Goal: Task Accomplishment & Management: Manage account settings

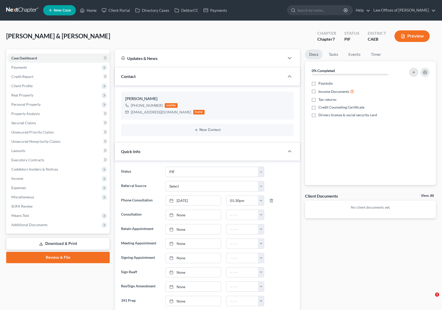
select select "11"
select select "0"
click at [92, 12] on link "Home" at bounding box center [88, 10] width 22 height 9
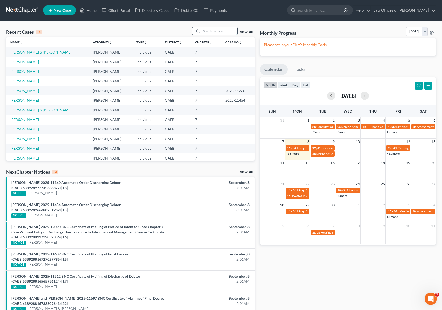
click at [206, 32] on input "search" at bounding box center [219, 30] width 36 height 7
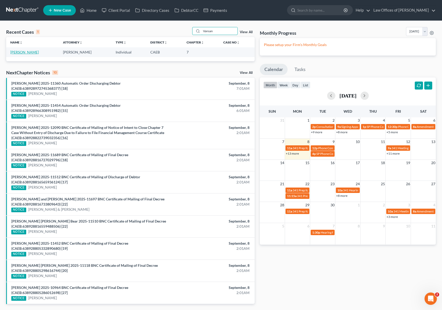
type input "Vansan"
click at [24, 53] on link "Vansan, Simon" at bounding box center [24, 52] width 29 height 4
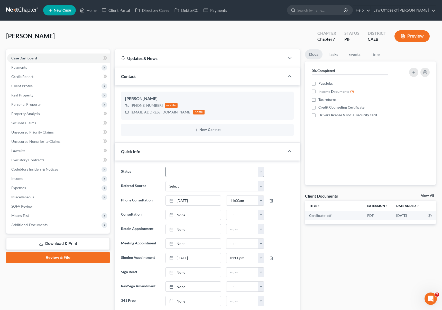
scroll to position [761, 0]
click at [260, 171] on select "Cancelled/Refund Closed Consultation Declined Discharged Filed Income Check In …" at bounding box center [214, 171] width 99 height 10
select select "5"
click at [165, 166] on select "Cancelled/Refund Closed Consultation Declined Discharged Filed Income Check In …" at bounding box center [214, 171] width 99 height 10
click at [35, 87] on span "Client Profile" at bounding box center [58, 85] width 102 height 9
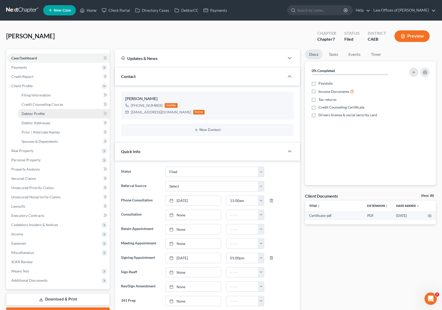
click at [42, 112] on span "Debtor Profile" at bounding box center [33, 113] width 23 height 4
select select "0"
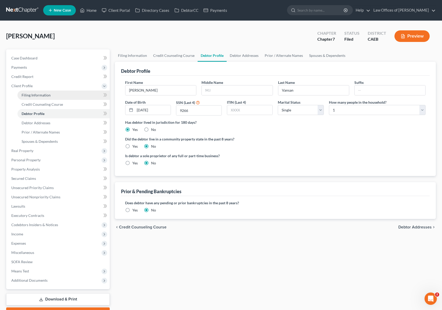
click at [54, 96] on link "Filing Information" at bounding box center [63, 94] width 92 height 9
select select "1"
select select "0"
select select "8"
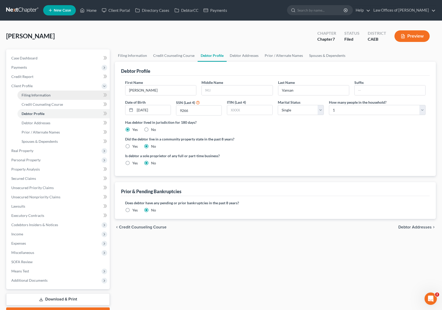
select select "0"
select select "4"
select select "0"
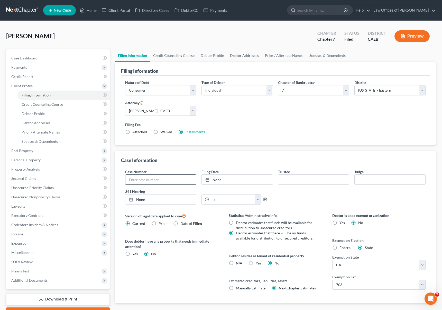
click at [147, 179] on input "text" at bounding box center [160, 179] width 71 height 10
type input "2025-13034"
click at [89, 10] on link "Home" at bounding box center [88, 10] width 22 height 9
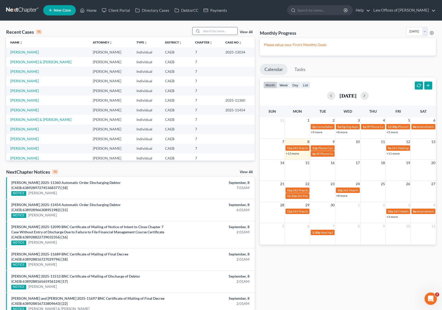
click at [208, 32] on input "search" at bounding box center [219, 30] width 36 height 7
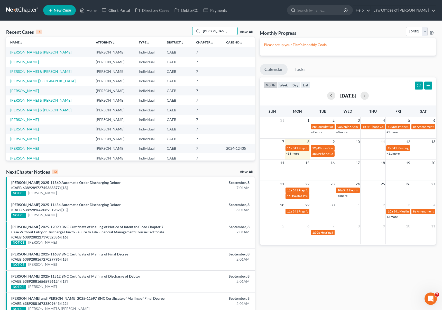
type input "Smith"
click at [30, 52] on link "Smith, Michael & Camilla" at bounding box center [40, 52] width 61 height 4
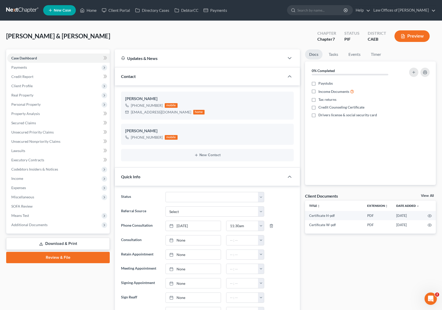
scroll to position [1243, 0]
click at [260, 196] on select "Cancelled/Refund Closed Consultation Declined Discharged Filed Income Check In …" at bounding box center [214, 197] width 99 height 10
select select "5"
click at [165, 192] on select "Cancelled/Refund Closed Consultation Declined Discharged Filed Income Check In …" at bounding box center [214, 197] width 99 height 10
click at [39, 87] on span "Client Profile" at bounding box center [58, 85] width 102 height 9
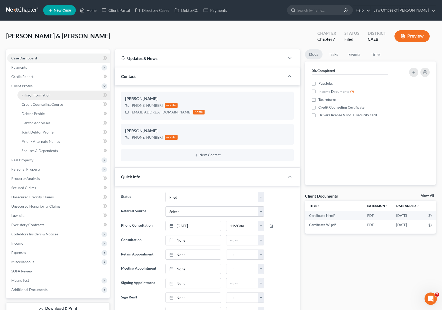
click at [53, 96] on link "Filing Information" at bounding box center [63, 94] width 92 height 9
select select "1"
select select "0"
select select "8"
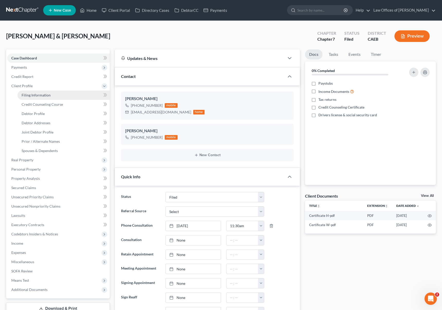
select select "0"
select select "4"
select select "1"
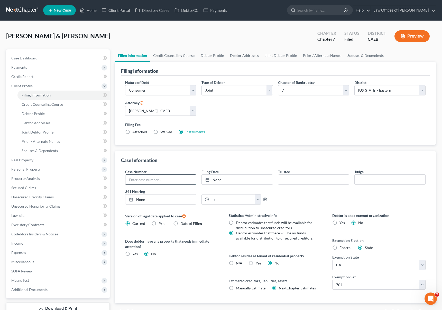
click at [150, 177] on input "text" at bounding box center [160, 179] width 71 height 10
type input "2025-13030"
click at [91, 12] on link "Home" at bounding box center [88, 10] width 22 height 9
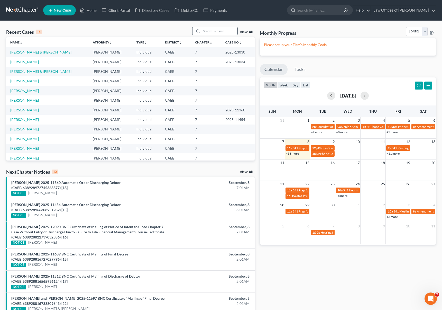
click at [214, 30] on input "search" at bounding box center [219, 30] width 36 height 7
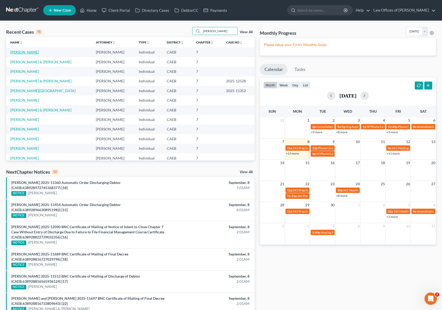
type input "davis"
click at [16, 53] on link "Davis, Jessica" at bounding box center [24, 52] width 29 height 4
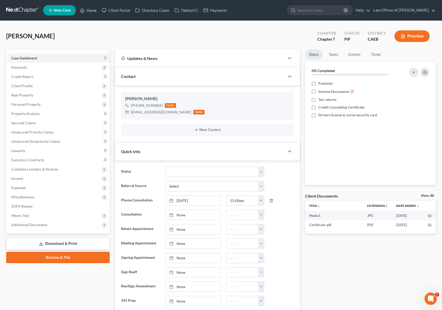
scroll to position [2439, 0]
click at [261, 170] on select "Cancelled/Refund Closed Consultation Declined Discharged Filed Income Check In …" at bounding box center [214, 171] width 99 height 10
select select "5"
click at [165, 166] on select "Cancelled/Refund Closed Consultation Declined Discharged Filed Income Check In …" at bounding box center [214, 171] width 99 height 10
click at [35, 85] on span "Client Profile" at bounding box center [58, 85] width 102 height 9
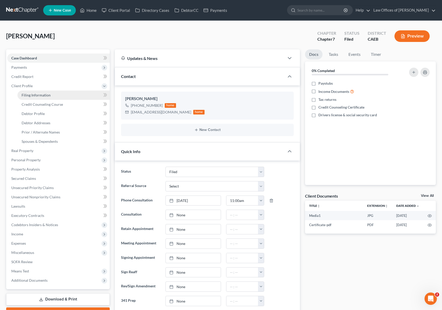
click at [41, 96] on span "Filing Information" at bounding box center [36, 95] width 29 height 4
select select "1"
select select "0"
select select "8"
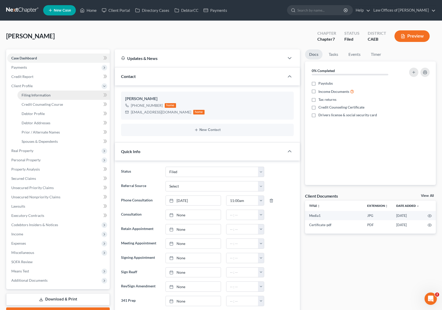
select select "0"
select select "4"
select select "0"
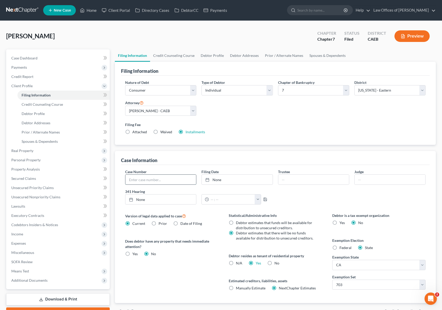
click at [155, 179] on input "text" at bounding box center [160, 179] width 71 height 10
type input "2025-13031"
click at [93, 9] on link "Home" at bounding box center [88, 10] width 22 height 9
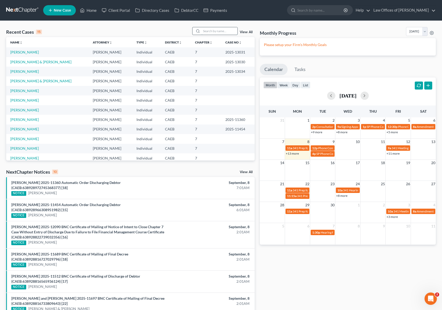
click at [216, 31] on input "search" at bounding box center [219, 30] width 36 height 7
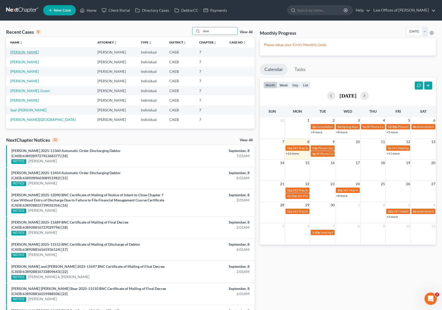
type input "dow"
click at [23, 53] on link "Dowdy, Christina" at bounding box center [24, 52] width 29 height 4
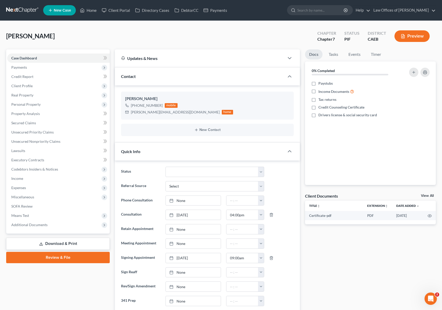
scroll to position [2062, 0]
click at [260, 171] on select "Cancelled/Refund Closed Consultation Declined Discharged Filed Income Check In …" at bounding box center [214, 171] width 99 height 10
select select "5"
click at [165, 166] on select "Cancelled/Refund Closed Consultation Declined Discharged Filed Income Check In …" at bounding box center [214, 171] width 99 height 10
click at [32, 88] on span "Client Profile" at bounding box center [58, 85] width 102 height 9
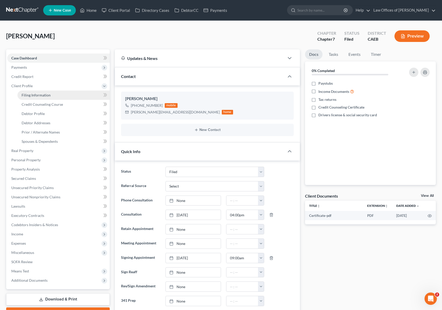
click at [50, 95] on span "Filing Information" at bounding box center [36, 95] width 29 height 4
select select "1"
select select "0"
select select "8"
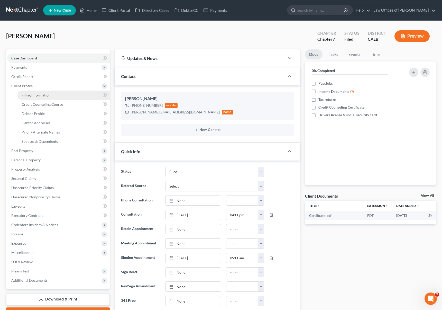
select select "0"
select select "4"
select select "0"
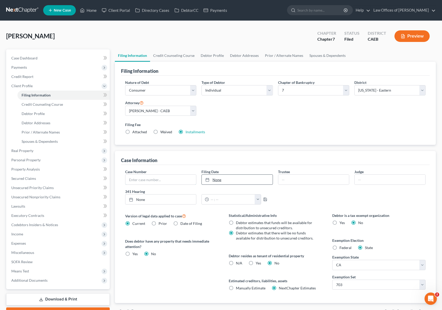
drag, startPoint x: 164, startPoint y: 177, endPoint x: 213, endPoint y: 176, distance: 49.3
click at [164, 177] on input "text" at bounding box center [160, 179] width 71 height 10
type input "2025-13032"
click at [96, 11] on link "Home" at bounding box center [88, 10] width 22 height 9
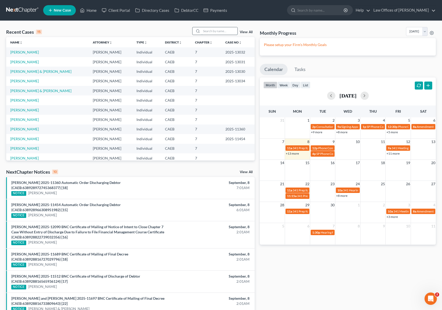
click at [212, 30] on input "search" at bounding box center [219, 30] width 36 height 7
type input "Martinez"
click at [30, 53] on link "Martinez, Alvaro" at bounding box center [24, 52] width 29 height 4
select select "6"
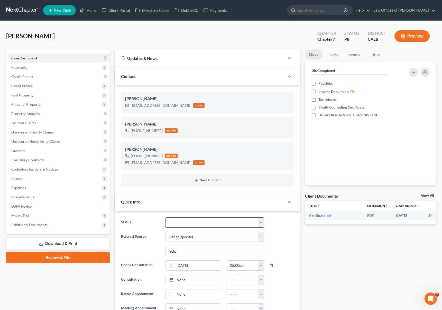
scroll to position [1186, 0]
click at [261, 222] on select "Cancelled/Refund Closed Consultation Declined Discharged Filed Income Check In …" at bounding box center [214, 222] width 99 height 10
select select "5"
click at [165, 217] on select "Cancelled/Refund Closed Consultation Declined Discharged Filed Income Check In …" at bounding box center [214, 222] width 99 height 10
click at [33, 87] on span "Client Profile" at bounding box center [58, 85] width 102 height 9
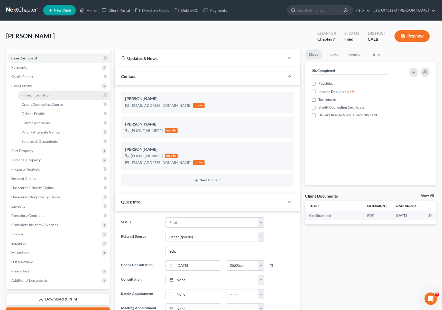
click at [41, 94] on span "Filing Information" at bounding box center [36, 95] width 29 height 4
select select "1"
select select "0"
select select "8"
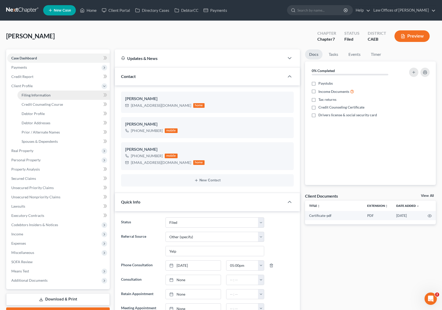
select select "0"
select select "4"
select select "0"
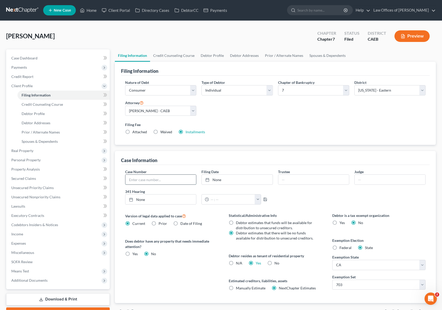
click at [146, 181] on input "text" at bounding box center [160, 179] width 71 height 10
type input "2025-13033"
click at [95, 11] on link "Home" at bounding box center [88, 10] width 22 height 9
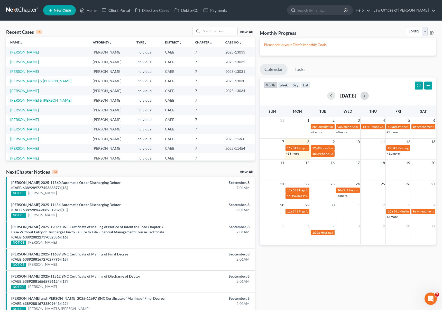
click at [369, 95] on button "button" at bounding box center [364, 95] width 8 height 8
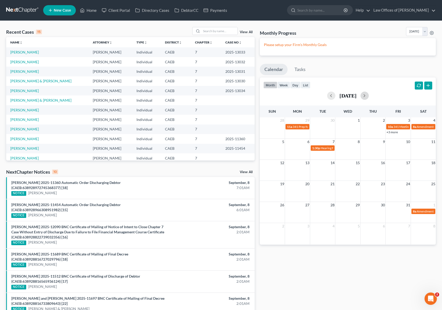
click at [397, 164] on td "17" at bounding box center [397, 162] width 25 height 6
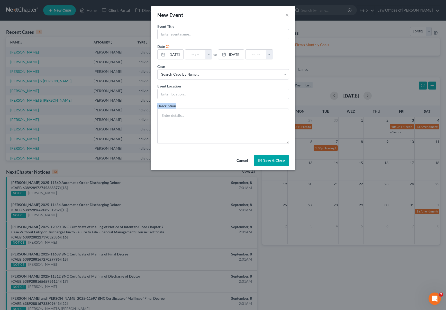
click at [397, 164] on div "New Event × Event Title * Date 10/17/2025 close Date 10/17/2025 Time 12:00 AM c…" at bounding box center [223, 155] width 446 height 310
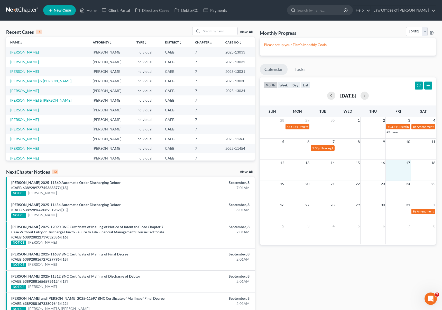
click at [397, 164] on td "17" at bounding box center [397, 162] width 25 height 6
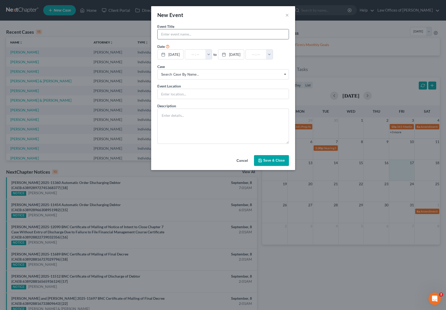
click at [181, 36] on input "text" at bounding box center [222, 34] width 131 height 10
type input "341 Day"
type input "8"
type input "01:00am"
type input "8:"
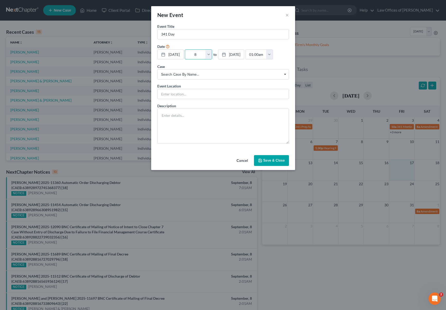
type input "09:00am"
type input "8:0"
type input "01:00am"
type input "8:00"
type input "09:00am"
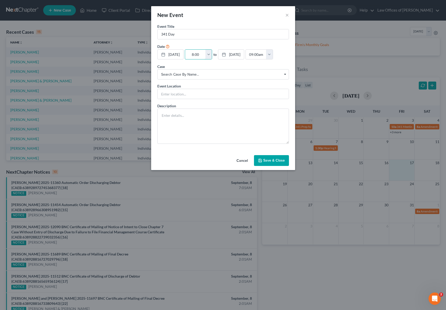
type input "8:00"
click at [276, 166] on button "Save & Close" at bounding box center [271, 160] width 35 height 11
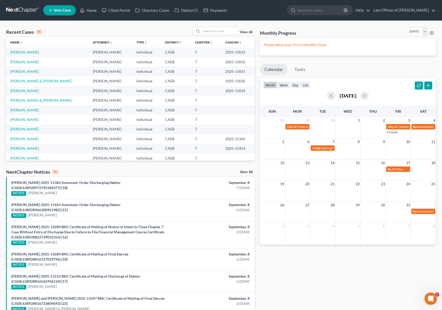
click at [392, 131] on link "+3 more" at bounding box center [391, 132] width 11 height 4
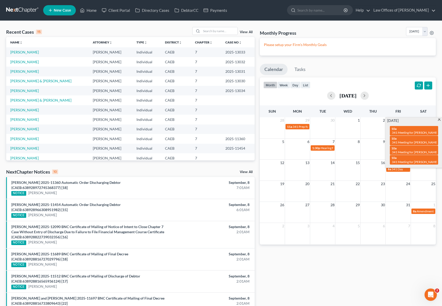
click at [439, 119] on span at bounding box center [439, 119] width 4 height 3
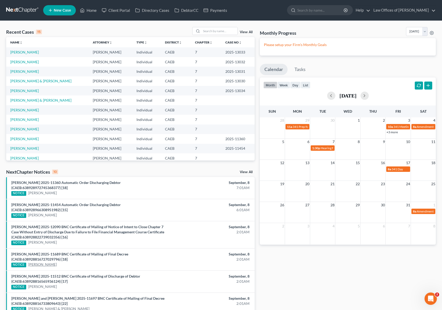
click at [38, 264] on link "Holly Lux" at bounding box center [42, 263] width 29 height 5
select select "6"
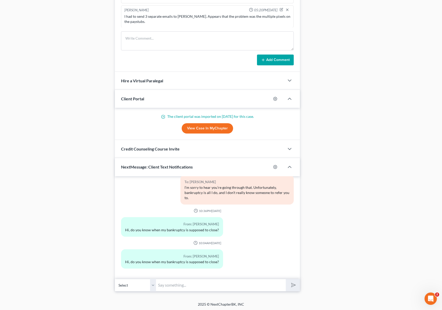
scroll to position [410, 0]
click at [178, 282] on input "text" at bounding box center [221, 284] width 130 height 13
type input "Hi. The court closed your case just this morning."
click at [286, 278] on button "submit" at bounding box center [293, 284] width 14 height 12
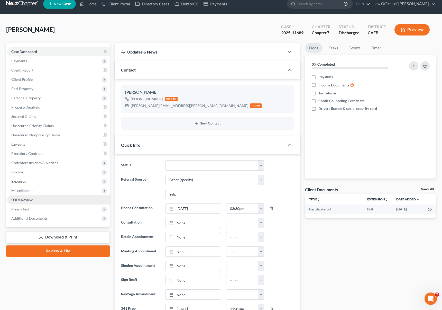
scroll to position [0, 0]
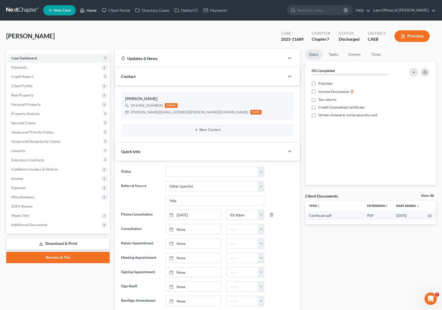
click at [91, 11] on link "Home" at bounding box center [88, 10] width 22 height 9
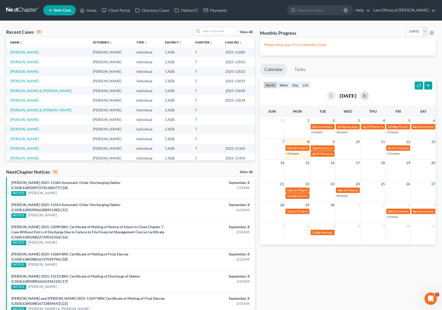
click at [369, 97] on button "button" at bounding box center [364, 95] width 8 height 8
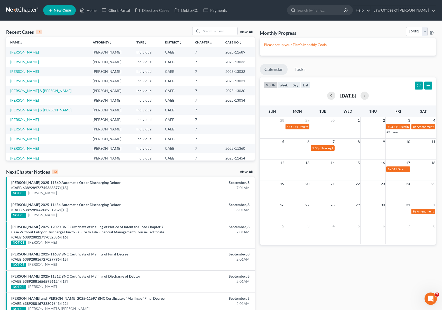
click at [392, 131] on link "+3 more" at bounding box center [391, 132] width 11 height 4
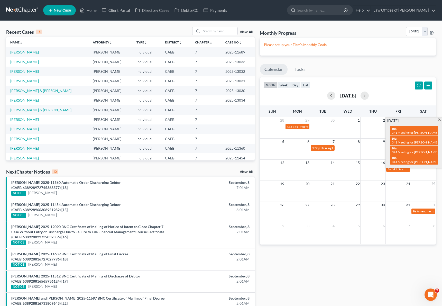
click at [438, 119] on span at bounding box center [439, 119] width 4 height 3
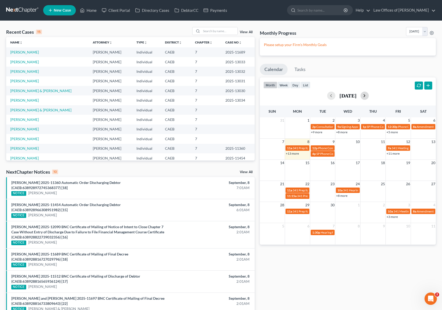
click at [369, 97] on button "button" at bounding box center [364, 95] width 8 height 8
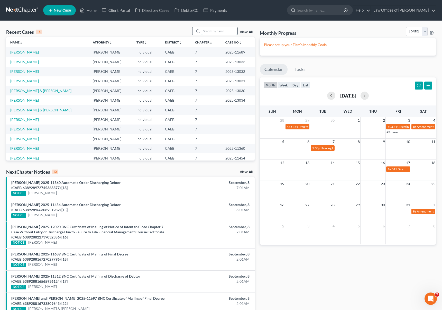
click at [217, 31] on input "search" at bounding box center [219, 30] width 36 height 7
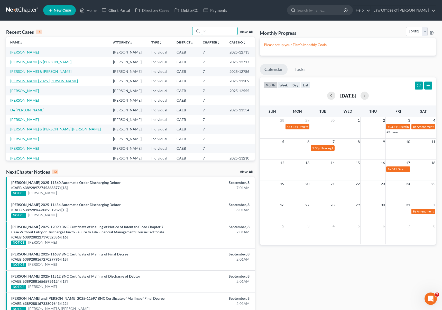
type input "To"
click at [43, 80] on link "[PERSON_NAME] 2025, [PERSON_NAME]" at bounding box center [44, 81] width 68 height 4
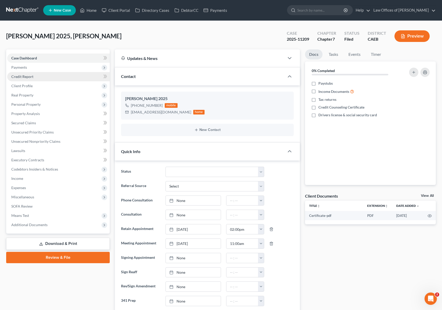
scroll to position [1482, 0]
click at [38, 87] on span "Client Profile" at bounding box center [58, 85] width 102 height 9
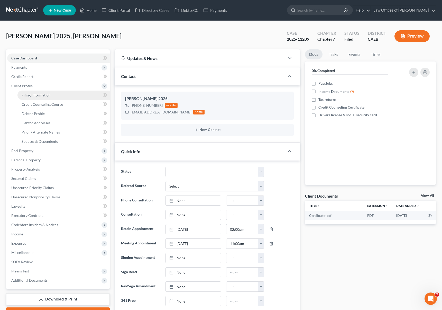
click at [44, 93] on span "Filing Information" at bounding box center [36, 95] width 29 height 4
select select "1"
select select "0"
select select "4"
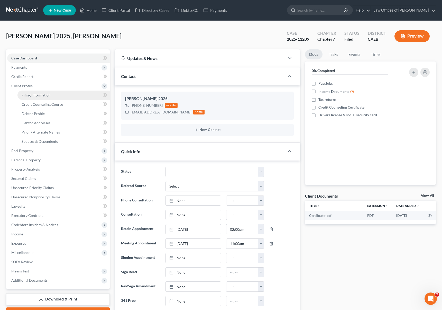
select select "0"
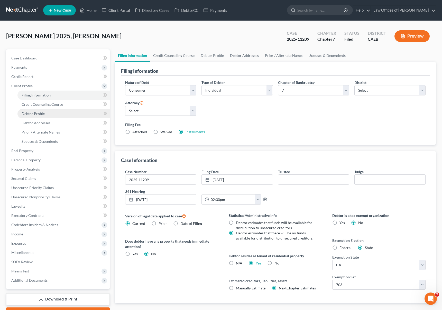
click at [44, 115] on span "Debtor Profile" at bounding box center [33, 113] width 23 height 4
select select "0"
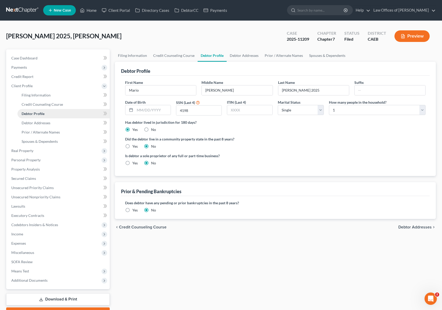
radio input "true"
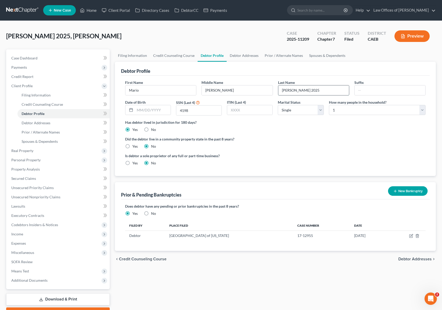
click at [326, 90] on input "Townsend 2025" at bounding box center [313, 90] width 71 height 10
type input "Townsend"
click at [42, 57] on link "Case Dashboard" at bounding box center [58, 57] width 102 height 9
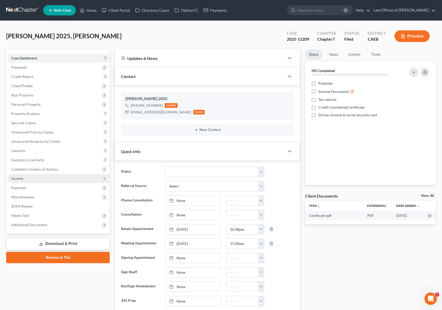
click at [30, 177] on span "Income" at bounding box center [58, 178] width 102 height 9
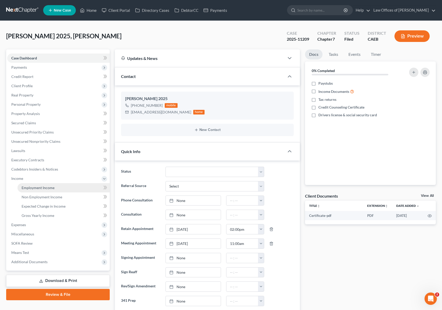
click at [60, 187] on link "Employment Income" at bounding box center [63, 187] width 92 height 9
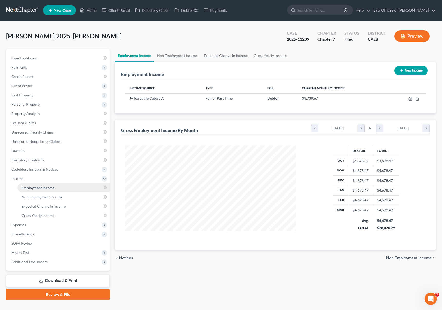
scroll to position [92, 181]
click at [44, 58] on link "Case Dashboard" at bounding box center [58, 57] width 102 height 9
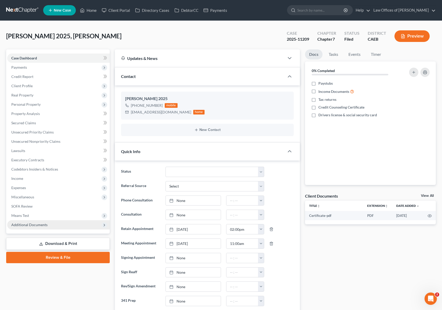
click at [15, 224] on span "Additional Documents" at bounding box center [29, 224] width 36 height 4
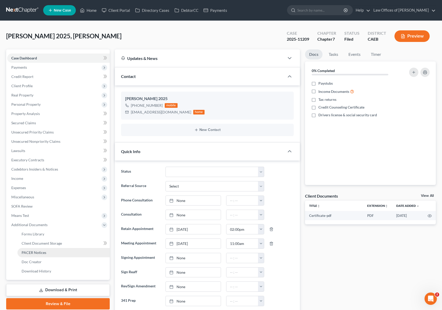
click at [48, 253] on link "PACER Notices" at bounding box center [63, 252] width 92 height 9
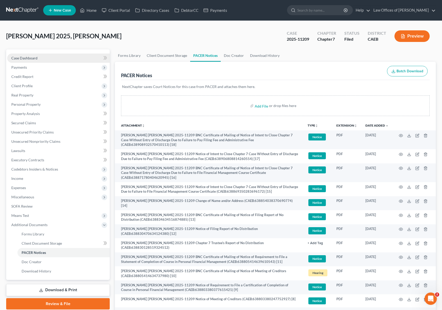
click at [70, 59] on link "Case Dashboard" at bounding box center [58, 57] width 102 height 9
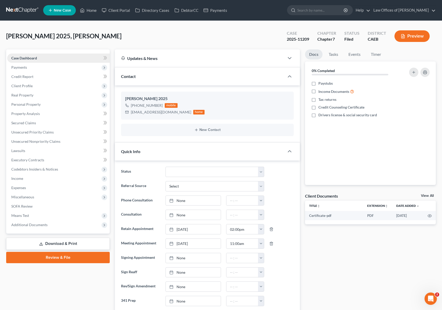
scroll to position [1482, 0]
click at [21, 14] on link at bounding box center [22, 10] width 33 height 9
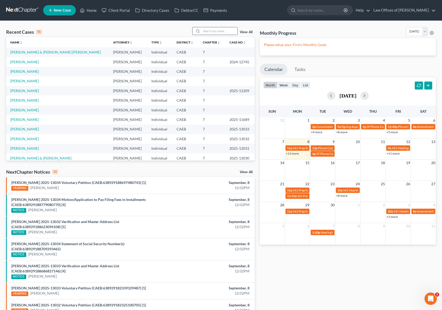
click at [221, 31] on input "search" at bounding box center [219, 30] width 36 height 7
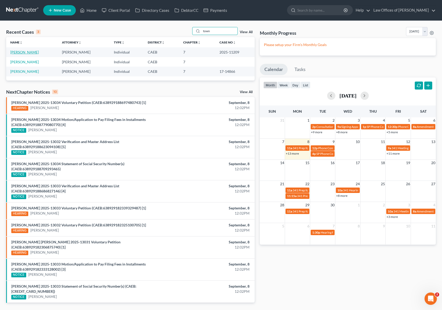
type input "town"
click at [34, 53] on link "[PERSON_NAME]" at bounding box center [24, 52] width 29 height 4
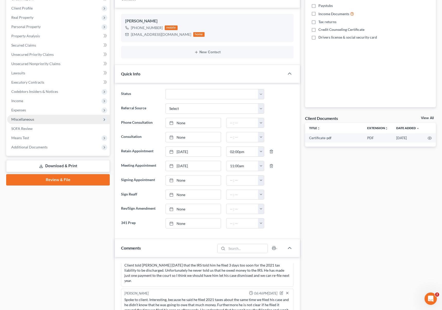
scroll to position [51, 0]
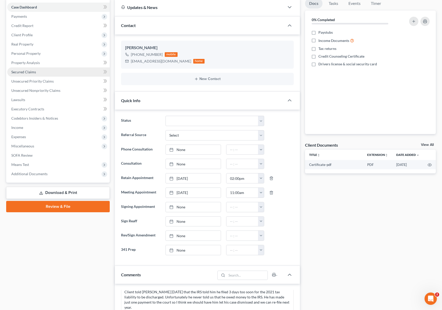
click at [38, 72] on link "Secured Claims" at bounding box center [58, 71] width 102 height 9
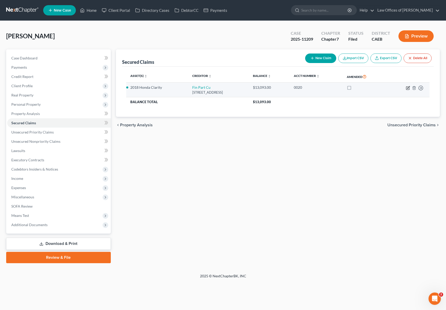
click at [407, 87] on icon "button" at bounding box center [408, 87] width 2 height 2
select select "4"
select select "0"
select select "4"
select select "0"
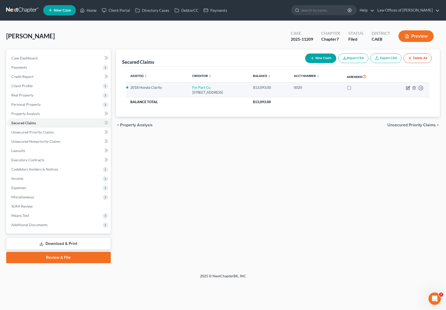
select select "0"
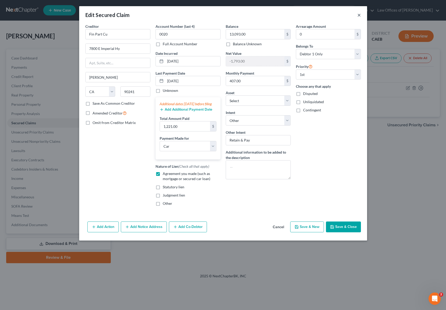
click at [357, 15] on button "×" at bounding box center [359, 15] width 4 height 6
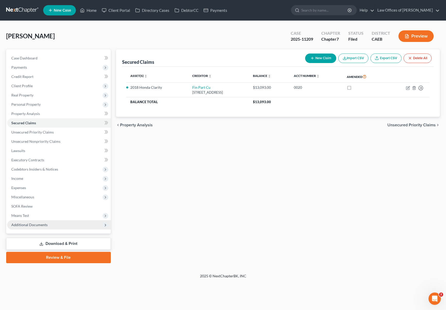
click at [42, 225] on span "Additional Documents" at bounding box center [29, 224] width 36 height 4
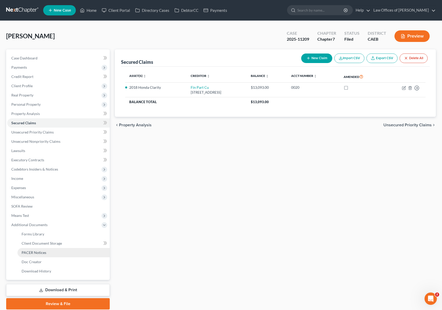
click at [49, 252] on link "PACER Notices" at bounding box center [63, 252] width 92 height 9
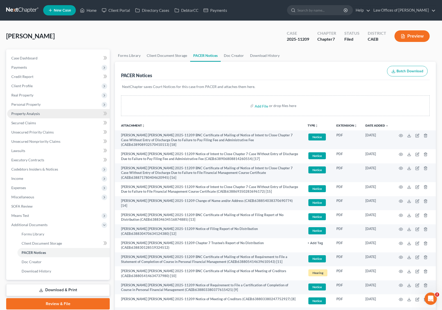
click at [33, 116] on link "Property Analysis" at bounding box center [58, 113] width 102 height 9
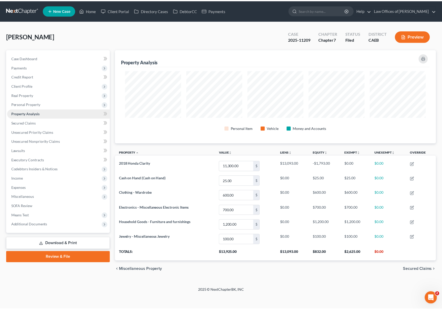
scroll to position [94, 324]
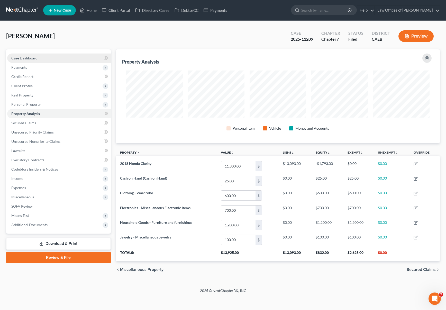
click at [40, 57] on link "Case Dashboard" at bounding box center [59, 57] width 104 height 9
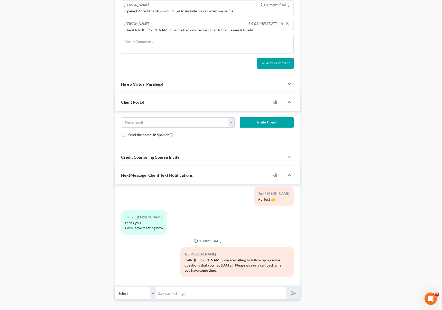
scroll to position [401, 0]
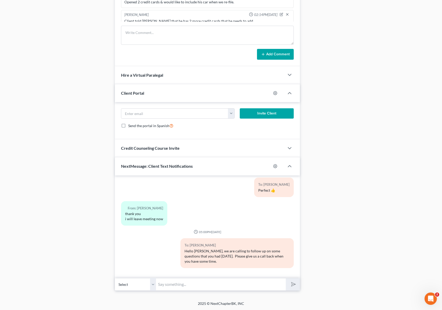
click at [199, 281] on input "text" at bounding box center [221, 284] width 130 height 13
type input "www.summitfe.org"
click at [295, 284] on polygon "submit" at bounding box center [292, 284] width 6 height 6
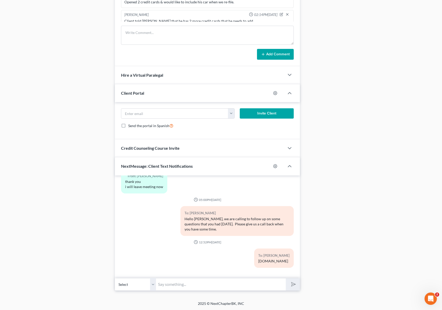
click at [189, 285] on input "text" at bounding box center [221, 284] width 130 height 13
type input "2025-11209"
click at [286, 278] on button "submit" at bounding box center [293, 284] width 14 height 12
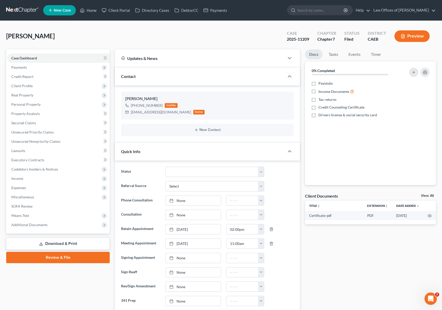
scroll to position [0, 0]
click at [47, 222] on span "Additional Documents" at bounding box center [58, 224] width 102 height 9
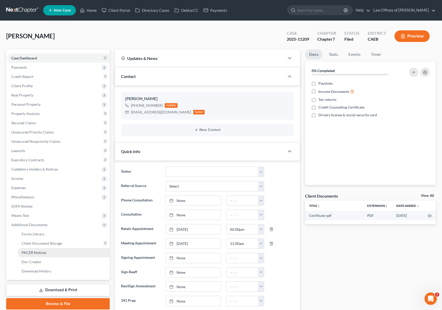
click at [51, 254] on link "PACER Notices" at bounding box center [63, 252] width 92 height 9
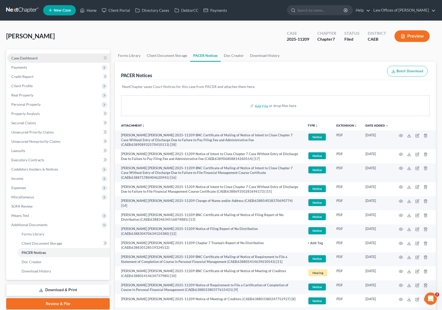
click at [47, 53] on link "Case Dashboard" at bounding box center [58, 57] width 102 height 9
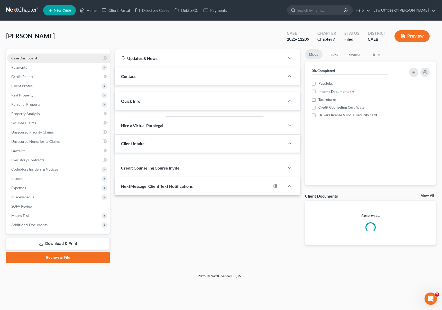
click at [47, 55] on link "Case Dashboard" at bounding box center [58, 57] width 102 height 9
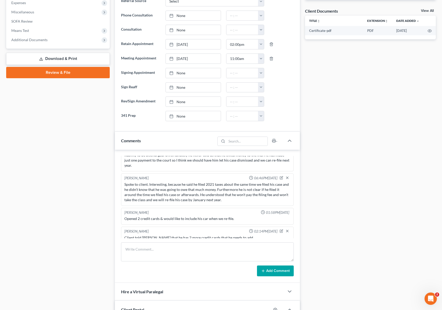
scroll to position [195, 0]
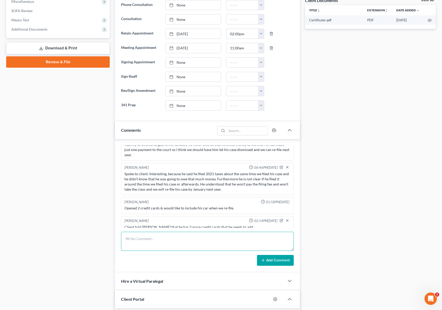
click at [135, 238] on textarea at bounding box center [207, 240] width 173 height 19
click at [285, 218] on icon "button" at bounding box center [287, 220] width 4 height 4
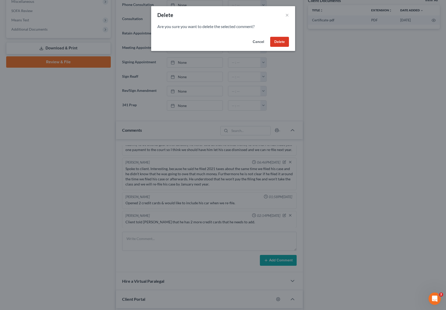
click at [282, 41] on button "Delete" at bounding box center [279, 42] width 19 height 10
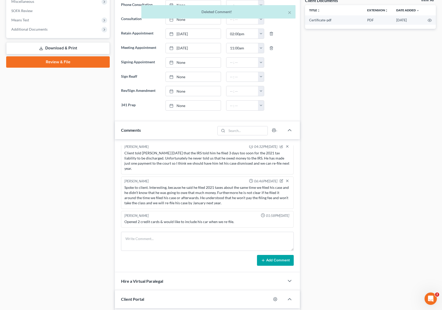
scroll to position [149, 0]
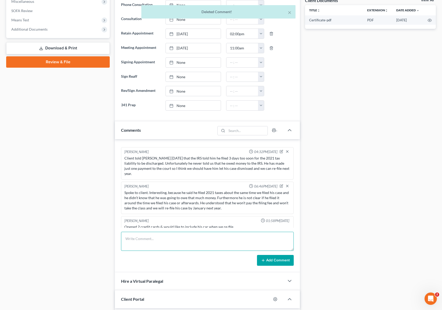
click at [161, 236] on textarea at bounding box center [207, 240] width 173 height 19
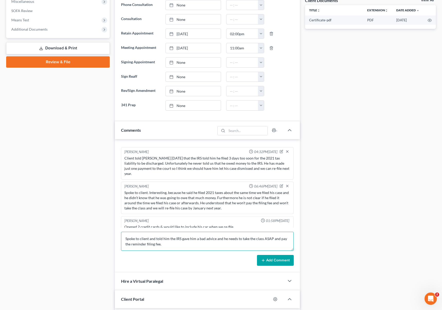
type textarea "Spoke to client and told him the IRS gave him a bad advice and he needs to take…"
click at [275, 262] on button "Add Comment" at bounding box center [275, 260] width 37 height 11
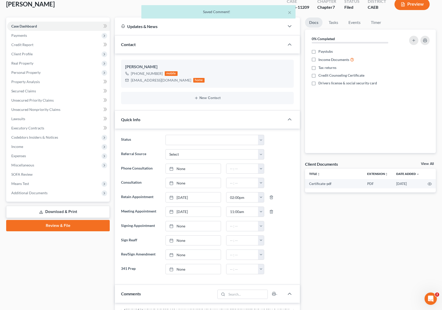
scroll to position [32, 0]
click at [45, 194] on span "Additional Documents" at bounding box center [29, 193] width 36 height 4
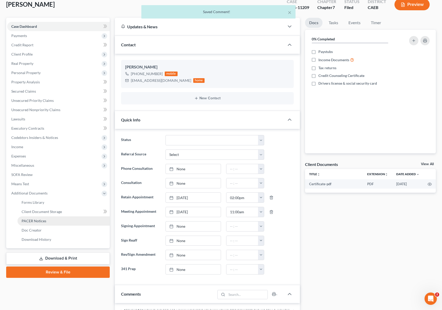
click at [49, 222] on link "PACER Notices" at bounding box center [63, 220] width 92 height 9
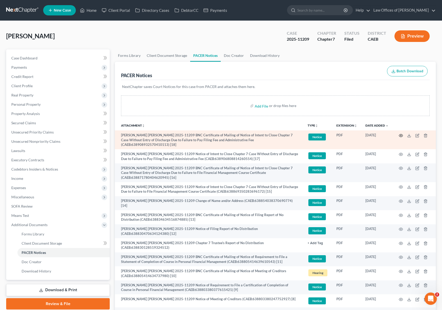
click at [402, 135] on icon "button" at bounding box center [401, 135] width 4 height 4
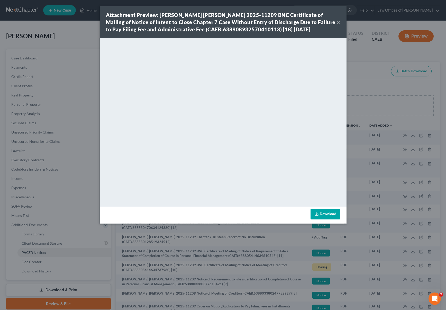
click at [338, 22] on button "×" at bounding box center [338, 22] width 4 height 6
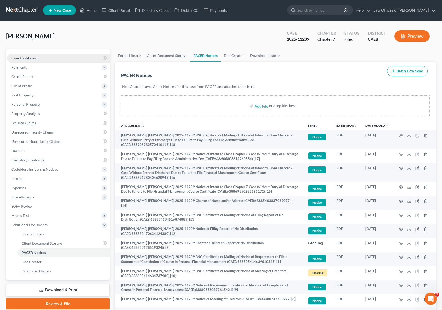
click at [36, 58] on span "Case Dashboard" at bounding box center [24, 58] width 26 height 4
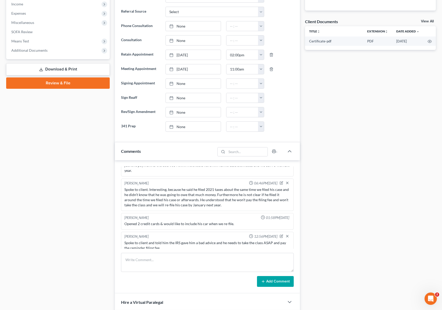
scroll to position [176, 0]
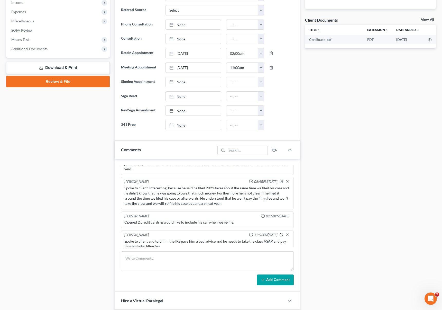
click at [281, 233] on icon "button" at bounding box center [282, 234] width 2 height 2
click at [182, 244] on textarea "Spoke to client and told him the IRS gave him a bad advice and he needs to take…" at bounding box center [207, 247] width 166 height 19
type textarea "Spoke to client and told him the IRS gave him a bad advice and he needs to take…"
click at [286, 232] on polyline "button" at bounding box center [286, 232] width 1 height 1
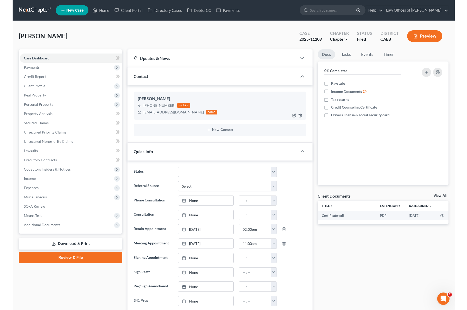
scroll to position [0, 0]
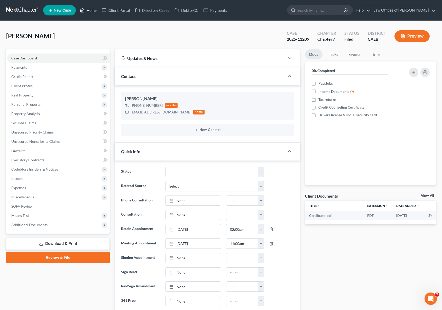
click at [94, 11] on link "Home" at bounding box center [88, 10] width 22 height 9
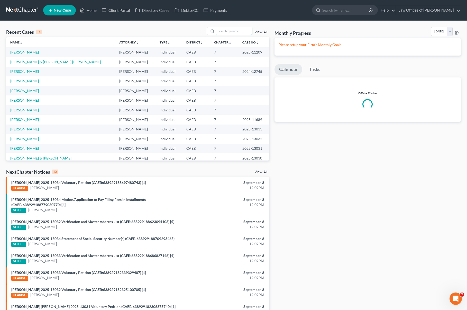
click at [236, 29] on input "search" at bounding box center [234, 30] width 36 height 7
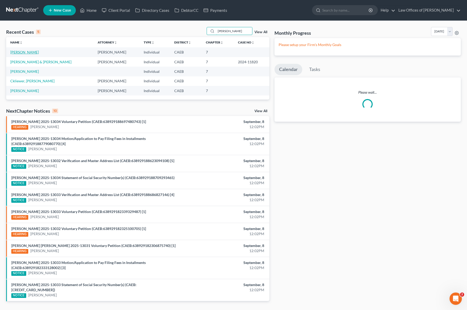
type input "Zach"
click at [22, 53] on link "Zacharewicz, Matthew" at bounding box center [24, 52] width 29 height 4
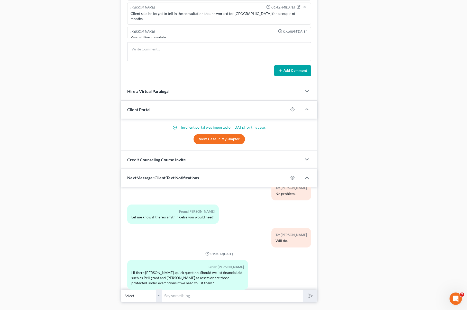
scroll to position [441, 0]
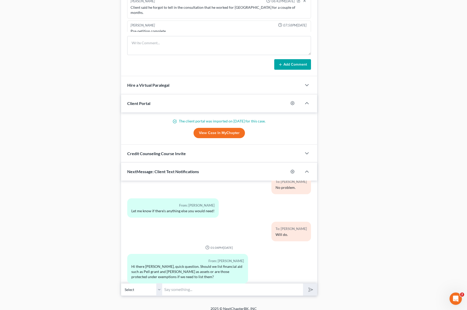
click at [173, 285] on input "text" at bounding box center [232, 289] width 141 height 13
type input "Hi. You don't need to list them."
click at [303, 283] on button "submit" at bounding box center [310, 289] width 14 height 12
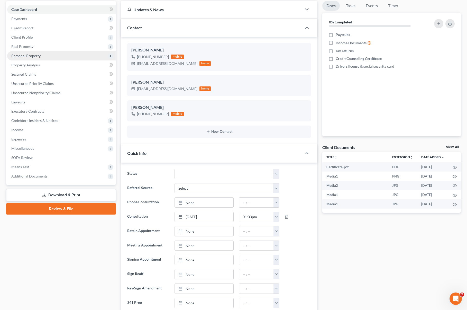
scroll to position [0, 0]
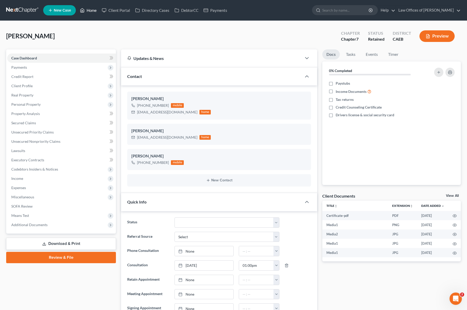
click at [92, 12] on link "Home" at bounding box center [88, 10] width 22 height 9
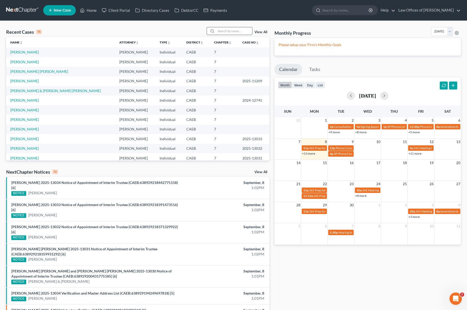
click at [223, 31] on input "search" at bounding box center [234, 30] width 36 height 7
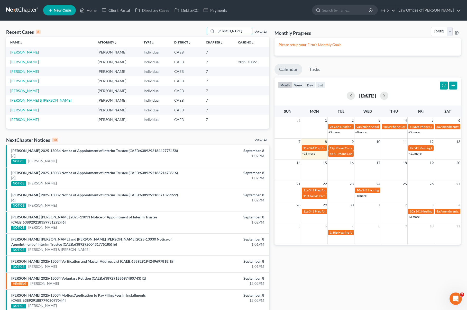
click at [251, 38] on th "Case No unfold_more expand_more expand_less" at bounding box center [251, 42] width 35 height 10
drag, startPoint x: 233, startPoint y: 31, endPoint x: 182, endPoint y: 26, distance: 51.8
click at [182, 26] on div "Recent Cases 8 Aaron View All Name unfold_more expand_more expand_less Attorney…" at bounding box center [233, 190] width 467 height 339
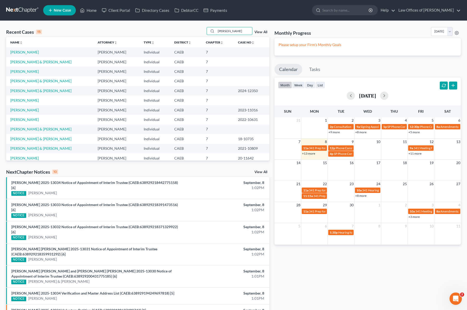
type input "Matt"
drag, startPoint x: 234, startPoint y: 30, endPoint x: 218, endPoint y: 31, distance: 15.9
click at [218, 31] on input "Matt" at bounding box center [234, 30] width 36 height 7
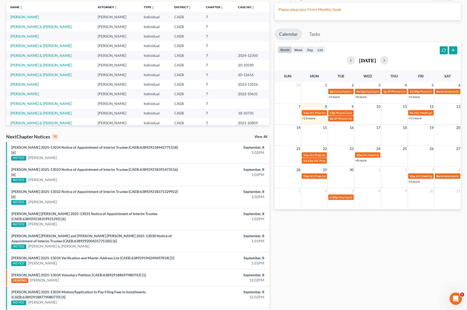
scroll to position [29, 0]
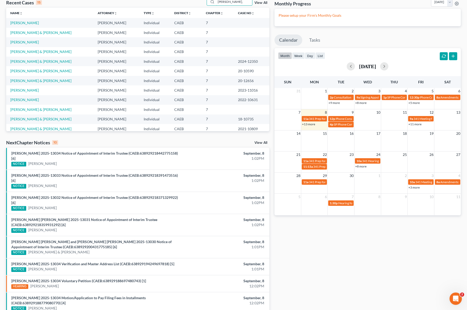
type input "Matthew,"
click at [24, 23] on link "Zacharewicz, Matthew" at bounding box center [24, 23] width 29 height 4
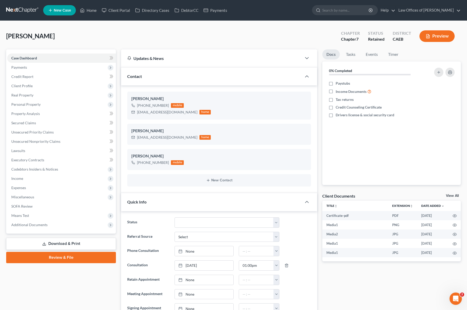
scroll to position [1349, 0]
click at [57, 141] on span "Unsecured Nonpriority Claims" at bounding box center [35, 141] width 49 height 4
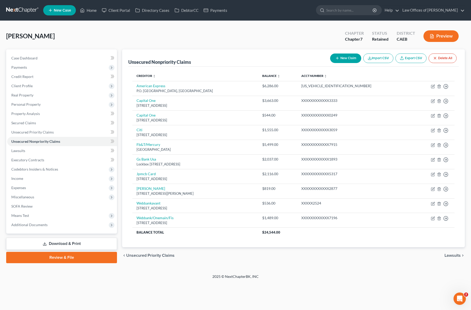
click at [345, 57] on button "New Claim" at bounding box center [345, 58] width 31 height 10
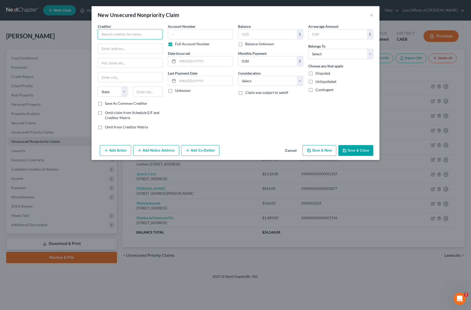
click at [113, 35] on input "text" at bounding box center [130, 34] width 65 height 10
type input "Klarna"
click at [370, 53] on select "Select Debtor 1 Only Debtor 2 Only Debtor 1 And Debtor 2 Only At Least One Of T…" at bounding box center [340, 54] width 65 height 10
select select "0"
click at [308, 49] on select "Select Debtor 1 Only Debtor 2 Only Debtor 1 And Debtor 2 Only At Least One Of T…" at bounding box center [340, 54] width 65 height 10
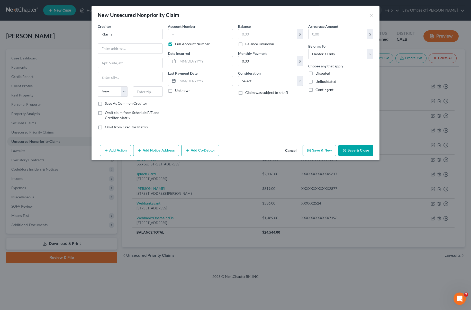
drag, startPoint x: 241, startPoint y: 43, endPoint x: 252, endPoint y: 53, distance: 14.5
click at [245, 43] on label "Balance Unknown" at bounding box center [259, 43] width 29 height 5
click at [247, 43] on input "Balance Unknown" at bounding box center [248, 42] width 3 height 3
checkbox input "true"
type input "0.00"
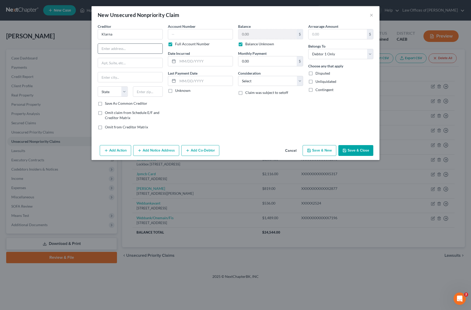
click at [111, 49] on input "text" at bounding box center [130, 49] width 64 height 10
click at [364, 151] on button "Save & Close" at bounding box center [355, 150] width 35 height 11
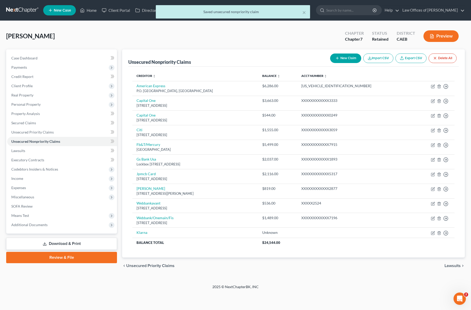
click at [344, 58] on button "New Claim" at bounding box center [345, 58] width 31 height 10
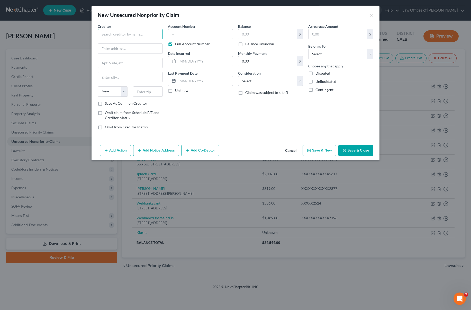
drag, startPoint x: 112, startPoint y: 35, endPoint x: 116, endPoint y: 34, distance: 3.4
click at [112, 35] on input "text" at bounding box center [130, 34] width 65 height 10
type input "Affirm"
click at [245, 44] on label "Balance Unknown" at bounding box center [259, 43] width 29 height 5
click at [247, 44] on input "Balance Unknown" at bounding box center [248, 42] width 3 height 3
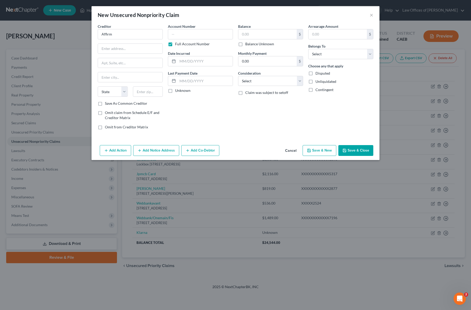
checkbox input "true"
type input "0.00"
click at [363, 148] on button "Save & Close" at bounding box center [355, 150] width 35 height 11
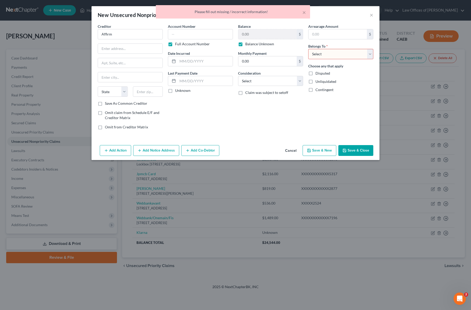
click at [367, 52] on select "Select Debtor 1 Only Debtor 2 Only Debtor 1 And Debtor 2 Only At Least One Of T…" at bounding box center [340, 54] width 65 height 10
select select "0"
click at [308, 49] on select "Select Debtor 1 Only Debtor 2 Only Debtor 1 And Debtor 2 Only At Least One Of T…" at bounding box center [340, 54] width 65 height 10
click at [356, 151] on button "Save & Close" at bounding box center [355, 150] width 35 height 11
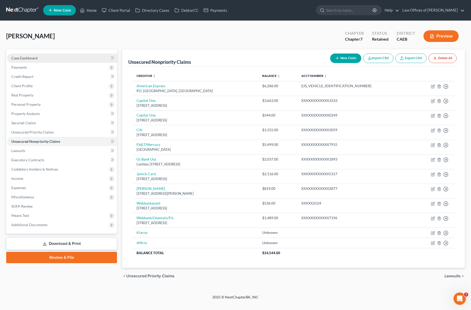
click at [37, 58] on span "Case Dashboard" at bounding box center [24, 58] width 26 height 4
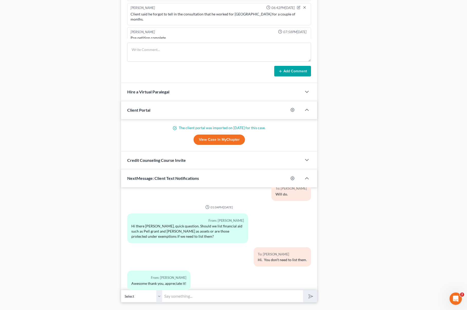
scroll to position [446, 0]
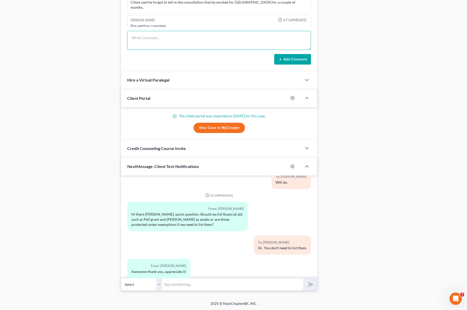
click at [138, 37] on textarea at bounding box center [219, 40] width 184 height 19
type textarea "Those two bills in clients file are Klarna and Affirm."
click at [295, 59] on button "Add Comment" at bounding box center [292, 59] width 37 height 11
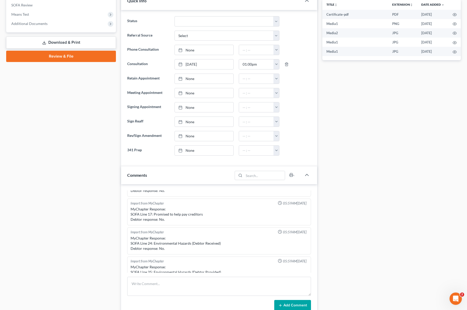
scroll to position [0, 0]
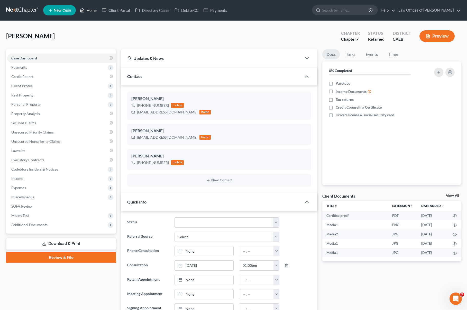
click at [91, 13] on link "Home" at bounding box center [88, 10] width 22 height 9
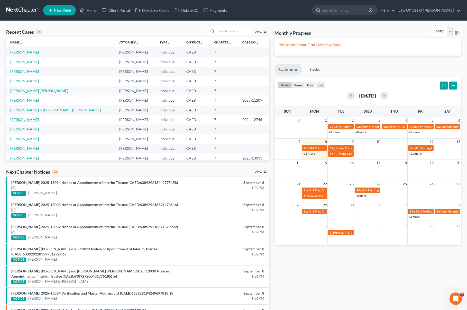
click at [39, 120] on link "Anaya-Sanchez, Javier" at bounding box center [24, 119] width 29 height 4
select select "6"
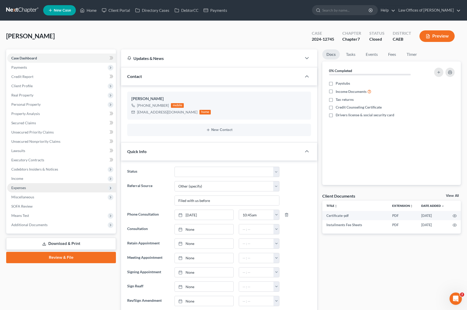
scroll to position [4266, 0]
click at [39, 216] on span "Means Test" at bounding box center [61, 215] width 109 height 9
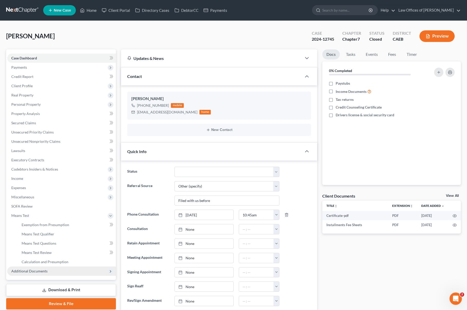
click at [57, 270] on span "Additional Documents" at bounding box center [61, 270] width 109 height 9
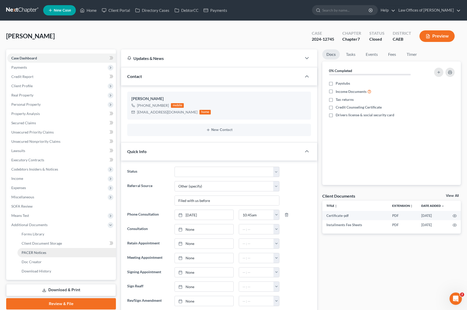
click at [48, 254] on link "PACER Notices" at bounding box center [66, 252] width 98 height 9
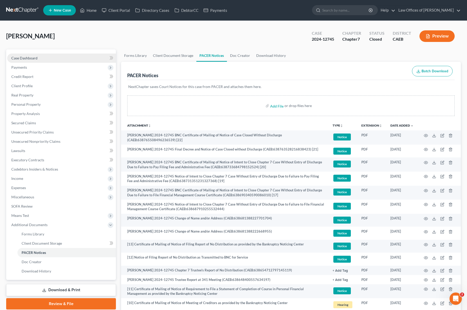
click at [29, 60] on span "Case Dashboard" at bounding box center [24, 58] width 26 height 4
select select "6"
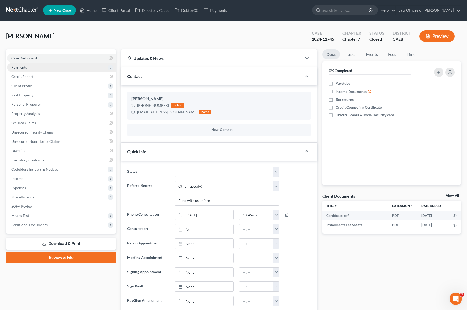
click at [33, 68] on span "Payments" at bounding box center [61, 67] width 109 height 9
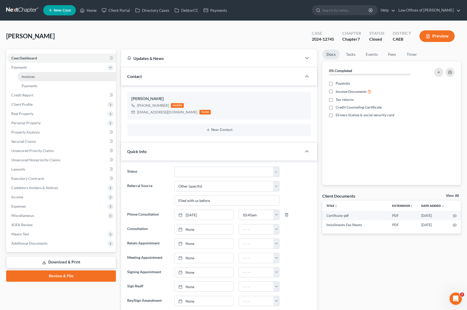
click at [35, 77] on link "Invoices" at bounding box center [66, 76] width 98 height 9
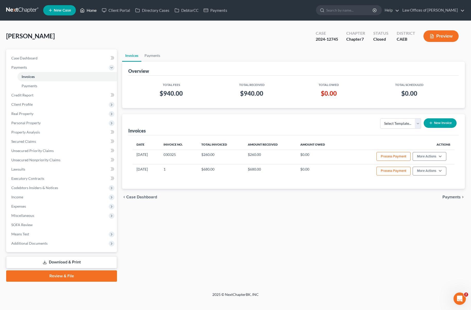
click at [93, 12] on link "Home" at bounding box center [88, 10] width 22 height 9
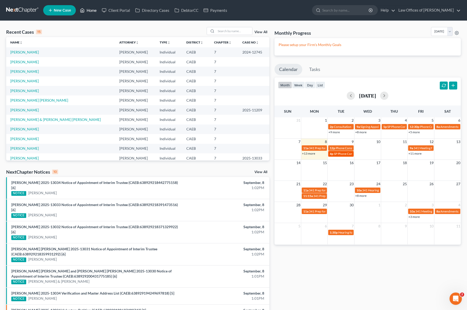
click at [339, 153] on span "SP Phone Consultation for Fletes, Erica" at bounding box center [364, 154] width 60 height 4
select select "Days"
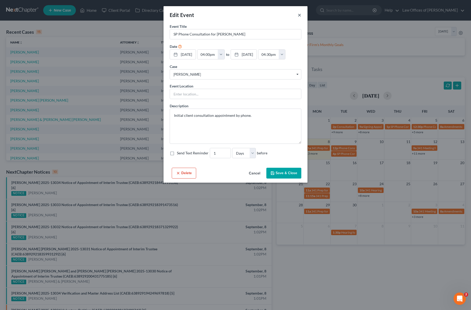
click at [299, 14] on button "×" at bounding box center [299, 15] width 4 height 6
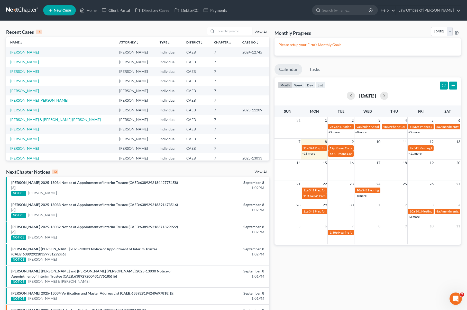
click at [61, 10] on span "New Case" at bounding box center [62, 10] width 17 height 4
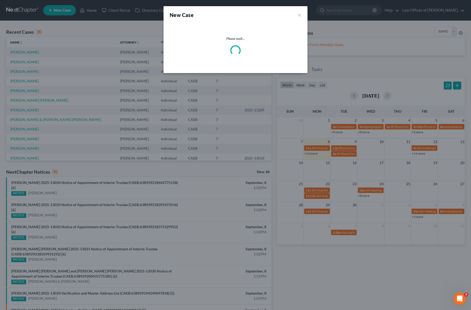
select select "8"
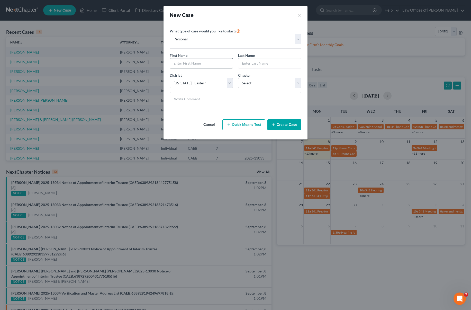
click at [189, 64] on input "text" at bounding box center [201, 63] width 63 height 10
type input "Erick"
click at [251, 65] on input "text" at bounding box center [269, 63] width 63 height 10
type input "Fernandez"
click at [298, 82] on select "Select 7 11 12 13" at bounding box center [269, 83] width 63 height 10
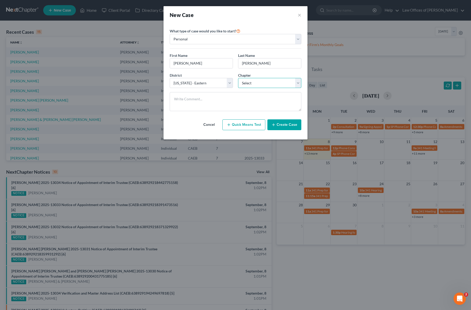
select select "0"
click at [238, 78] on select "Select 7 11 12 13" at bounding box center [269, 83] width 63 height 10
click at [289, 122] on button "Create Case" at bounding box center [284, 124] width 34 height 11
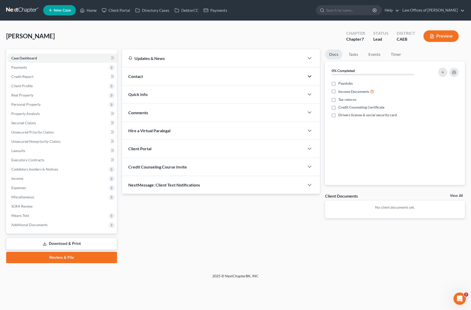
click at [310, 77] on icon "button" at bounding box center [309, 76] width 6 height 6
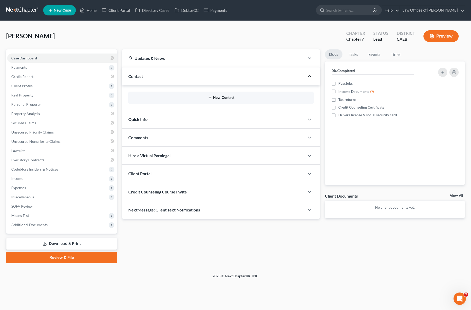
click at [216, 97] on button "New Contact" at bounding box center [220, 98] width 177 height 4
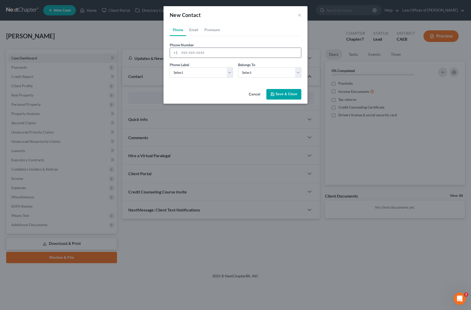
click at [215, 52] on input "tel" at bounding box center [239, 53] width 121 height 10
type input "6616774676"
click at [297, 72] on select "Select Client Other" at bounding box center [269, 72] width 63 height 10
select select "0"
click at [238, 67] on select "Select Client Other" at bounding box center [269, 72] width 63 height 10
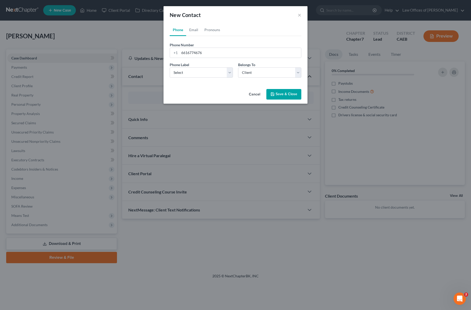
click at [288, 97] on button "Save & Close" at bounding box center [283, 94] width 35 height 11
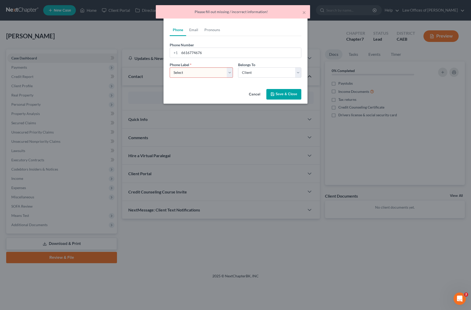
click at [229, 72] on select "Select Mobile Home Work Other" at bounding box center [201, 72] width 63 height 10
select select "0"
click at [170, 67] on select "Select Mobile Home Work Other" at bounding box center [201, 72] width 63 height 10
click at [287, 93] on button "Save & Close" at bounding box center [283, 94] width 35 height 11
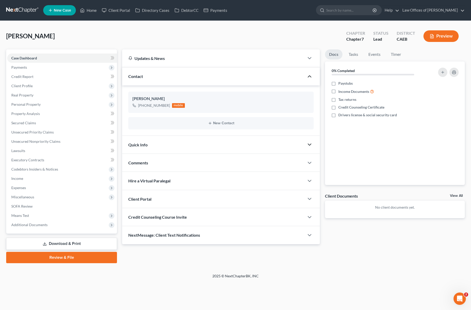
click at [309, 144] on icon "button" at bounding box center [309, 144] width 6 height 6
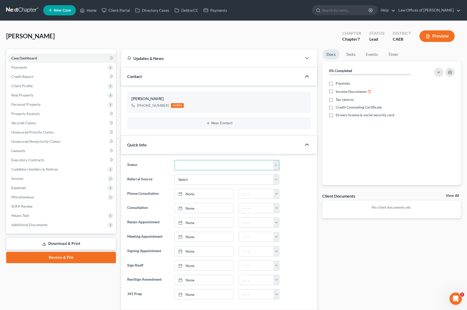
click at [278, 164] on select "Cancelled/Refund Closed Consultation Declined Discharged Filed Income Check In …" at bounding box center [226, 165] width 105 height 10
select select "10"
click at [174, 160] on select "Cancelled/Refund Closed Consultation Declined Discharged Filed Income Check In …" at bounding box center [226, 165] width 105 height 10
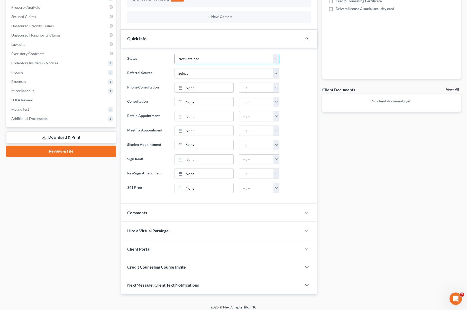
scroll to position [98, 0]
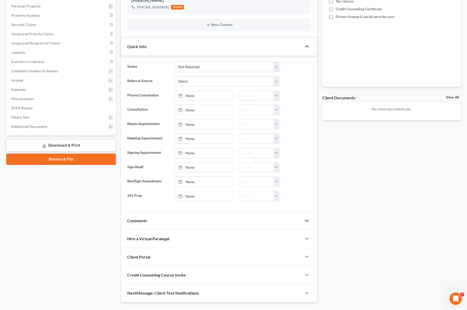
click at [307, 220] on polyline "button" at bounding box center [306, 221] width 3 height 2
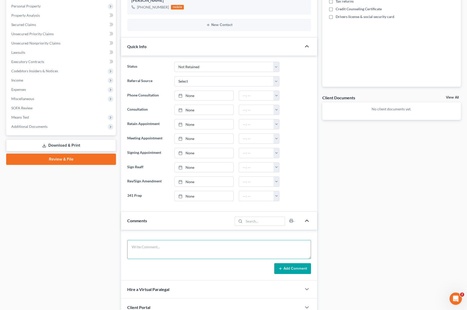
click at [156, 248] on textarea at bounding box center [219, 249] width 184 height 19
type textarea "Married. owes $ 15K. Makes $ 5K. W makes $ 4,500. No kids. Renting, 2024 Honda …"
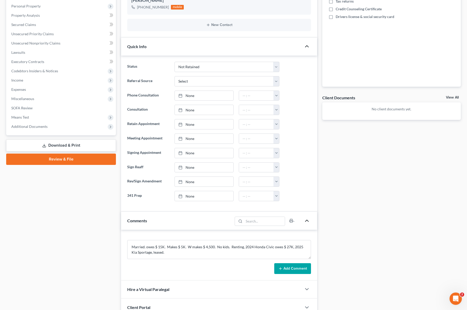
drag, startPoint x: 294, startPoint y: 267, endPoint x: 298, endPoint y: 267, distance: 3.9
click at [294, 267] on button "Add Comment" at bounding box center [292, 268] width 37 height 11
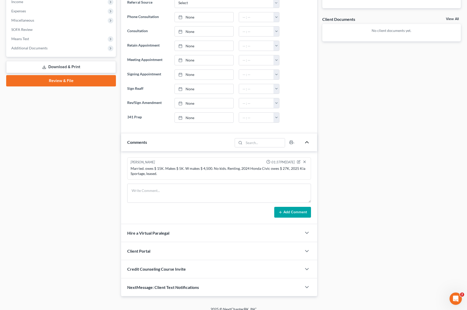
scroll to position [182, 0]
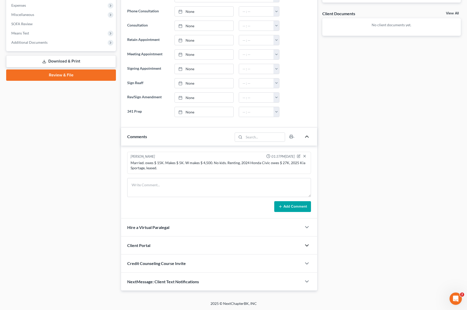
click at [305, 244] on polyline "button" at bounding box center [306, 245] width 3 height 2
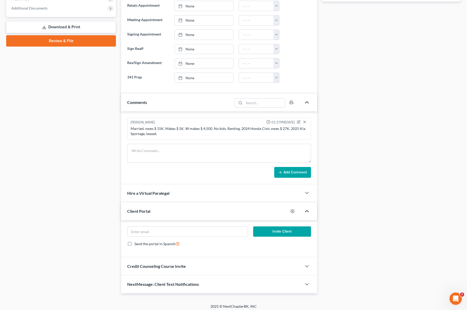
scroll to position [216, 0]
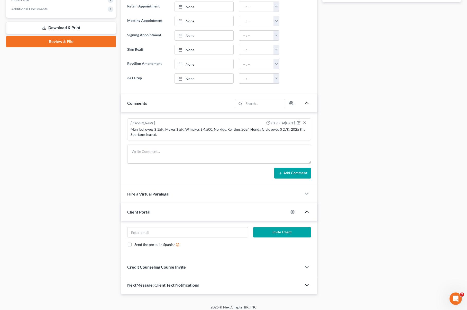
click at [306, 284] on icon "button" at bounding box center [307, 285] width 6 height 6
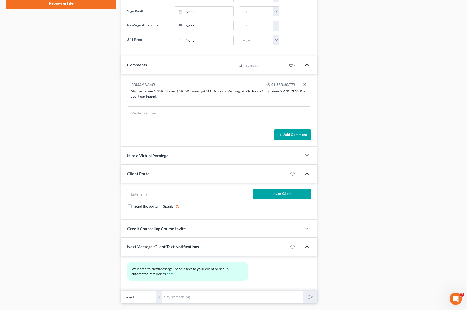
scroll to position [266, 0]
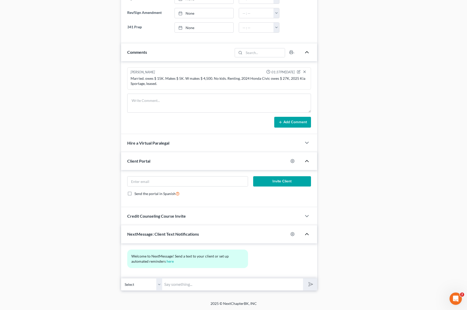
click at [186, 282] on input "text" at bounding box center [232, 284] width 141 height 13
type input "Info@bell-law.net"
click at [309, 285] on polygon "submit" at bounding box center [309, 284] width 6 height 6
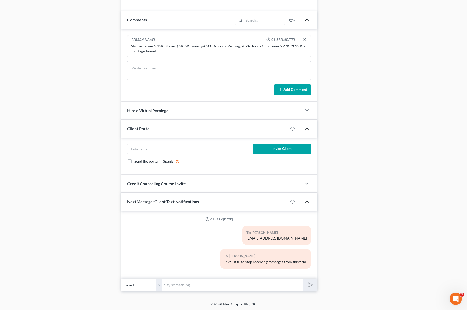
scroll to position [299, 0]
click at [173, 256] on div "To: Erick Fernandez Text STOP to stop receiving messages from this firm." at bounding box center [219, 259] width 189 height 23
click at [300, 39] on icon "button" at bounding box center [299, 39] width 4 height 4
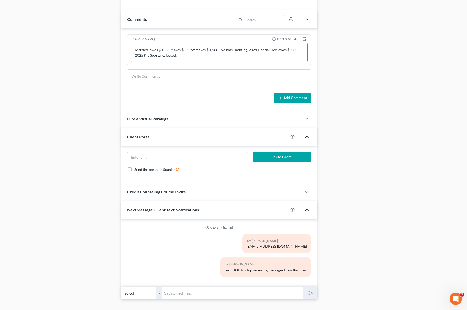
drag, startPoint x: 187, startPoint y: 55, endPoint x: 208, endPoint y: 60, distance: 21.6
click at [187, 55] on textarea "Married. owes $ 15K. Makes $ 5K. W makes $ 4,500. No kids. Renting, 2024 Honda …" at bounding box center [218, 52] width 177 height 19
type textarea "Married. owes $ 15K. Makes $ 5K. W makes $ 4,500. No kids. Renting, 2024 Honda …"
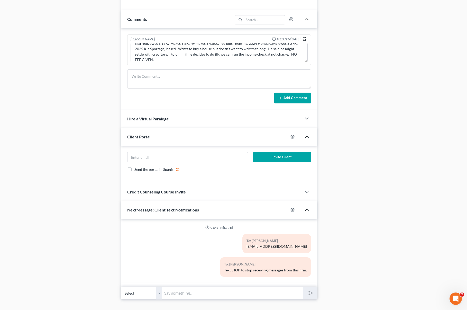
click at [305, 39] on icon "button" at bounding box center [304, 39] width 4 height 4
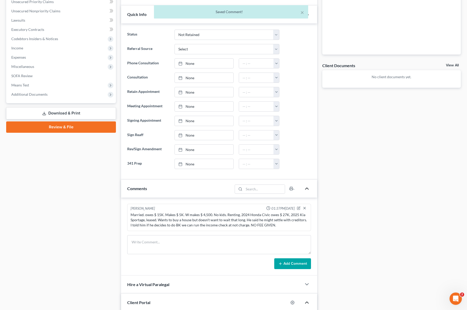
scroll to position [23, 0]
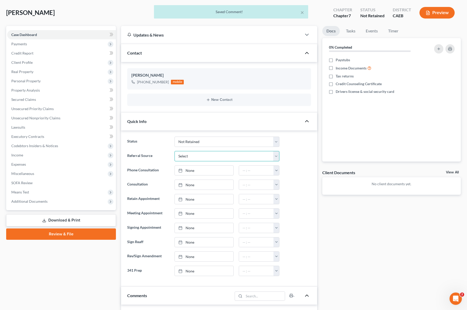
click at [276, 155] on select "Select Word Of Mouth Previous Clients Direct Mail Website Google Search Modern …" at bounding box center [226, 156] width 105 height 10
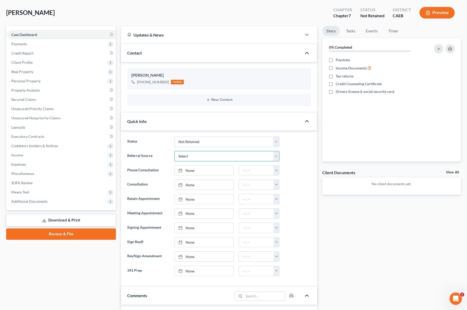
select select "6"
click at [174, 151] on select "Select Word Of Mouth Previous Clients Direct Mail Website Google Search Modern …" at bounding box center [226, 156] width 105 height 10
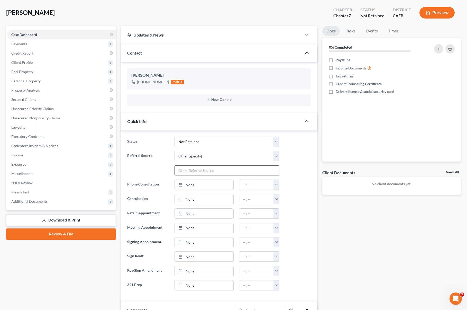
click at [193, 172] on input "text" at bounding box center [227, 170] width 105 height 10
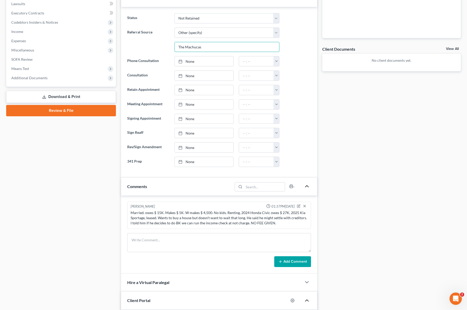
scroll to position [164, 0]
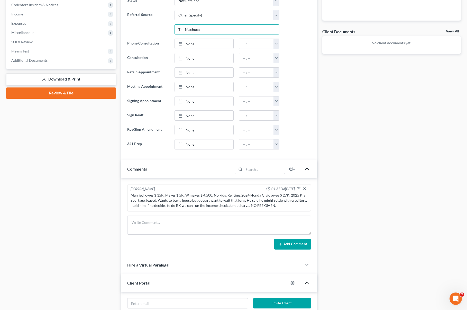
type input "The Machucas"
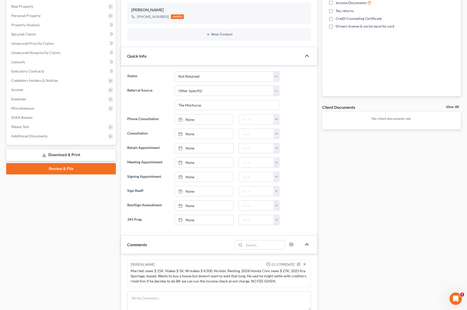
scroll to position [0, 0]
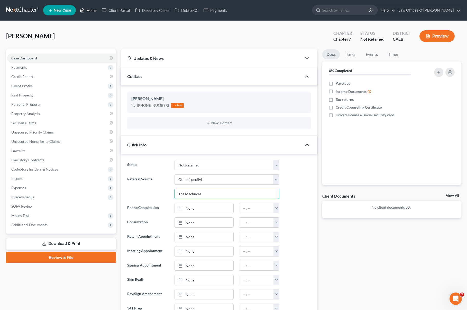
click at [93, 11] on link "Home" at bounding box center [88, 10] width 22 height 9
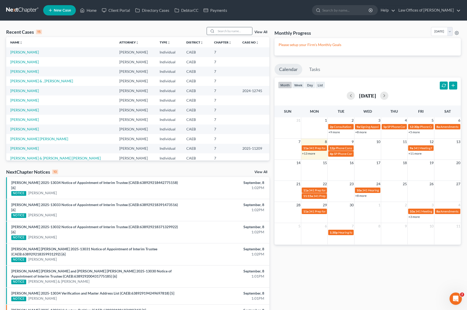
click at [231, 32] on input "search" at bounding box center [234, 30] width 36 height 7
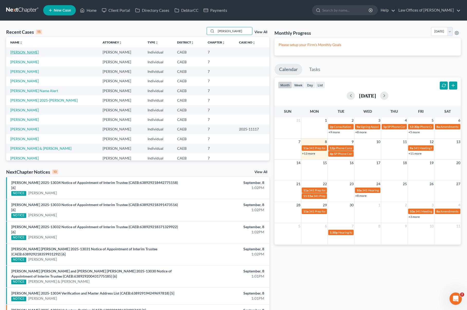
type input "Perez"
click at [34, 51] on link "Perez, Juan Carlos" at bounding box center [24, 52] width 29 height 4
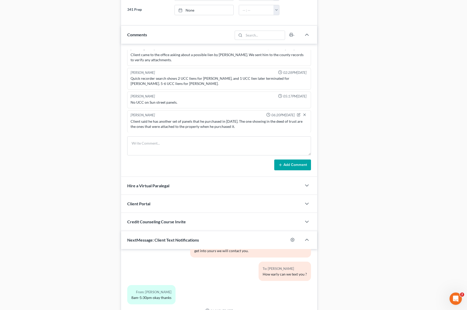
scroll to position [351, 0]
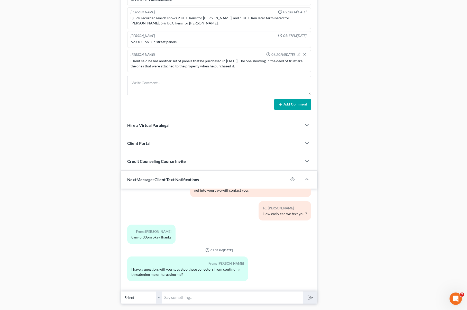
click at [178, 299] on input "text" at bounding box center [232, 297] width 141 height 13
type input "Hi. Once they receive the notices from the court they will stop calling you. Me…"
click at [303, 291] on button "submit" at bounding box center [310, 297] width 14 height 12
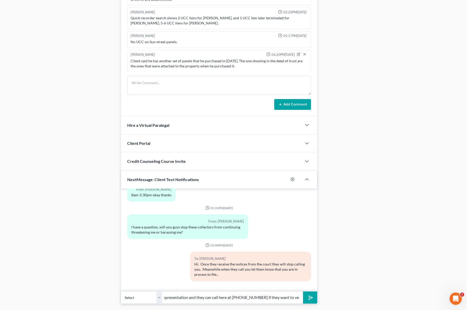
scroll to position [0, 63]
type input "Chapter 7 and that you have legal representation and they can call here at 243-…"
click at [303, 291] on button "submit" at bounding box center [310, 297] width 14 height 12
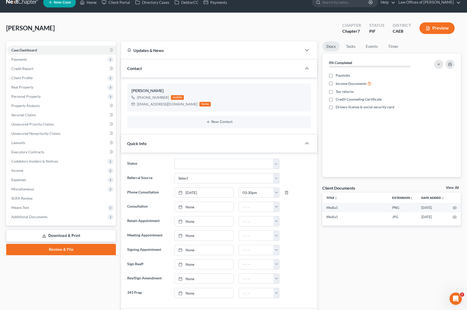
scroll to position [0, 0]
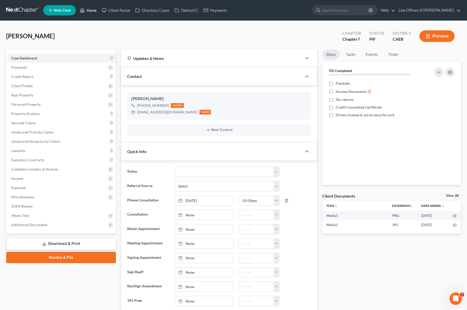
click at [89, 11] on link "Home" at bounding box center [88, 10] width 22 height 9
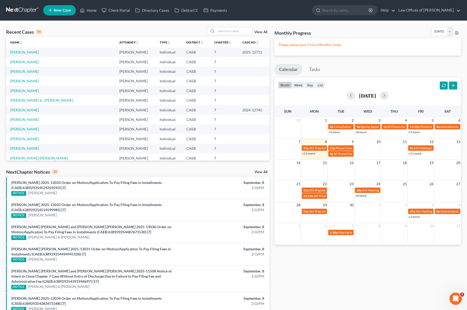
click at [309, 154] on link "+13 more" at bounding box center [308, 153] width 13 height 4
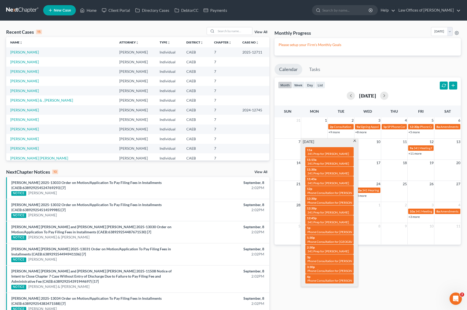
click at [353, 142] on span at bounding box center [355, 140] width 4 height 3
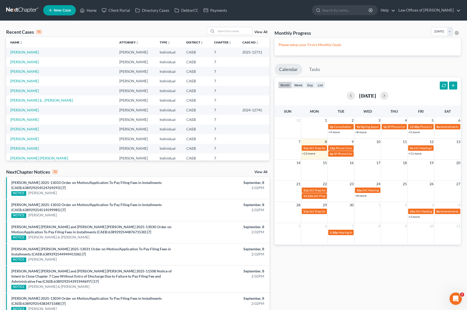
click at [307, 154] on link "+13 more" at bounding box center [308, 153] width 13 height 4
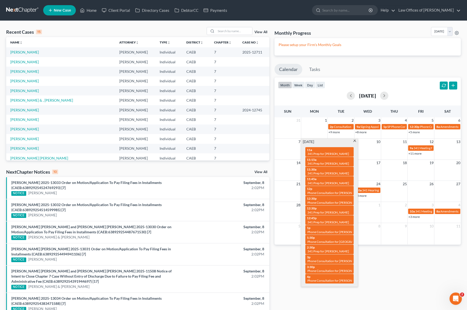
click at [354, 141] on span at bounding box center [355, 140] width 4 height 3
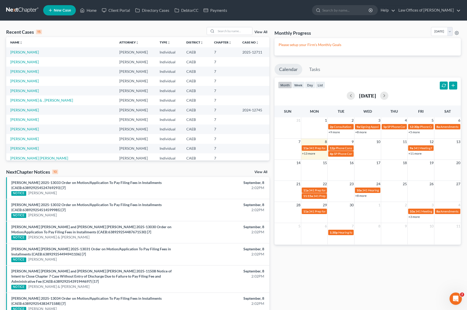
click at [309, 155] on link "+13 more" at bounding box center [308, 153] width 13 height 4
click at [227, 32] on input "search" at bounding box center [234, 30] width 36 height 7
type input "Sandra"
click at [26, 52] on link "Chavolla, Sandra" at bounding box center [24, 52] width 29 height 4
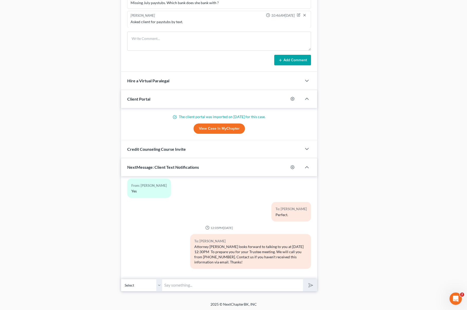
scroll to position [445, 0]
click at [192, 285] on input "text" at bounding box center [232, 285] width 141 height 13
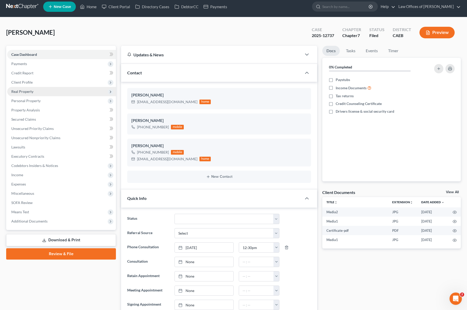
scroll to position [0, 0]
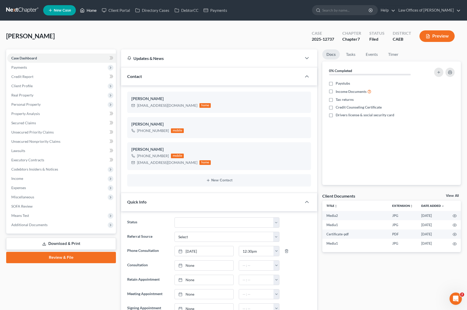
click at [92, 13] on link "Home" at bounding box center [88, 10] width 22 height 9
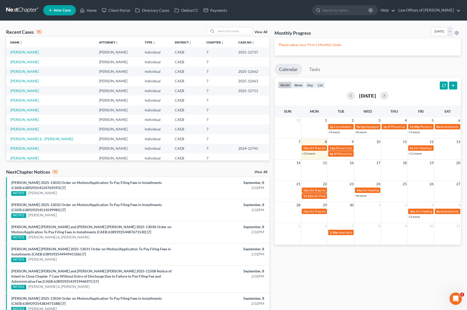
click at [311, 153] on link "+13 more" at bounding box center [308, 153] width 13 height 4
click at [25, 52] on link "Chavolla, Sandra" at bounding box center [24, 52] width 29 height 4
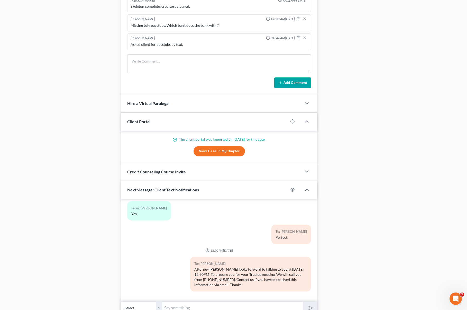
scroll to position [434, 0]
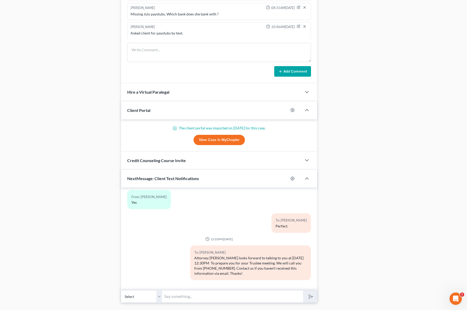
click at [191, 299] on input "text" at bounding box center [232, 296] width 141 height 13
type input "H"
type input "Hi Sandra. Our apologies, we have a conflict in the calendar. Can we call you a…"
click at [303, 290] on button "submit" at bounding box center [310, 296] width 14 height 12
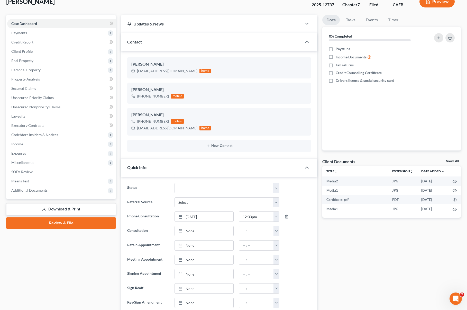
scroll to position [0, 0]
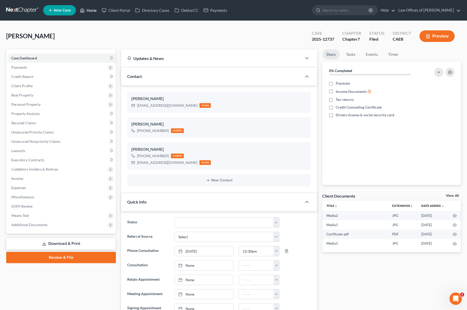
click at [91, 11] on link "Home" at bounding box center [88, 10] width 22 height 9
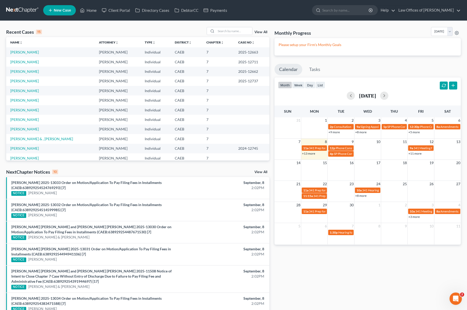
click at [311, 154] on link "+13 more" at bounding box center [308, 153] width 13 height 4
click at [20, 92] on link "Nixon, Steve" at bounding box center [24, 90] width 29 height 4
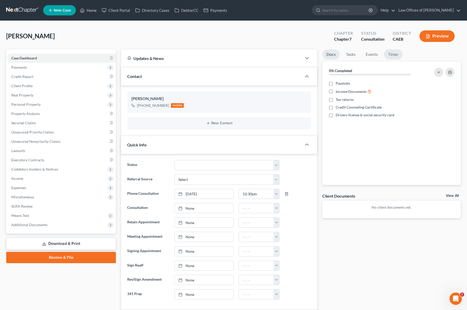
click at [394, 53] on link "Timer" at bounding box center [393, 54] width 18 height 10
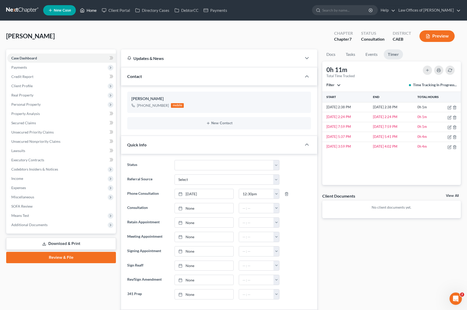
click at [94, 11] on link "Home" at bounding box center [88, 10] width 22 height 9
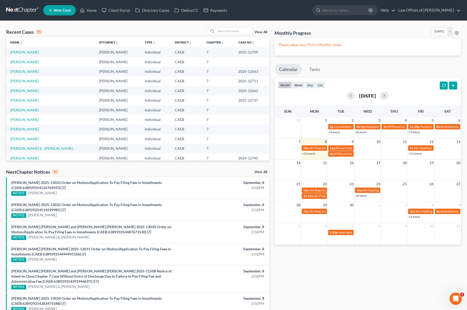
click at [413, 133] on link "+5 more" at bounding box center [413, 132] width 11 height 4
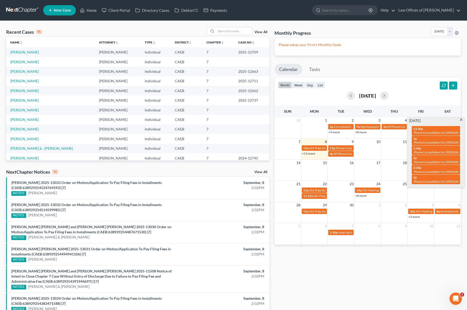
click at [445, 120] on span at bounding box center [461, 119] width 4 height 3
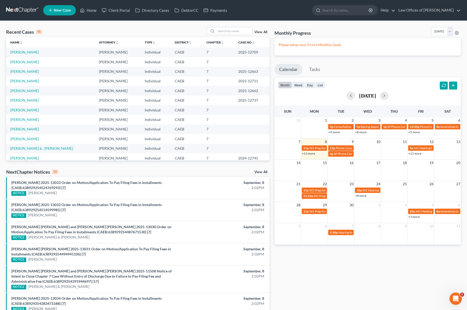
click at [372, 155] on td at bounding box center [367, 151] width 27 height 12
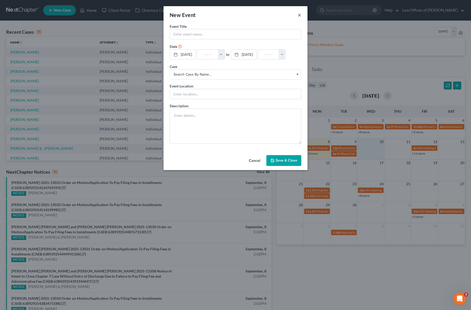
click at [298, 15] on button "×" at bounding box center [299, 15] width 4 height 6
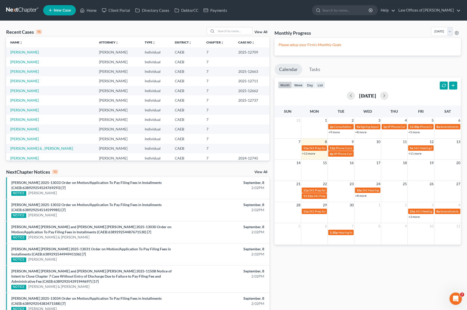
click at [310, 152] on link "+13 more" at bounding box center [308, 153] width 13 height 4
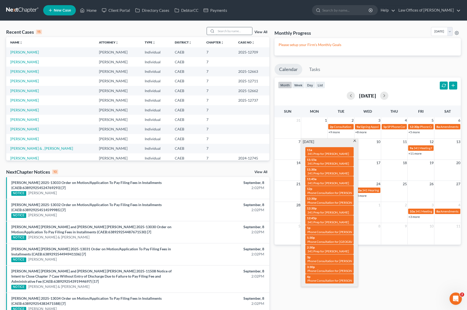
click at [226, 32] on input "search" at bounding box center [234, 30] width 36 height 7
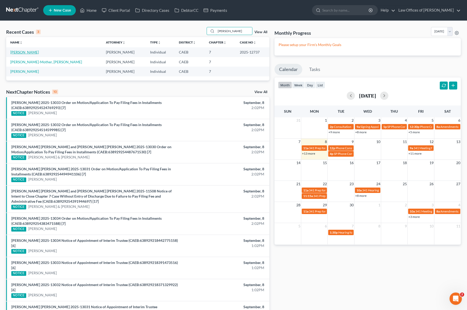
type input "Chavolla"
click at [31, 52] on link "Chavolla, Sandra" at bounding box center [24, 52] width 29 height 4
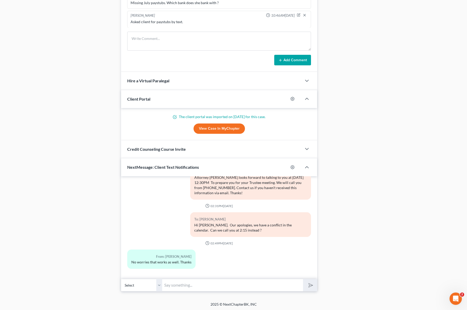
scroll to position [446, 0]
click at [186, 283] on input "text" at bounding box center [232, 284] width 141 height 13
type input "Thank you !"
click at [303, 278] on button "submit" at bounding box center [310, 284] width 14 height 12
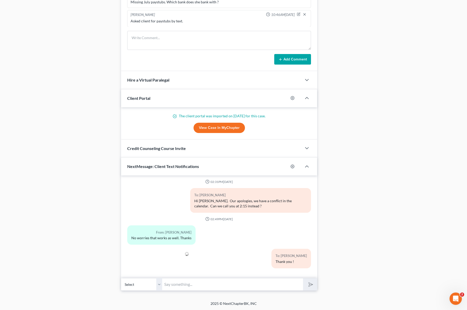
click at [147, 233] on div "From: Sandra Chavolla" at bounding box center [161, 232] width 60 height 6
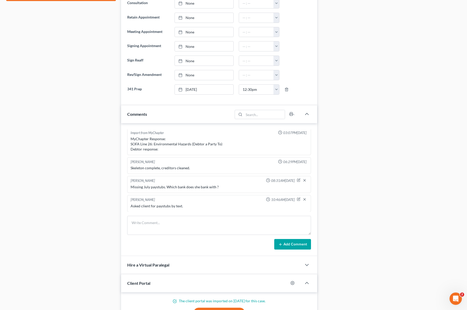
scroll to position [251, 0]
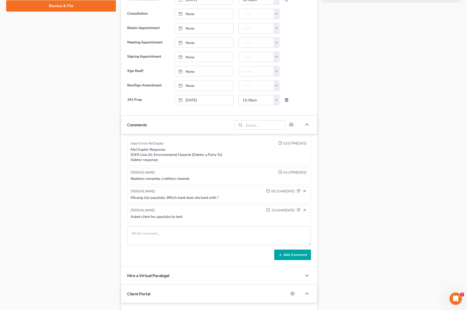
click at [287, 98] on icon "button" at bounding box center [286, 99] width 2 height 3
click at [191, 99] on link "None" at bounding box center [204, 100] width 59 height 10
type input "9/8/2025"
click at [276, 101] on button "button" at bounding box center [276, 100] width 6 height 10
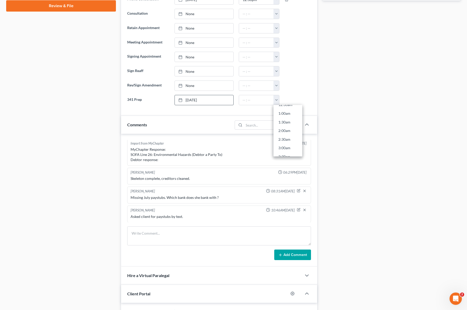
click at [287, 137] on link "2:30am" at bounding box center [287, 139] width 29 height 9
click at [258, 100] on input "2:30am" at bounding box center [256, 100] width 35 height 10
click at [276, 100] on button "button" at bounding box center [276, 100] width 6 height 10
click at [289, 142] on link "2:00pm" at bounding box center [287, 142] width 29 height 9
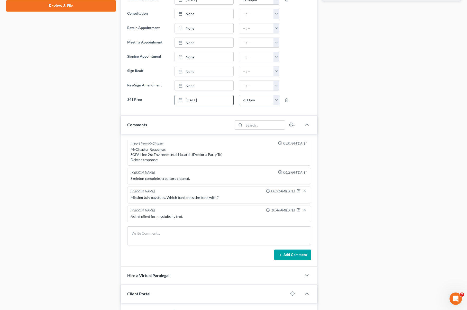
click at [260, 99] on input "2:00pm" at bounding box center [256, 100] width 35 height 10
type input "2:15pm"
click at [170, 228] on textarea at bounding box center [219, 235] width 184 height 19
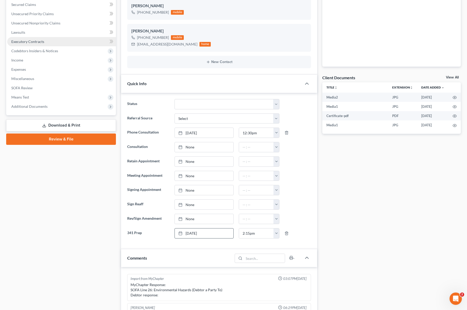
scroll to position [0, 0]
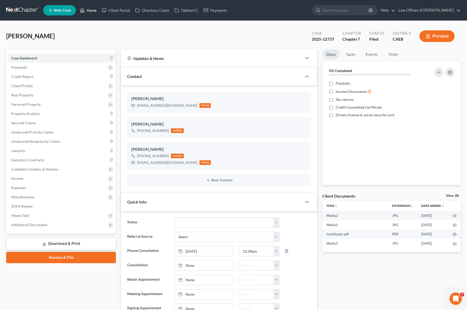
click at [93, 11] on link "Home" at bounding box center [88, 10] width 22 height 9
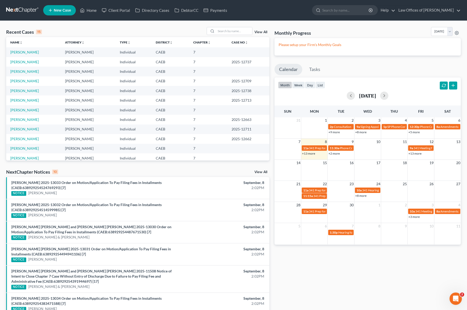
click at [307, 154] on link "+13 more" at bounding box center [308, 153] width 13 height 4
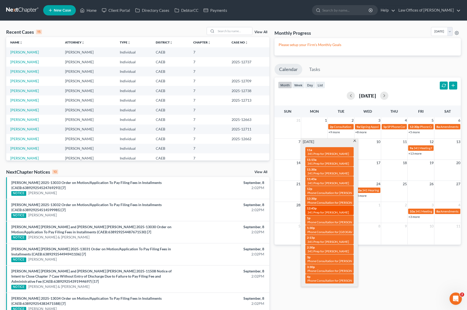
click at [316, 211] on span "341 Prep for Ontiveros-Torres, Geovane" at bounding box center [328, 212] width 42 height 4
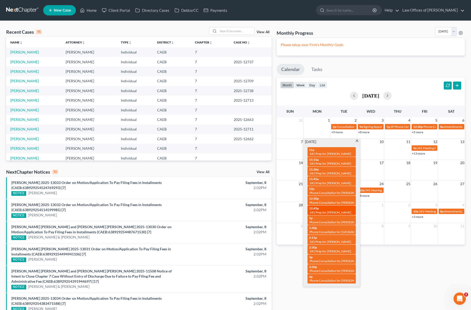
select select "Days"
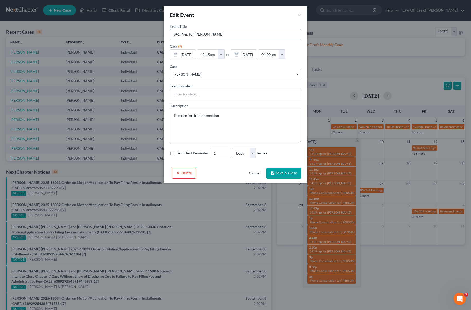
click at [174, 36] on input "341 Prep for Ontiveros-Torres, Geovane" at bounding box center [235, 34] width 131 height 10
type input "Dora: 341 Prep for Ontiveros-Torres, Geovane"
click at [286, 173] on button "Save & Close" at bounding box center [283, 172] width 35 height 11
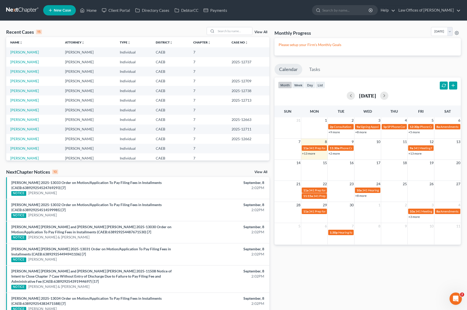
click at [313, 154] on link "+13 more" at bounding box center [308, 153] width 13 height 4
select select "Days"
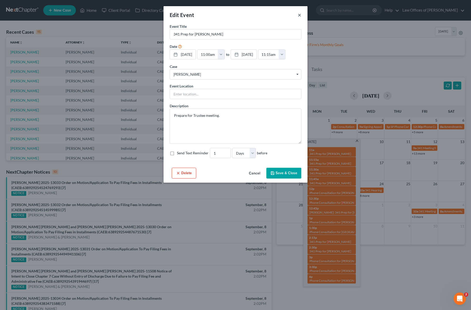
click at [298, 14] on button "×" at bounding box center [299, 15] width 4 height 6
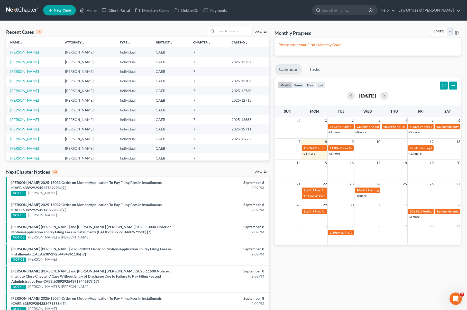
click at [229, 31] on input "search" at bounding box center [234, 30] width 36 height 7
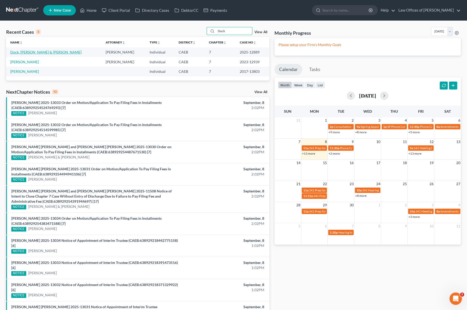
type input "Dock"
click at [56, 53] on link "Dock, Edmond & Medina, Jessica" at bounding box center [45, 52] width 71 height 4
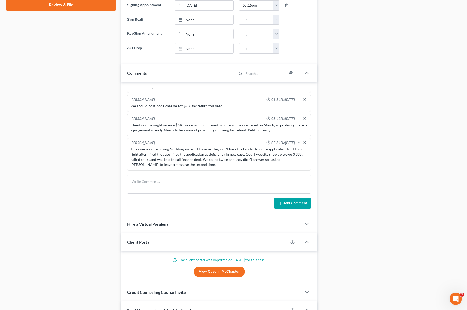
scroll to position [249, 0]
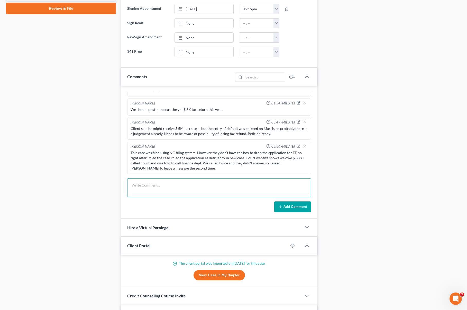
click at [145, 186] on textarea at bounding box center [219, 187] width 184 height 19
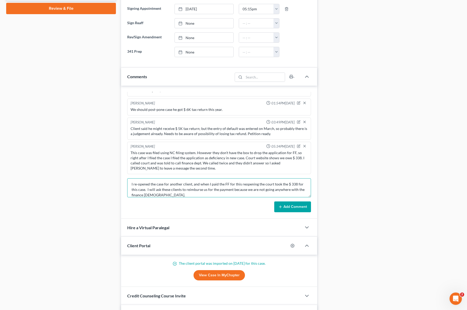
type textarea "I re-opened the case for another client, and when I paid the FF for this reopen…"
drag, startPoint x: 306, startPoint y: 206, endPoint x: 155, endPoint y: 128, distance: 169.9
click at [306, 206] on button "Add Comment" at bounding box center [292, 206] width 37 height 11
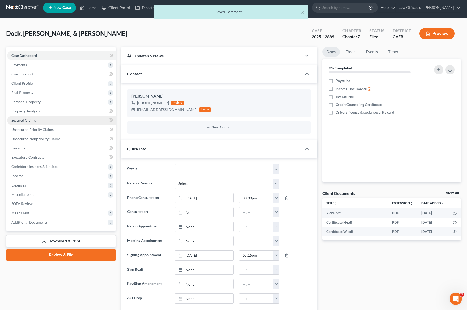
scroll to position [0, 0]
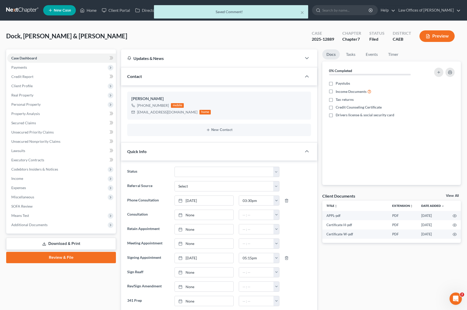
click at [91, 13] on div "× Saved Comment!" at bounding box center [230, 13] width 467 height 16
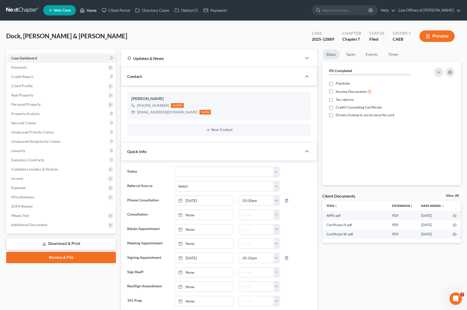
click at [89, 9] on link "Home" at bounding box center [88, 10] width 22 height 9
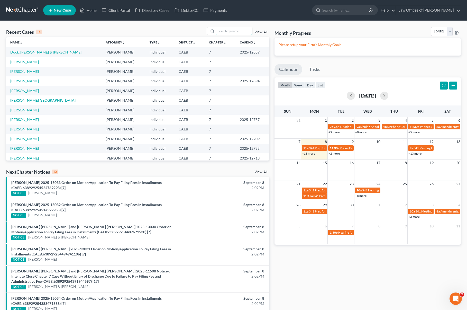
click at [221, 31] on input "search" at bounding box center [234, 30] width 36 height 7
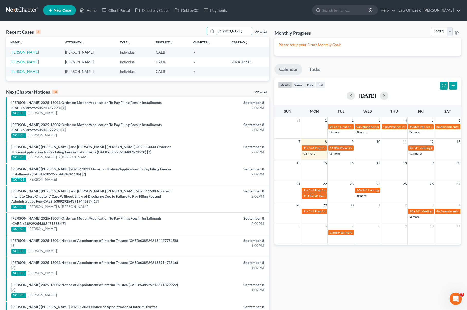
type input "frias"
click at [26, 53] on link "Frias, Edward" at bounding box center [24, 52] width 29 height 4
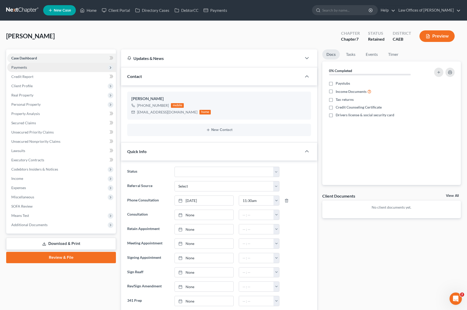
click at [27, 68] on span "Payments" at bounding box center [61, 67] width 109 height 9
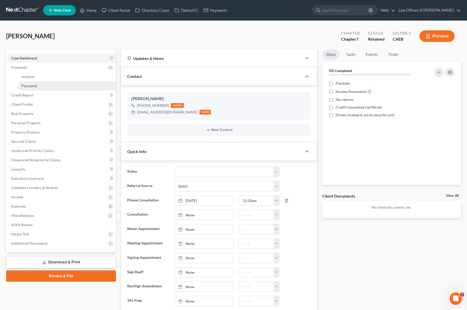
click at [38, 84] on link "Payments" at bounding box center [66, 85] width 98 height 9
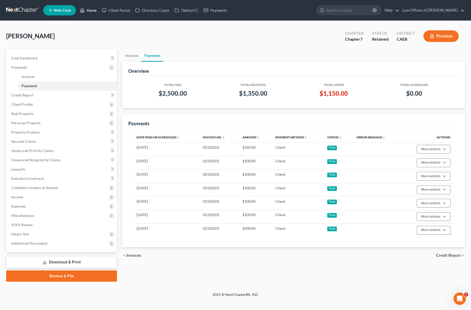
click at [92, 12] on link "Home" at bounding box center [88, 10] width 22 height 9
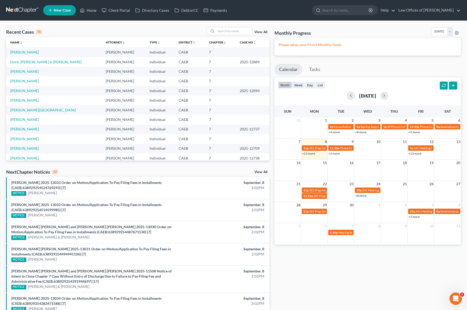
click at [311, 154] on link "+13 more" at bounding box center [308, 153] width 13 height 4
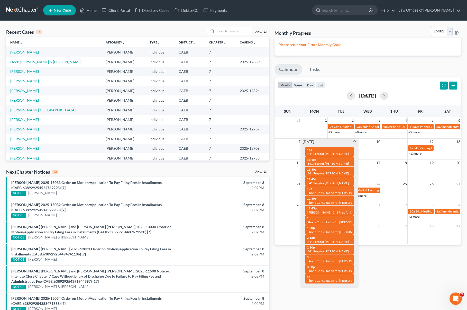
click at [55, 9] on span "New Case" at bounding box center [62, 10] width 17 height 4
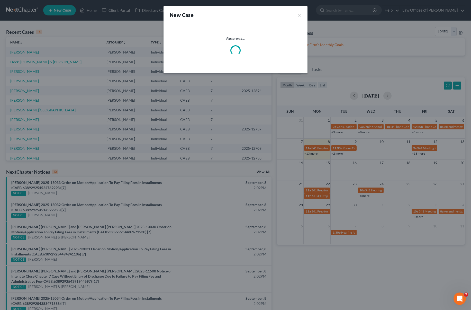
select select "8"
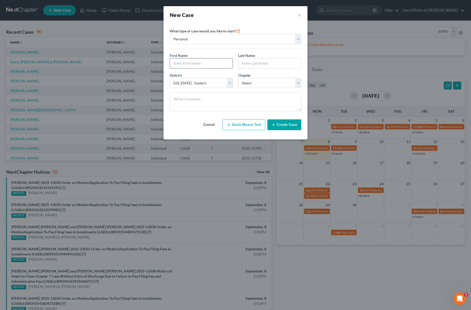
click at [182, 61] on input "text" at bounding box center [201, 63] width 63 height 10
type input "Juan"
click at [249, 60] on input "text" at bounding box center [269, 63] width 63 height 10
type input "Ramirez"
click at [297, 81] on select "Select 7 11 12 13" at bounding box center [269, 83] width 63 height 10
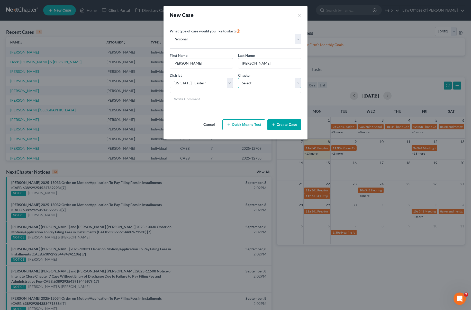
select select "0"
click at [238, 78] on select "Select 7 11 12 13" at bounding box center [269, 83] width 63 height 10
click at [286, 124] on button "Create Case" at bounding box center [284, 124] width 34 height 11
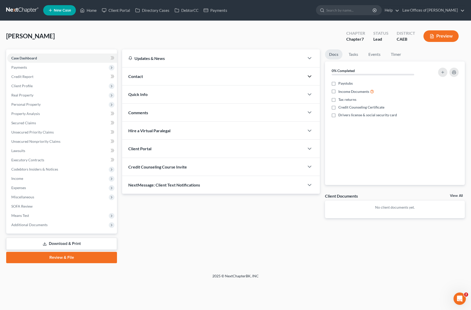
click at [309, 75] on icon "button" at bounding box center [309, 76] width 6 height 6
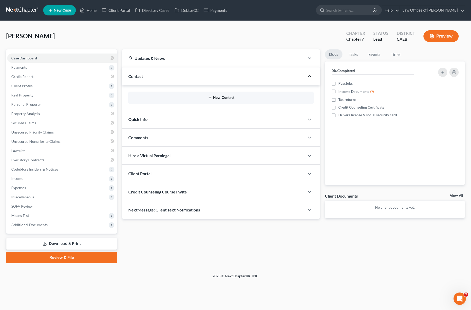
click at [226, 97] on button "New Contact" at bounding box center [220, 98] width 177 height 4
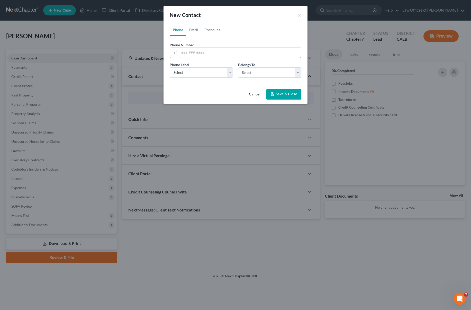
click at [218, 52] on input "tel" at bounding box center [239, 53] width 121 height 10
type input "6614934426"
click at [296, 71] on select "Select Client Other" at bounding box center [269, 72] width 63 height 10
select select "0"
click at [238, 67] on select "Select Client Other" at bounding box center [269, 72] width 63 height 10
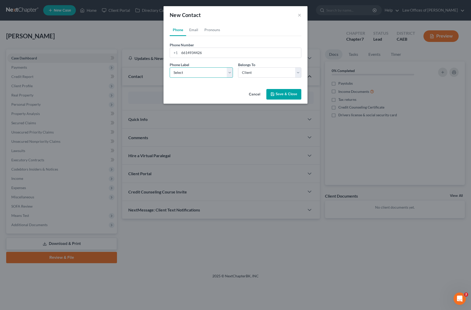
click at [228, 71] on select "Select Mobile Home Work Other" at bounding box center [201, 72] width 63 height 10
select select "0"
click at [170, 67] on select "Select Mobile Home Work Other" at bounding box center [201, 72] width 63 height 10
click at [277, 95] on button "Save & Close" at bounding box center [283, 94] width 35 height 11
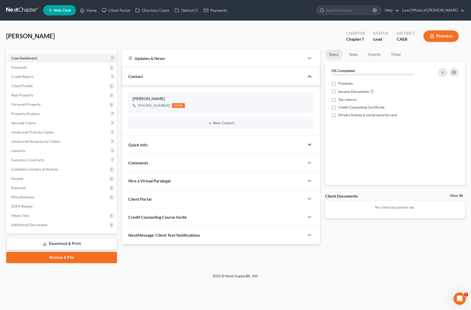
click at [310, 144] on icon "button" at bounding box center [309, 144] width 6 height 6
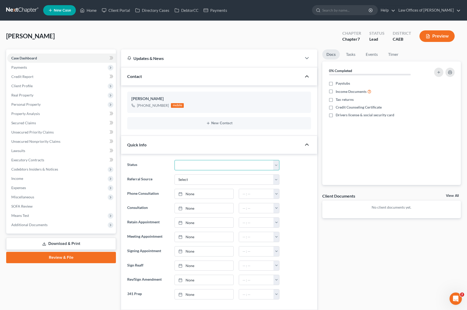
click at [274, 164] on select "Cancelled/Refund Closed Consultation Declined Discharged Filed Income Check In …" at bounding box center [226, 165] width 105 height 10
click at [174, 160] on select "Cancelled/Refund Closed Consultation Declined Discharged Filed Income Check In …" at bounding box center [226, 165] width 105 height 10
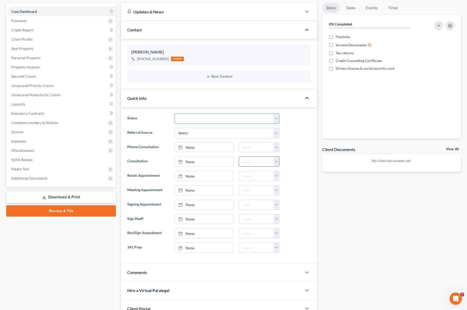
scroll to position [68, 0]
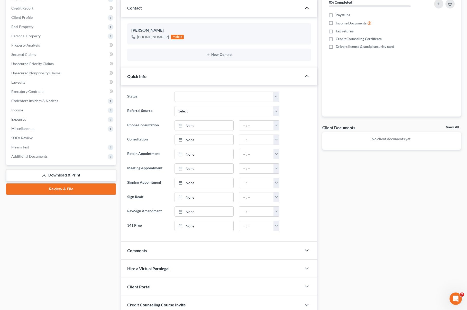
click at [308, 250] on polyline "button" at bounding box center [306, 250] width 3 height 2
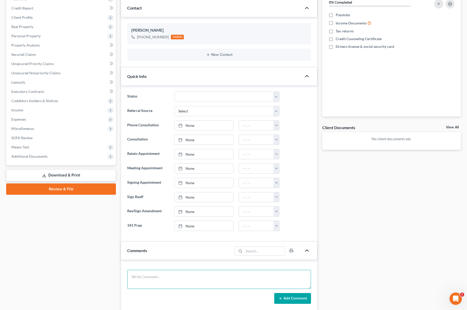
click at [181, 278] on textarea at bounding box center [219, 278] width 184 height 19
type textarea "Browsing around and wanted to know what the fee is. Live with parents, owes $ 1…"
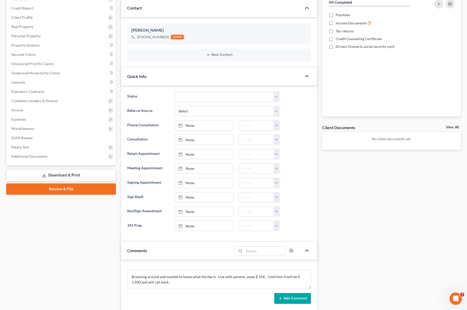
click at [291, 294] on button "Add Comment" at bounding box center [292, 298] width 37 height 11
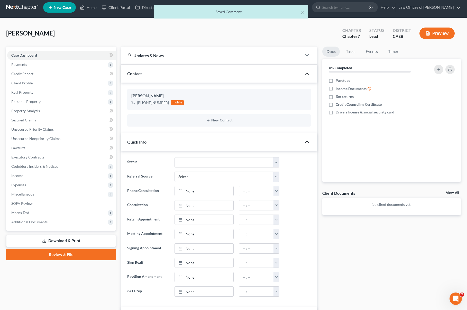
scroll to position [0, 0]
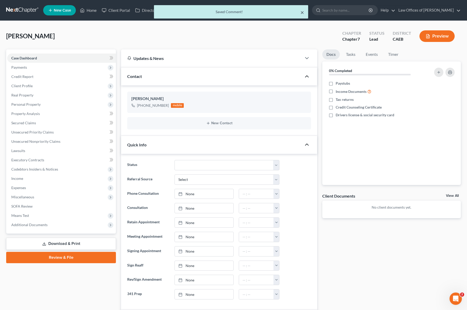
drag, startPoint x: 302, startPoint y: 12, endPoint x: 341, endPoint y: 12, distance: 39.3
click at [302, 12] on button "×" at bounding box center [302, 12] width 4 height 6
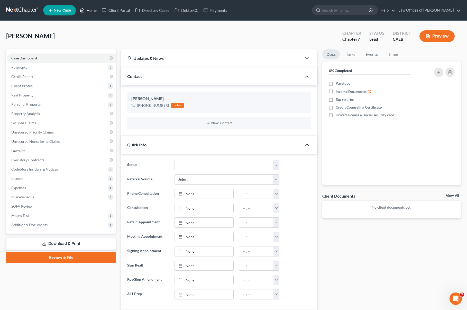
click at [93, 12] on link "Home" at bounding box center [88, 10] width 22 height 9
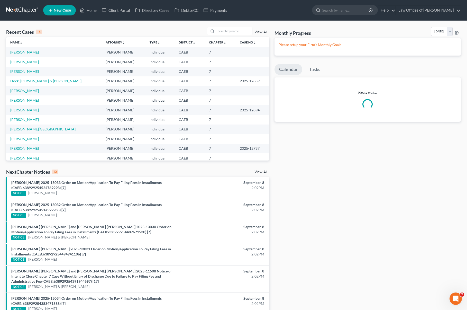
click at [24, 72] on link "Frias, Edward" at bounding box center [24, 71] width 29 height 4
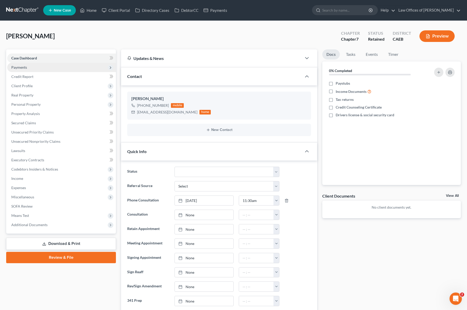
click at [31, 69] on span "Payments" at bounding box center [61, 67] width 109 height 9
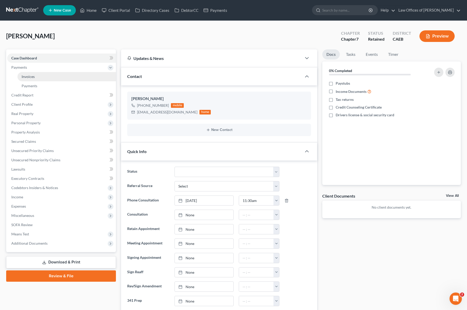
click at [41, 76] on link "Invoices" at bounding box center [66, 76] width 98 height 9
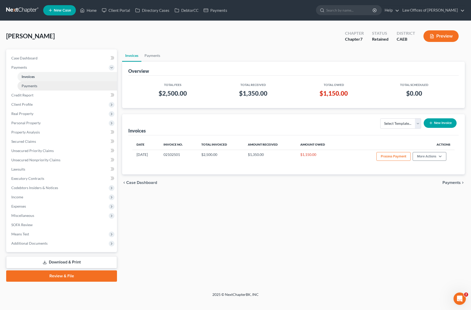
click at [37, 83] on link "Payments" at bounding box center [66, 85] width 99 height 9
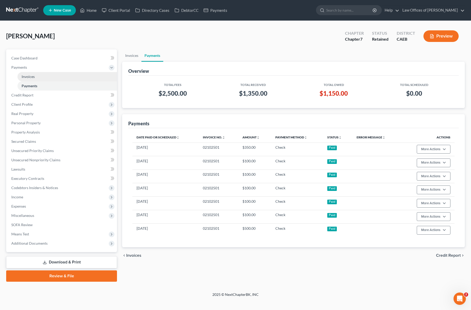
click at [38, 78] on link "Invoices" at bounding box center [66, 76] width 99 height 9
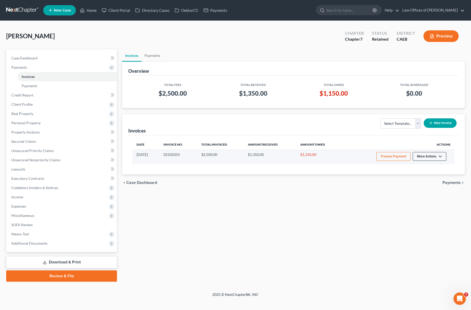
click at [442, 155] on button "More Actions" at bounding box center [429, 156] width 34 height 9
click at [427, 176] on link "Record Cash or Check Payment" at bounding box center [436, 175] width 60 height 9
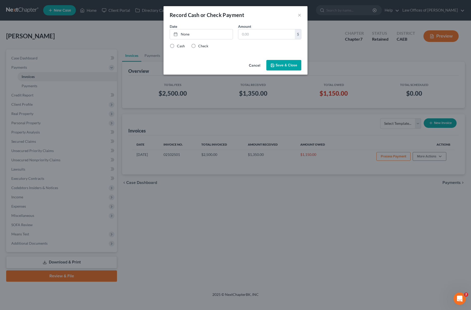
click at [198, 46] on label "Check" at bounding box center [203, 45] width 10 height 5
click at [200, 46] on input "Check" at bounding box center [201, 44] width 3 height 3
radio input "true"
click at [186, 36] on link "None" at bounding box center [201, 34] width 63 height 10
drag, startPoint x: 257, startPoint y: 34, endPoint x: 264, endPoint y: 35, distance: 7.2
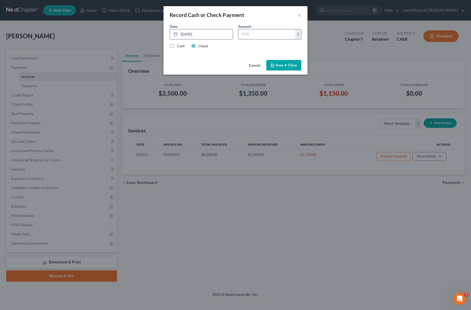
click at [257, 34] on input "text" at bounding box center [266, 34] width 57 height 10
type input "400."
click at [284, 63] on button "Save & Close" at bounding box center [283, 65] width 35 height 11
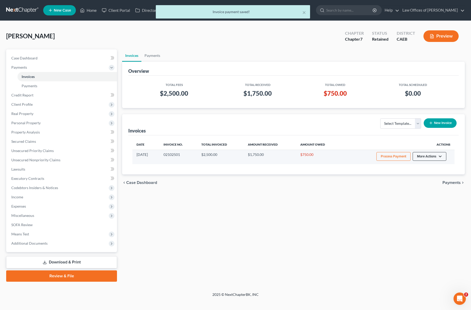
click at [438, 155] on button "More Actions" at bounding box center [429, 156] width 34 height 9
click at [423, 166] on link "View/Edit" at bounding box center [436, 167] width 60 height 9
select select "0"
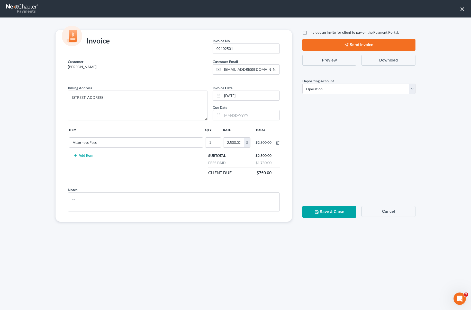
click at [363, 42] on button "Send Invoice" at bounding box center [358, 45] width 113 height 12
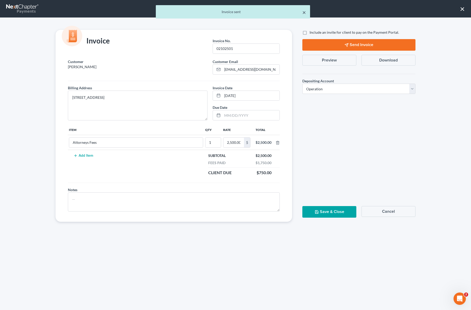
click at [304, 13] on button "×" at bounding box center [304, 12] width 4 height 6
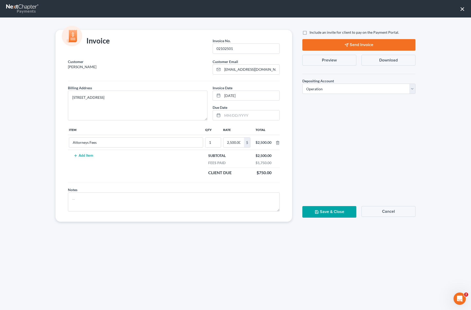
click at [445, 8] on button "×" at bounding box center [462, 9] width 5 height 8
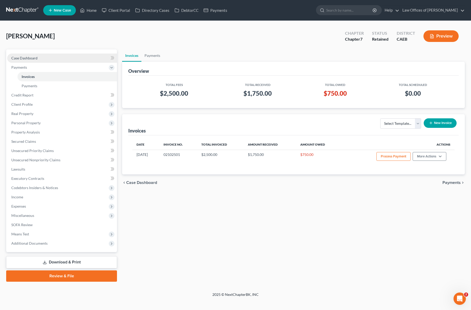
click at [42, 59] on link "Case Dashboard" at bounding box center [62, 57] width 110 height 9
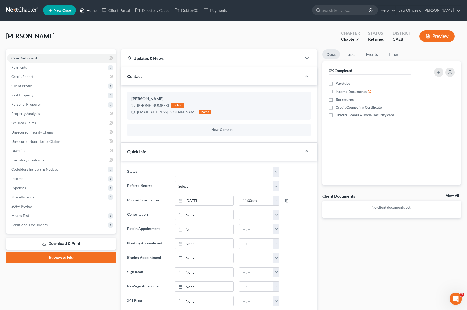
click at [92, 11] on link "Home" at bounding box center [88, 10] width 22 height 9
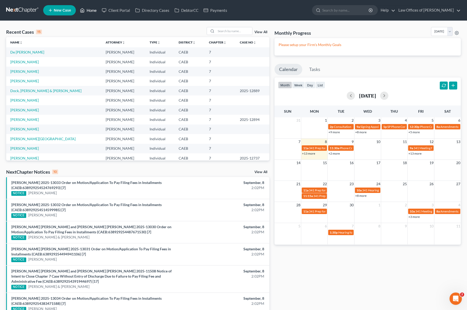
scroll to position [1, 0]
click at [306, 154] on link "+13 more" at bounding box center [308, 153] width 13 height 4
click at [227, 30] on input "search" at bounding box center [234, 30] width 36 height 7
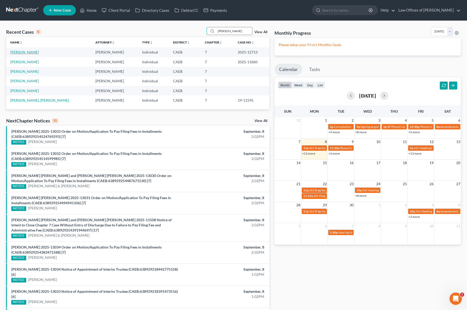
type input "Ontiveros"
click at [39, 51] on link "Ontiveros-Torres, Geovane" at bounding box center [24, 52] width 29 height 4
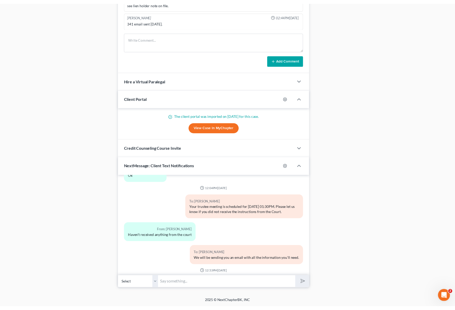
scroll to position [3930, 0]
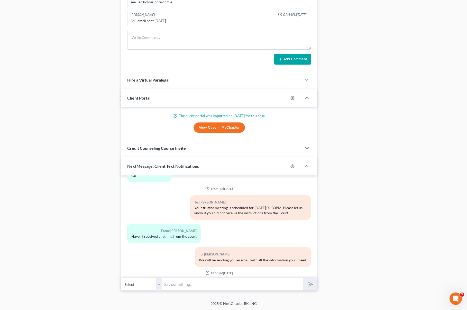
click at [190, 282] on input "text" at bounding box center [232, 284] width 141 height 13
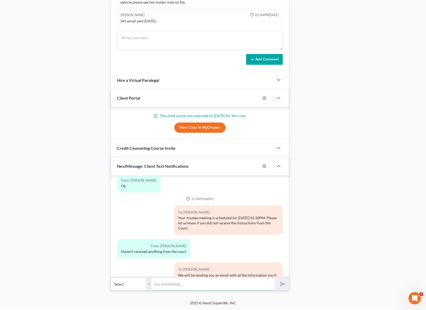
scroll to position [3976, 0]
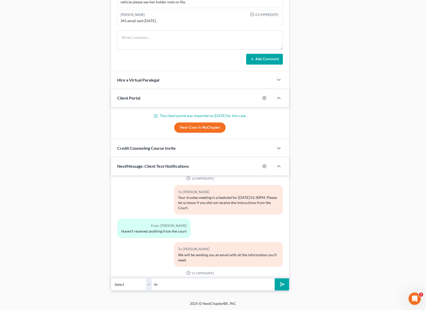
type input "n"
type input "Meeting Code : 996 842 7742 Password 697 628 2337"
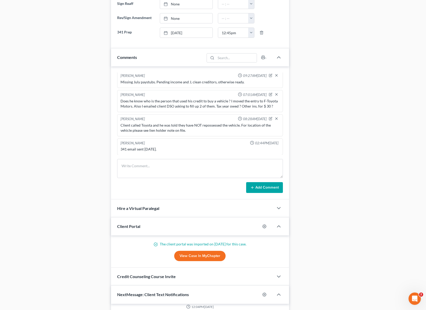
scroll to position [396, 0]
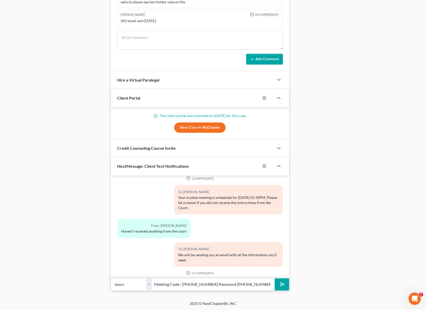
click at [275, 278] on button "submit" at bounding box center [282, 284] width 14 height 12
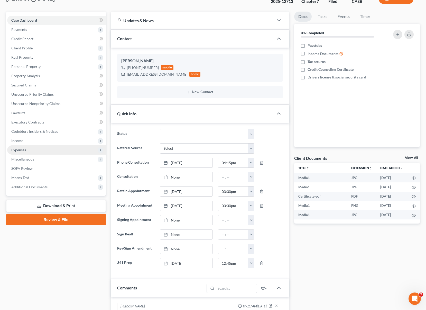
scroll to position [39, 0]
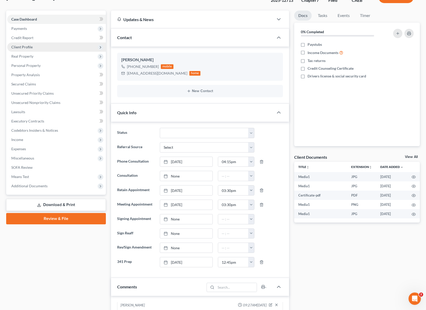
click at [34, 48] on span "Client Profile" at bounding box center [56, 46] width 99 height 9
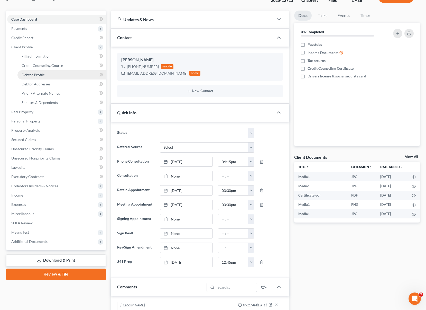
click at [55, 76] on link "Debtor Profile" at bounding box center [61, 74] width 88 height 9
select select "0"
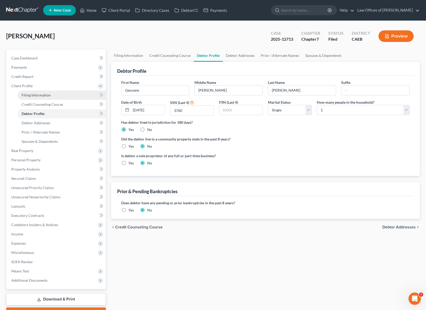
click at [51, 96] on link "Filing Information" at bounding box center [61, 94] width 88 height 9
select select "1"
select select "0"
select select "8"
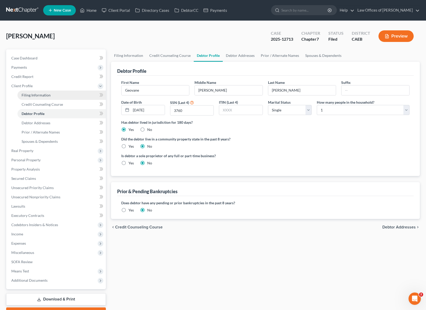
select select "4"
select select "0"
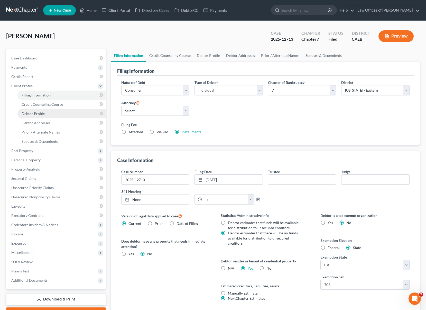
click at [46, 115] on link "Debtor Profile" at bounding box center [61, 113] width 88 height 9
select select "0"
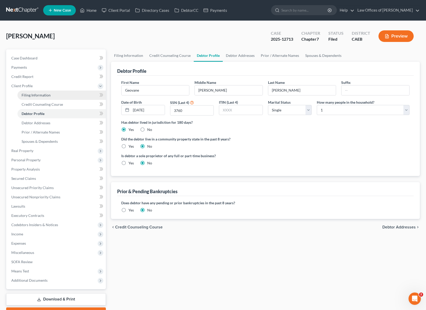
click at [53, 97] on link "Filing Information" at bounding box center [61, 94] width 88 height 9
select select "1"
select select "0"
select select "8"
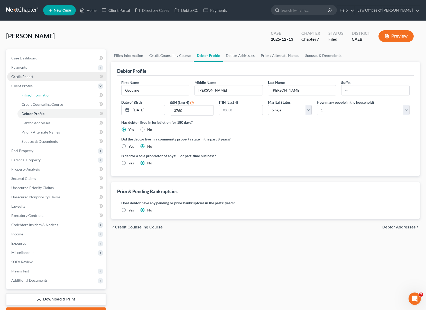
select select "0"
select select "4"
select select "0"
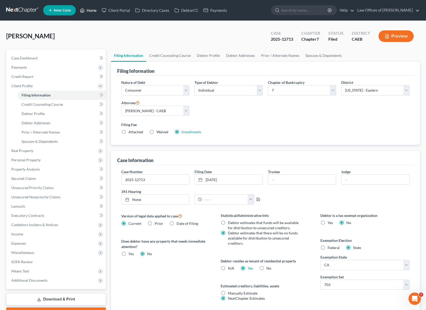
click at [95, 12] on link "Home" at bounding box center [88, 10] width 22 height 9
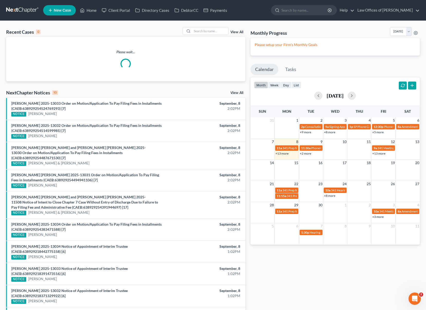
click at [379, 154] on link "+13 more" at bounding box center [378, 153] width 13 height 4
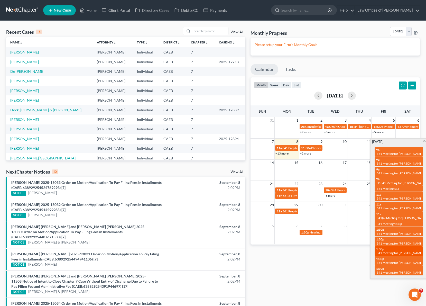
click at [387, 251] on span "341 Meeting for Geovane Guadalupe Ontiveros-Torres" at bounding box center [400, 253] width 46 height 4
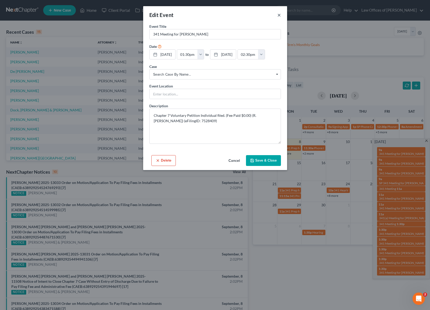
click at [279, 14] on button "×" at bounding box center [279, 15] width 4 height 6
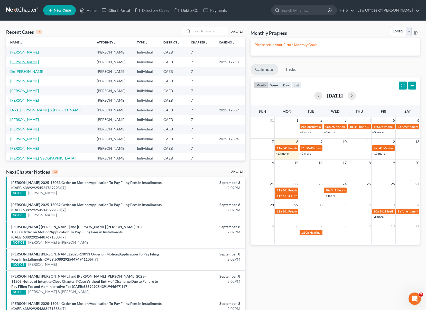
click at [39, 62] on link "Ontiveros-Torres, Geovane" at bounding box center [24, 62] width 29 height 4
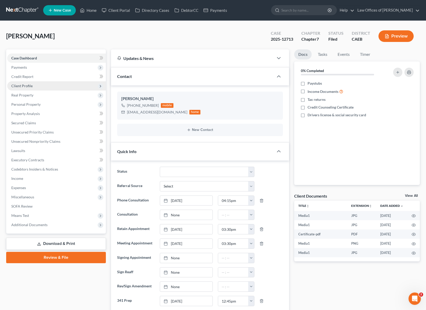
scroll to position [4350, 0]
click at [41, 85] on span "Client Profile" at bounding box center [56, 85] width 99 height 9
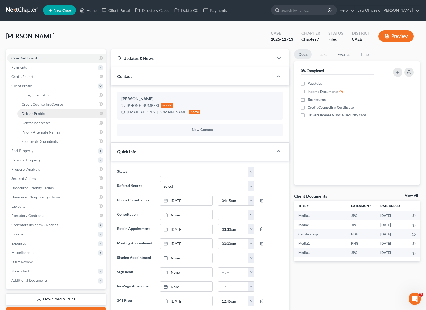
click at [47, 113] on link "Debtor Profile" at bounding box center [61, 113] width 88 height 9
select select "0"
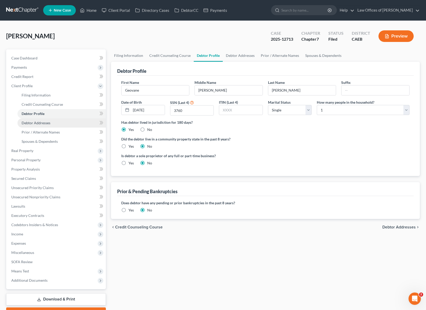
click at [50, 123] on span "Debtor Addresses" at bounding box center [36, 122] width 29 height 4
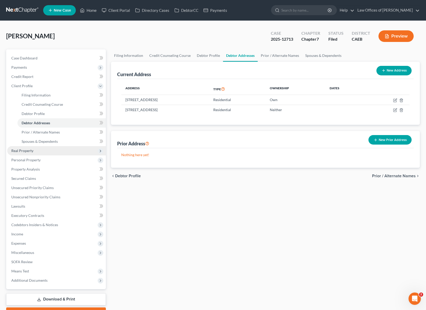
click at [42, 151] on span "Real Property" at bounding box center [56, 150] width 99 height 9
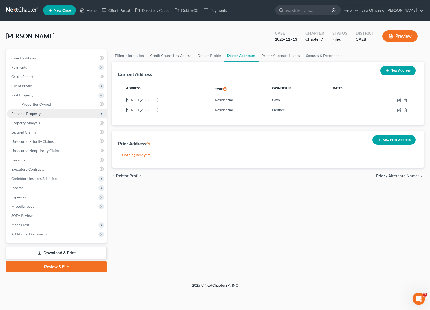
click at [45, 113] on span "Personal Property" at bounding box center [56, 113] width 99 height 9
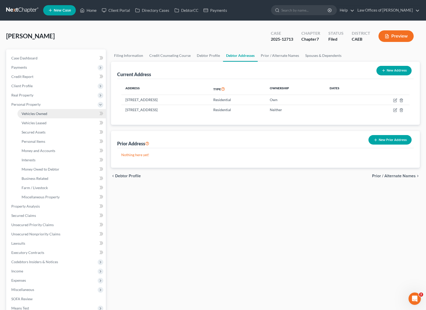
click at [47, 114] on link "Vehicles Owned" at bounding box center [61, 113] width 88 height 9
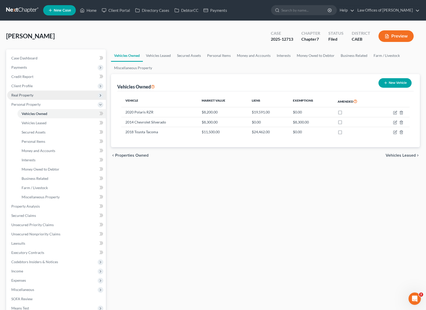
click at [43, 95] on span "Real Property" at bounding box center [56, 94] width 99 height 9
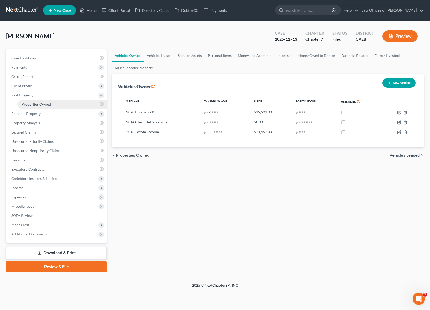
click at [46, 104] on span "Properties Owned" at bounding box center [36, 104] width 29 height 4
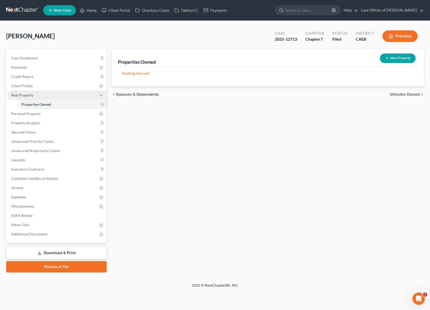
click at [38, 94] on span "Real Property" at bounding box center [56, 94] width 99 height 9
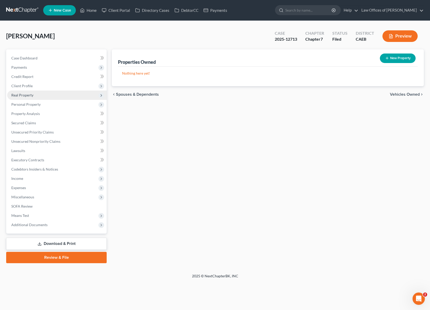
click at [40, 93] on span "Real Property" at bounding box center [56, 94] width 99 height 9
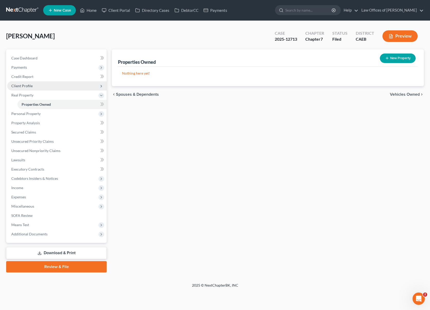
click at [44, 86] on span "Client Profile" at bounding box center [56, 85] width 99 height 9
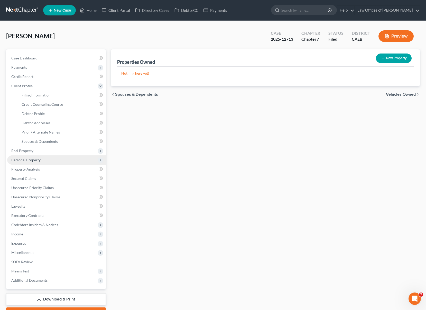
click at [40, 159] on span "Personal Property" at bounding box center [56, 159] width 99 height 9
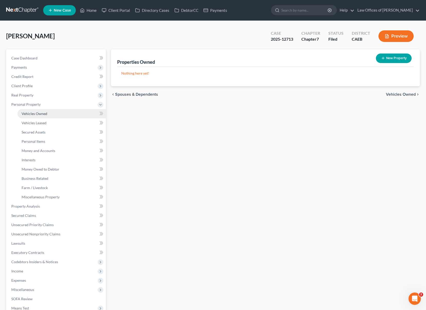
click at [46, 115] on span "Vehicles Owned" at bounding box center [35, 113] width 26 height 4
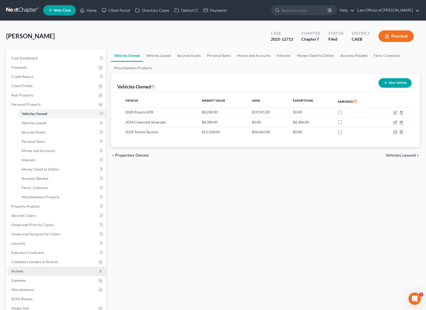
click at [33, 272] on span "Income" at bounding box center [56, 270] width 99 height 9
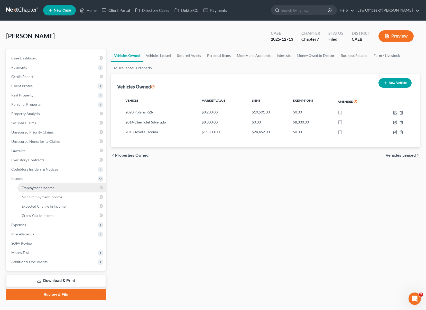
click at [60, 187] on link "Employment Income" at bounding box center [61, 187] width 88 height 9
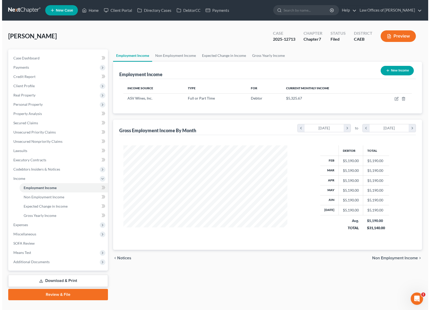
scroll to position [92, 174]
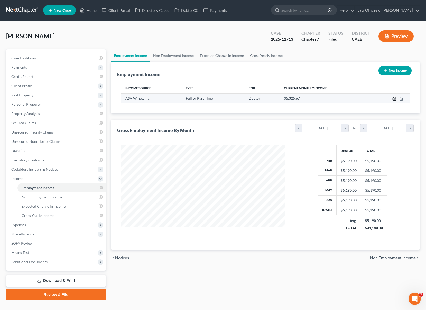
click at [395, 98] on icon "button" at bounding box center [394, 99] width 4 height 4
select select "0"
select select "4"
select select "3"
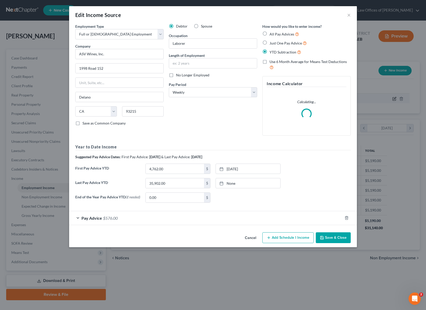
scroll to position [92, 176]
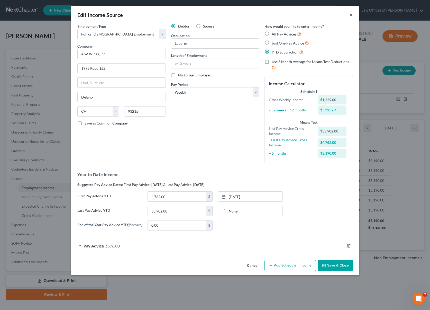
click at [351, 15] on button "×" at bounding box center [351, 15] width 4 height 6
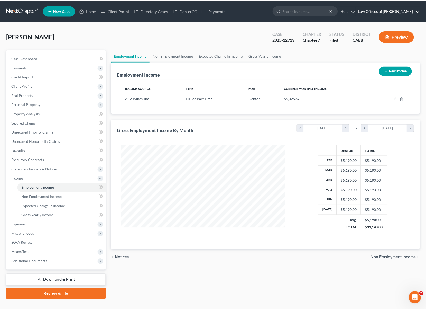
scroll to position [256769, 256687]
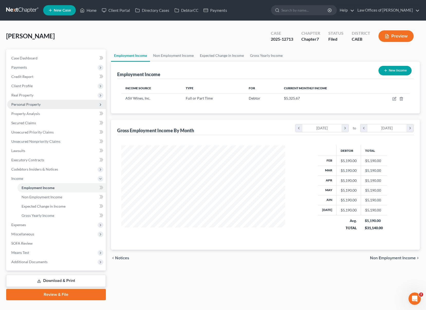
click at [44, 104] on span "Personal Property" at bounding box center [56, 104] width 99 height 9
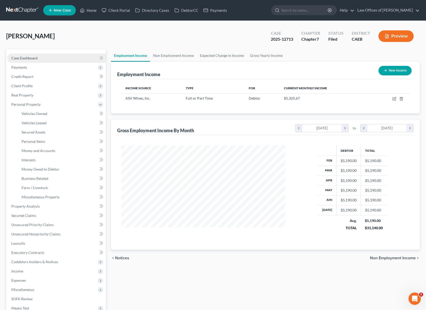
click at [43, 59] on link "Case Dashboard" at bounding box center [56, 57] width 99 height 9
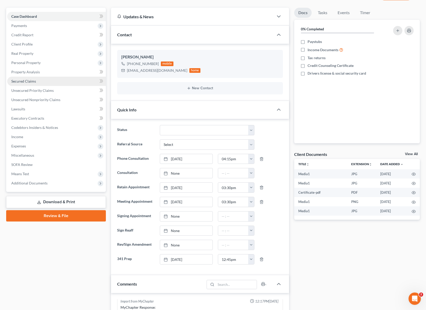
scroll to position [33, 0]
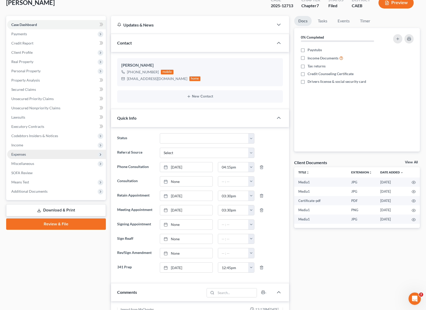
click at [35, 156] on span "Expenses" at bounding box center [56, 153] width 99 height 9
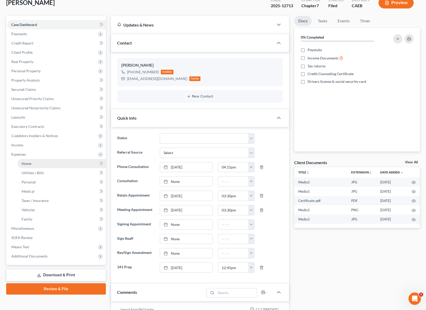
click at [36, 161] on link "Home" at bounding box center [61, 163] width 88 height 9
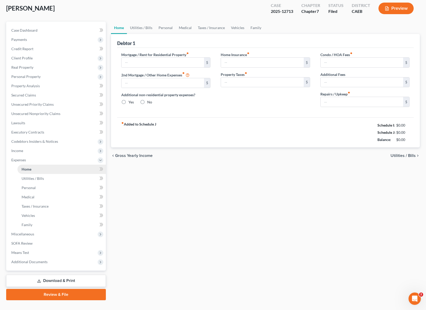
type input "950.00"
type input "0.00"
radio input "true"
type input "0.00"
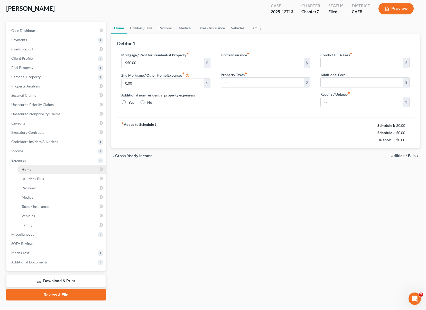
type input "0.00"
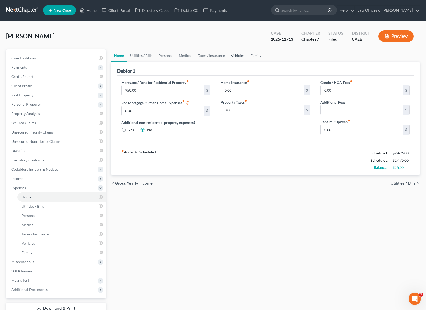
click at [236, 56] on link "Vehicles" at bounding box center [238, 55] width 20 height 12
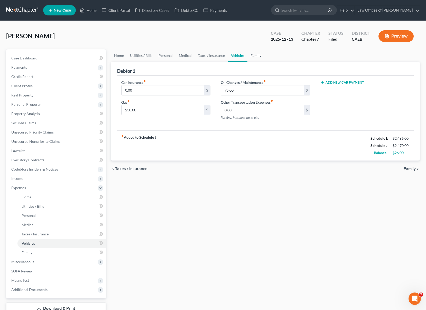
click at [252, 55] on link "Family" at bounding box center [255, 55] width 17 height 12
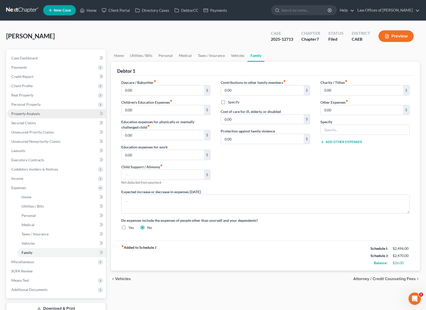
click at [51, 116] on link "Property Analysis" at bounding box center [56, 113] width 99 height 9
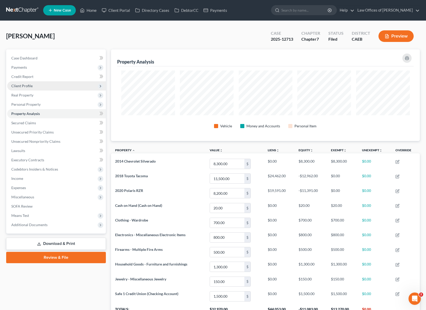
click at [40, 86] on span "Client Profile" at bounding box center [56, 85] width 99 height 9
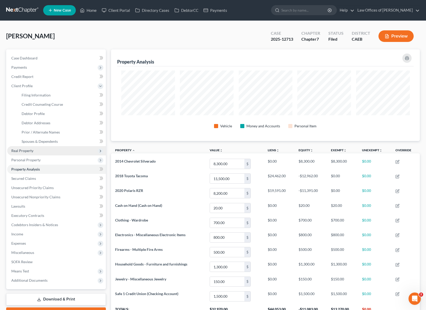
click at [61, 152] on span "Real Property" at bounding box center [56, 150] width 99 height 9
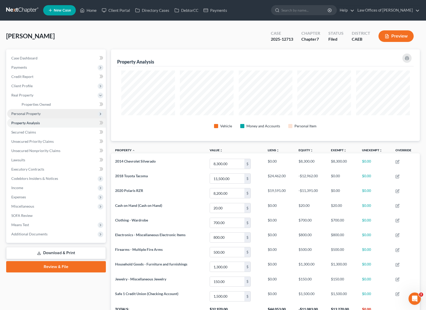
click at [49, 113] on span "Personal Property" at bounding box center [56, 113] width 99 height 9
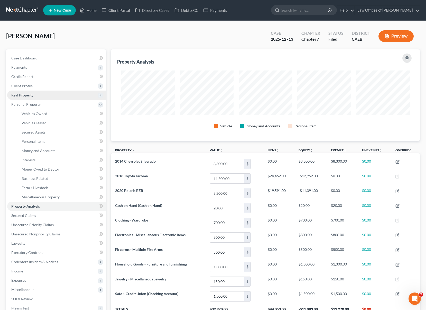
click at [40, 96] on span "Real Property" at bounding box center [56, 94] width 99 height 9
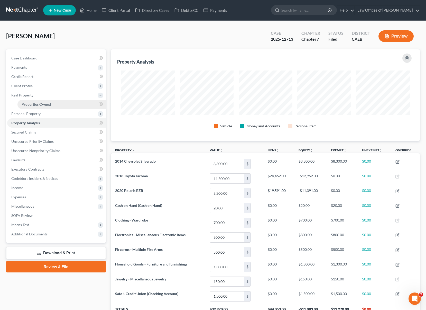
click at [46, 102] on span "Properties Owned" at bounding box center [36, 104] width 29 height 4
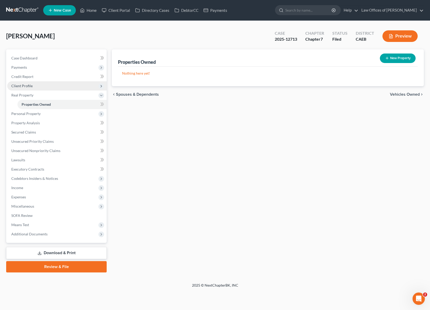
click at [34, 86] on span "Client Profile" at bounding box center [56, 85] width 99 height 9
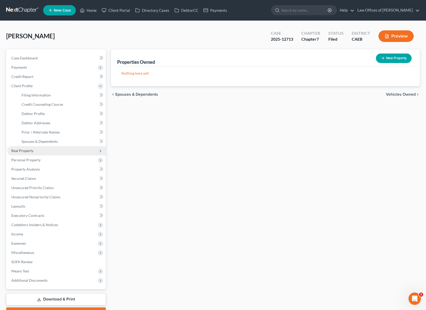
click at [44, 152] on span "Real Property" at bounding box center [56, 150] width 99 height 9
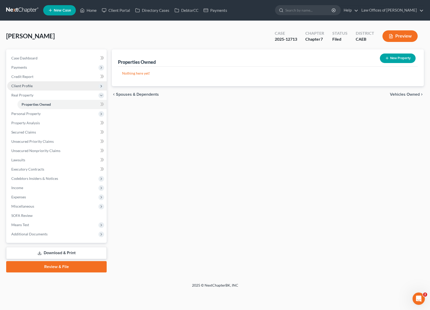
click at [39, 85] on span "Client Profile" at bounding box center [56, 85] width 99 height 9
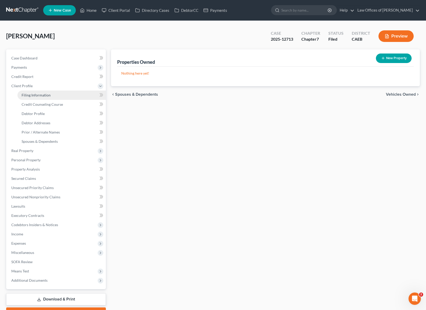
click at [45, 93] on span "Filing Information" at bounding box center [36, 95] width 29 height 4
select select "1"
select select "0"
select select "8"
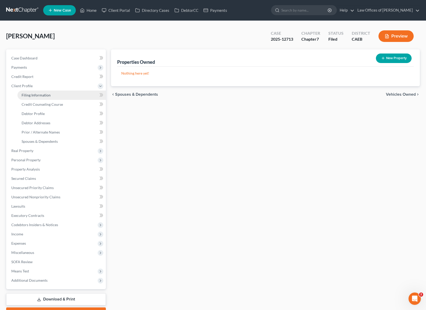
select select "0"
select select "4"
select select "0"
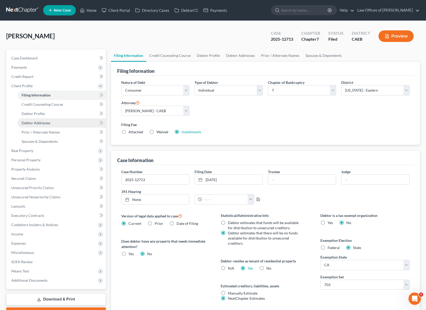
click at [49, 122] on span "Debtor Addresses" at bounding box center [36, 122] width 29 height 4
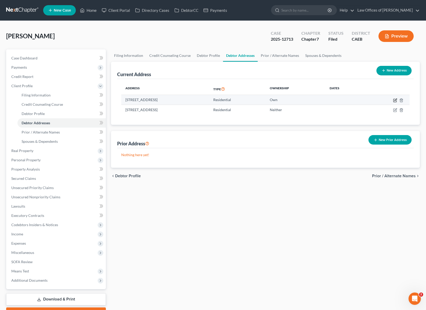
click at [394, 99] on icon "button" at bounding box center [395, 100] width 4 height 4
select select "4"
select select "14"
select select "0"
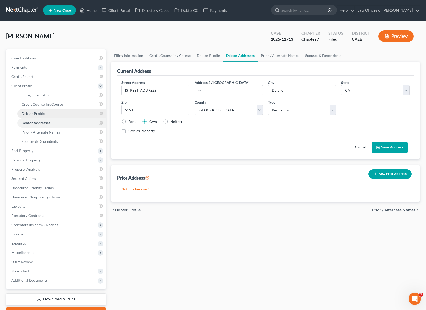
click at [53, 114] on link "Debtor Profile" at bounding box center [61, 113] width 88 height 9
select select "0"
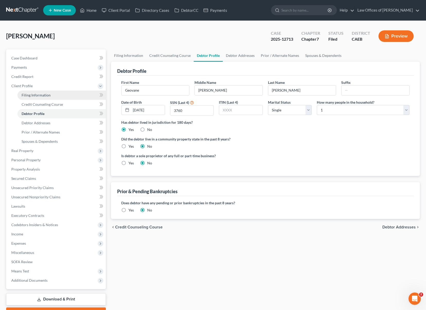
click at [61, 95] on link "Filing Information" at bounding box center [61, 94] width 88 height 9
select select "1"
select select "0"
select select "8"
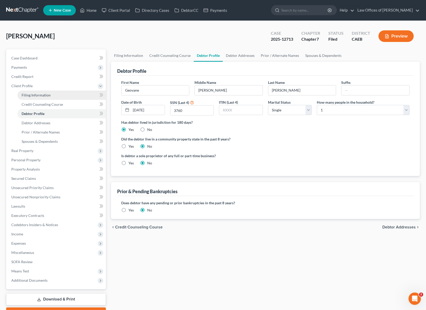
select select "0"
select select "4"
select select "0"
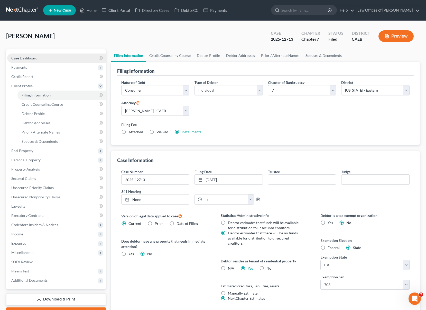
click at [55, 58] on link "Case Dashboard" at bounding box center [56, 57] width 99 height 9
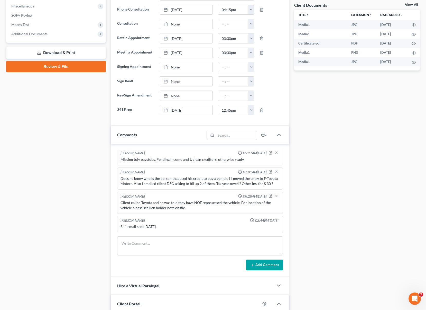
scroll to position [198, 0]
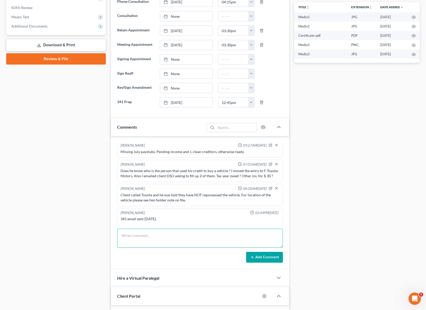
click at [153, 237] on textarea at bounding box center [200, 237] width 166 height 19
type textarea "PREPARED."
click at [267, 256] on button "Add Comment" at bounding box center [264, 256] width 37 height 11
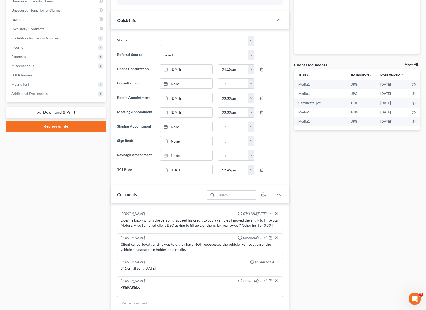
scroll to position [0, 0]
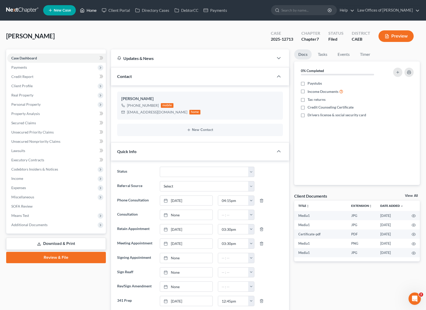
click at [91, 11] on link "Home" at bounding box center [88, 10] width 22 height 9
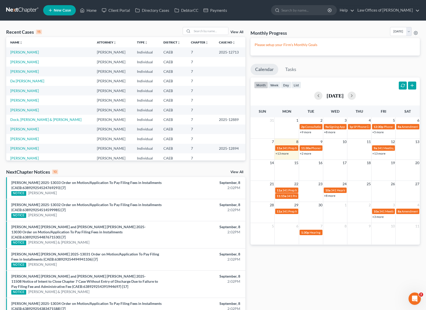
click at [283, 154] on link "+13 more" at bounding box center [281, 153] width 13 height 4
click at [27, 130] on link "Nixon, Steve" at bounding box center [24, 129] width 29 height 4
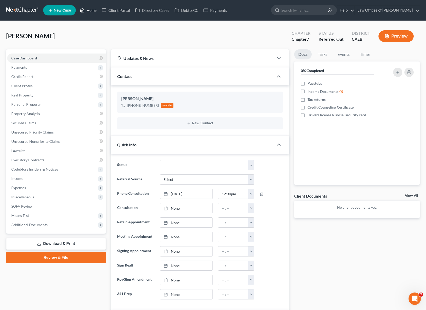
click at [92, 9] on link "Home" at bounding box center [88, 10] width 22 height 9
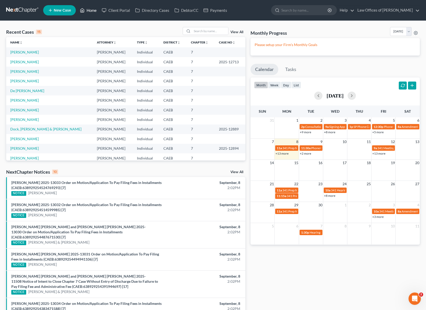
click at [91, 11] on link "Home" at bounding box center [88, 10] width 22 height 9
click at [281, 154] on link "+13 more" at bounding box center [281, 153] width 13 height 4
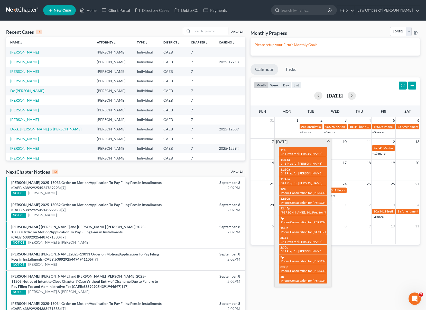
click at [327, 141] on span at bounding box center [328, 140] width 4 height 3
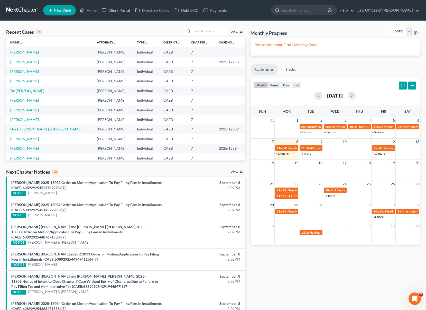
click at [33, 129] on link "Dock, Edmond & Medina, Jessica" at bounding box center [45, 129] width 71 height 4
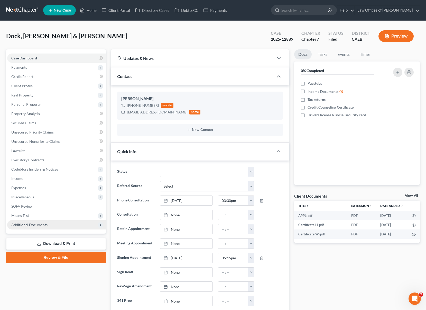
scroll to position [1797, 0]
click at [34, 225] on span "Additional Documents" at bounding box center [29, 224] width 36 height 4
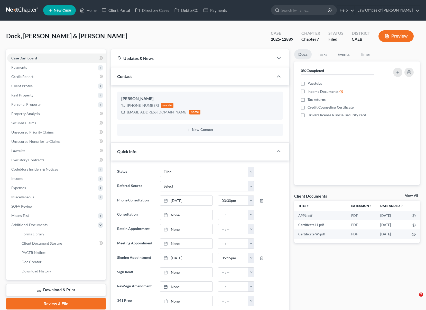
select select "5"
select select "0"
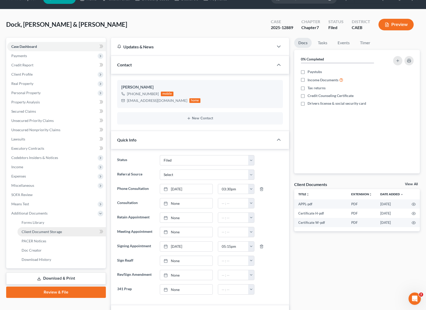
scroll to position [13, 0]
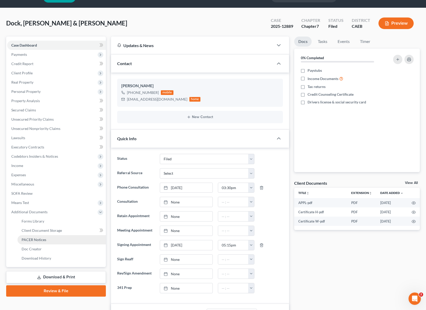
click at [41, 239] on span "PACER Notices" at bounding box center [34, 239] width 25 height 4
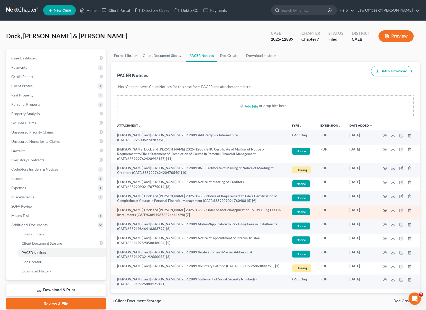
click at [385, 210] on circle "button" at bounding box center [384, 210] width 1 height 1
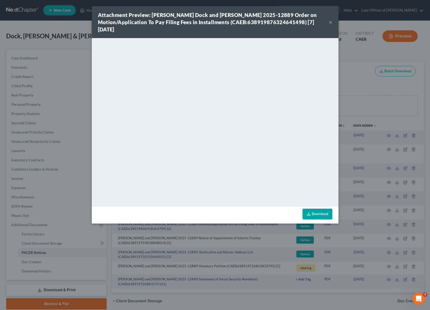
click at [330, 23] on button "×" at bounding box center [331, 22] width 4 height 6
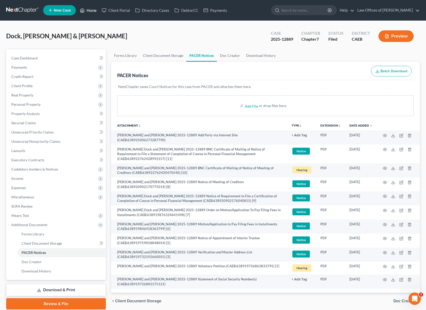
click at [91, 12] on link "Home" at bounding box center [88, 10] width 22 height 9
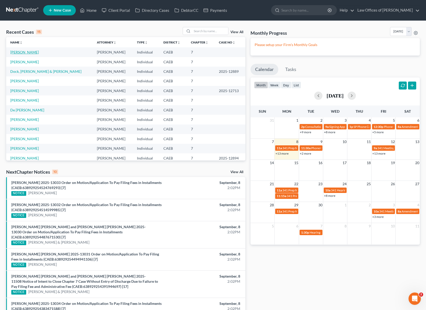
click at [33, 53] on link "[PERSON_NAME]" at bounding box center [24, 52] width 29 height 4
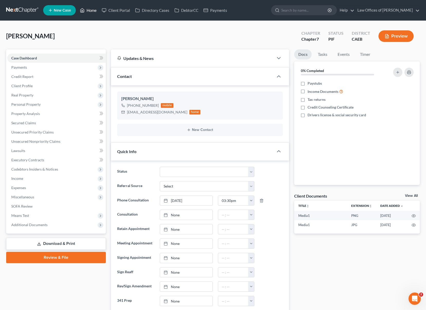
click at [95, 10] on link "Home" at bounding box center [88, 10] width 22 height 9
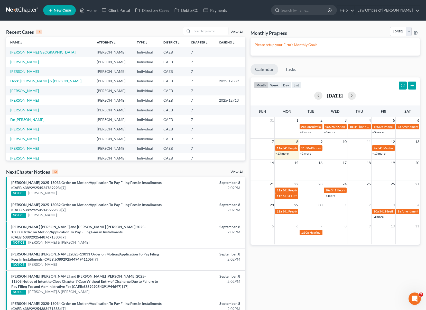
click at [280, 152] on link "+13 more" at bounding box center [281, 153] width 13 height 4
click at [201, 32] on input "search" at bounding box center [210, 30] width 36 height 7
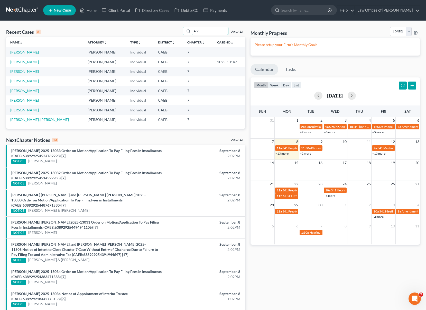
type input "Arvi"
click at [15, 52] on link "[PERSON_NAME]" at bounding box center [24, 52] width 29 height 4
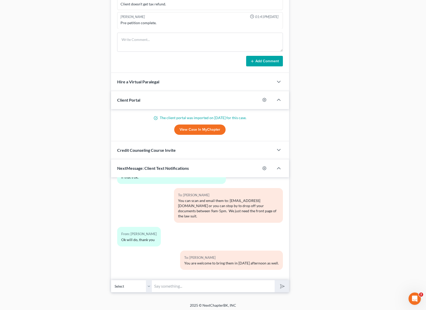
scroll to position [446, 0]
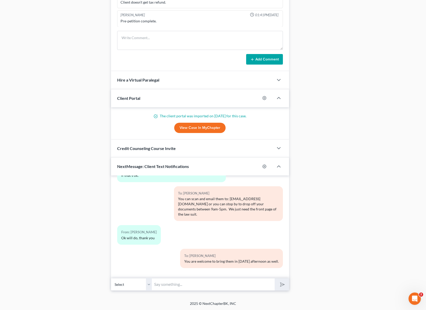
click at [183, 283] on input "text" at bounding box center [213, 284] width 123 height 13
type input "Hi [PERSON_NAME]. Can you please email us your August & September paystubs ?"
click at [275, 278] on button "submit" at bounding box center [282, 284] width 14 height 12
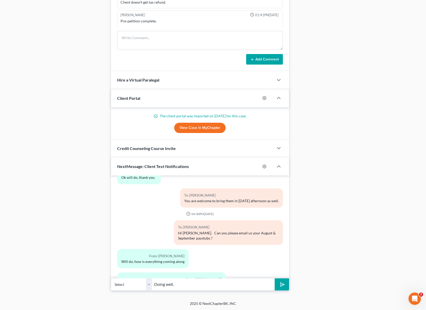
scroll to position [462, 0]
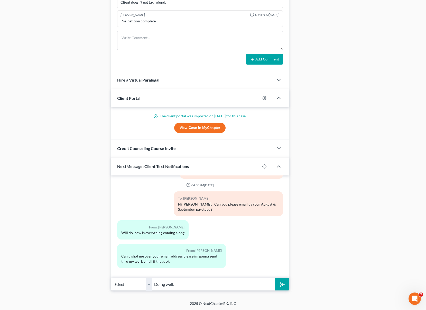
click at [179, 282] on input "Doing well," at bounding box center [213, 284] width 123 height 13
drag, startPoint x: 143, startPoint y: 282, endPoint x: 167, endPoint y: 280, distance: 24.2
click at [122, 281] on div "Select +1 (661) 340-2488 - Angel Arviso +1 (661) 340-2488 - Angel Arviso Doing …" at bounding box center [200, 284] width 178 height 12
type input "Sure, Info@bell-law.net"
click at [275, 278] on button "submit" at bounding box center [282, 284] width 14 height 12
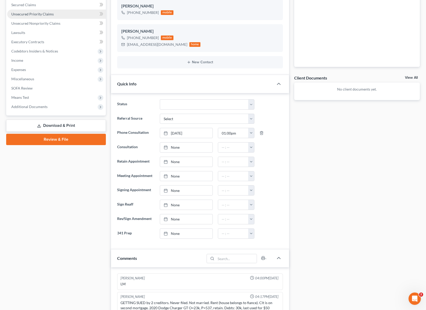
scroll to position [46, 0]
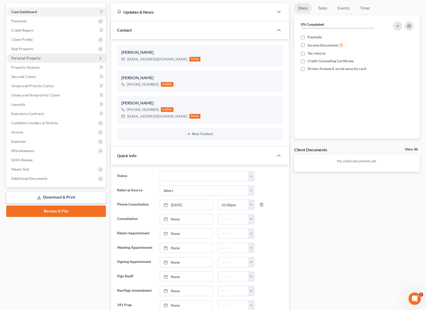
click at [45, 59] on span "Personal Property" at bounding box center [56, 57] width 99 height 9
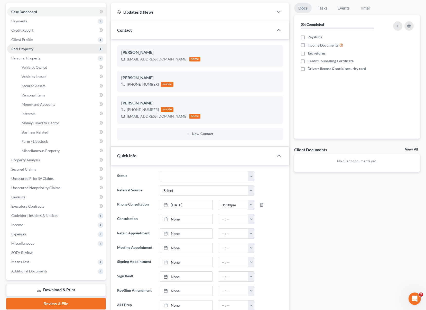
click at [34, 48] on span "Real Property" at bounding box center [56, 48] width 99 height 9
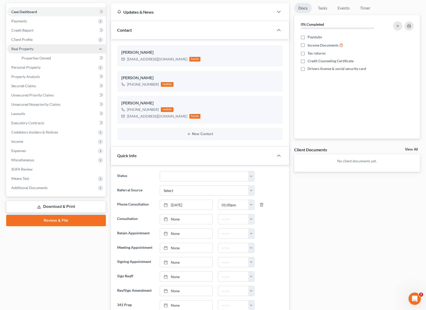
click at [32, 48] on span "Real Property" at bounding box center [22, 48] width 22 height 4
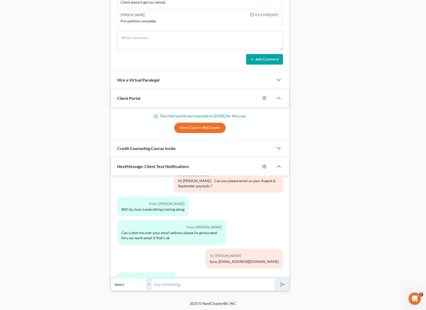
scroll to position [509, 0]
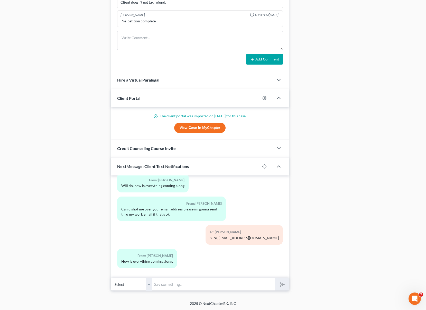
click at [173, 281] on input "text" at bounding box center [213, 284] width 123 height 13
type input "Working on your case now. For how long have you worked at Omni ?"
click at [275, 278] on button "submit" at bounding box center [282, 284] width 14 height 12
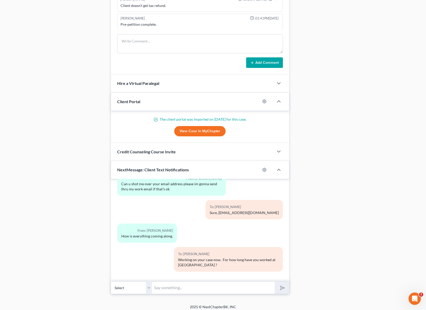
scroll to position [446, 0]
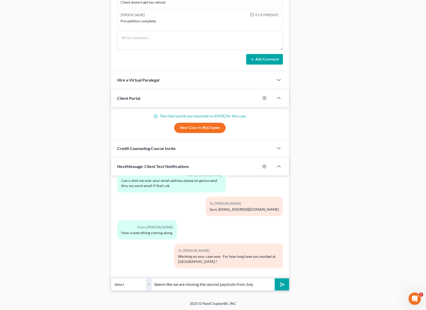
type input "Seems like we are missing the second paystubs from July."
click at [275, 278] on button "submit" at bounding box center [282, 284] width 14 height 12
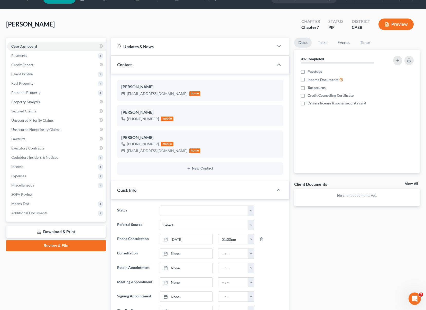
scroll to position [0, 0]
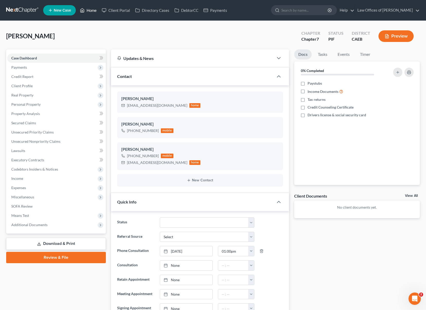
click at [94, 11] on link "Home" at bounding box center [88, 10] width 22 height 9
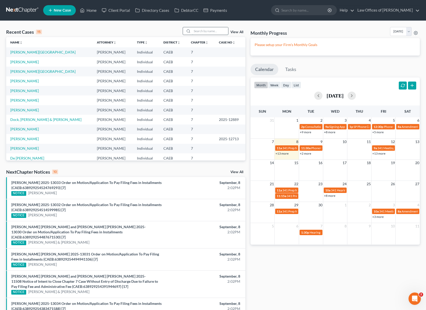
click at [213, 31] on input "search" at bounding box center [210, 30] width 36 height 7
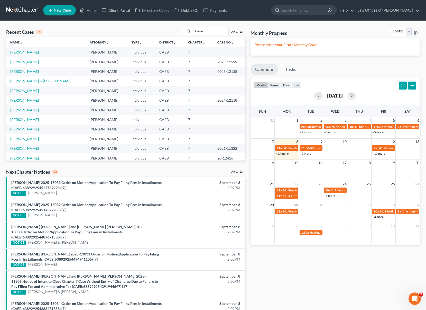
type input "Brown"
click at [19, 53] on link "Brown, Vickey" at bounding box center [24, 52] width 29 height 4
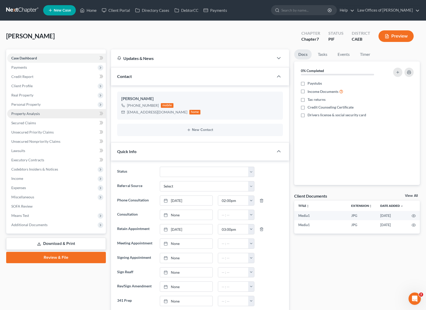
click at [36, 114] on span "Property Analysis" at bounding box center [25, 113] width 29 height 4
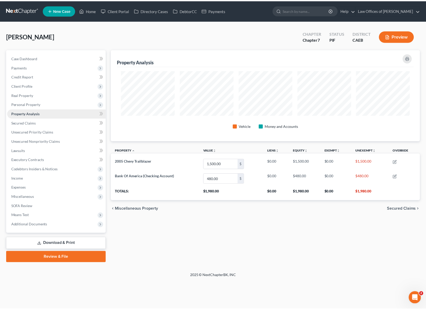
scroll to position [92, 312]
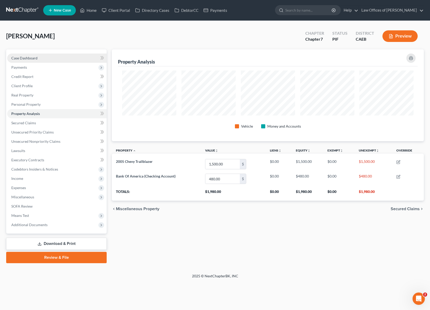
click at [40, 57] on link "Case Dashboard" at bounding box center [56, 57] width 99 height 9
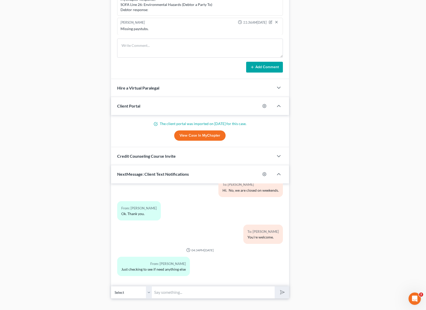
scroll to position [396, 0]
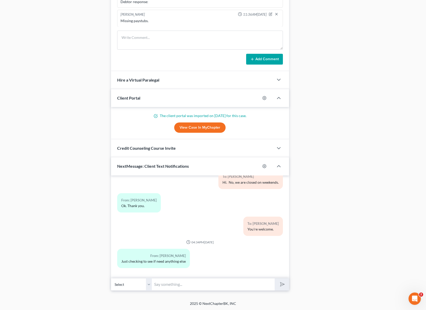
drag, startPoint x: 176, startPoint y: 286, endPoint x: 317, endPoint y: 213, distance: 159.2
click at [176, 286] on input "text" at bounding box center [213, 284] width 123 height 13
type input "Hi. Yes, are you working at the present time ?"
click at [275, 278] on button "submit" at bounding box center [282, 284] width 14 height 12
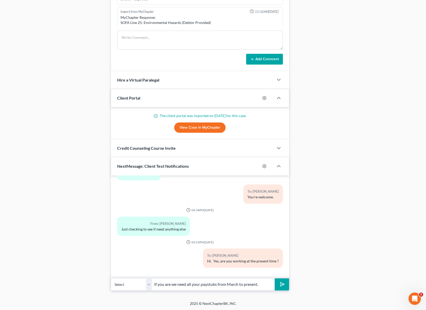
type input "If you are we need all your paystubs from March to present."
click at [275, 278] on button "submit" at bounding box center [282, 284] width 14 height 12
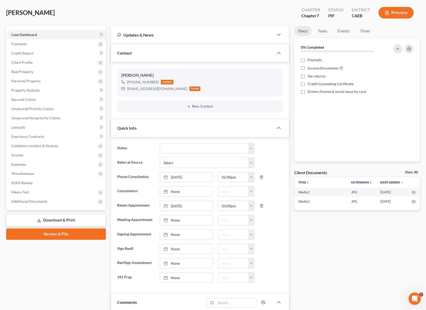
scroll to position [0, 0]
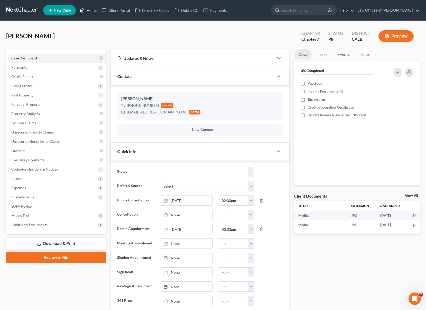
click at [93, 12] on link "Home" at bounding box center [88, 10] width 22 height 9
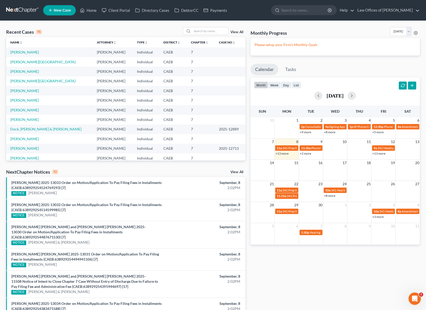
click at [281, 154] on link "+13 more" at bounding box center [281, 153] width 13 height 4
click at [205, 31] on input "search" at bounding box center [210, 30] width 36 height 7
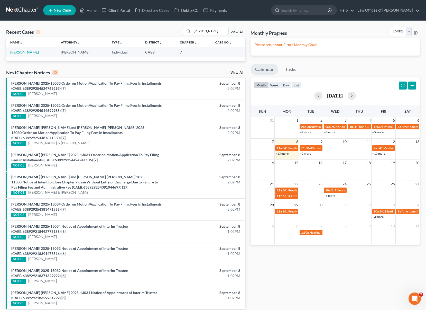
type input "Arviso"
click at [25, 52] on link "Arviso, Angel" at bounding box center [24, 52] width 29 height 4
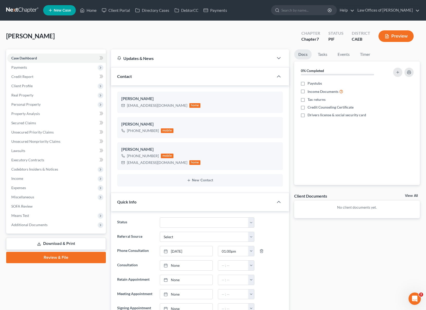
scroll to position [616, 0]
click at [39, 181] on span "Income" at bounding box center [56, 178] width 99 height 9
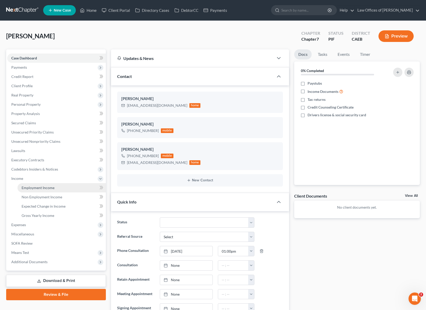
click at [42, 186] on span "Employment Income" at bounding box center [38, 187] width 33 height 4
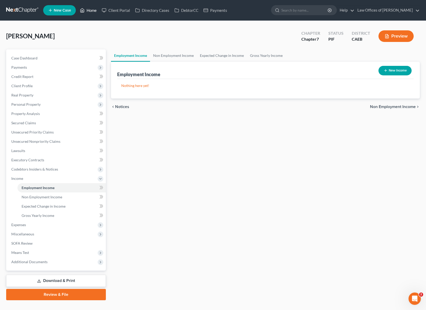
click at [90, 12] on link "Home" at bounding box center [88, 10] width 22 height 9
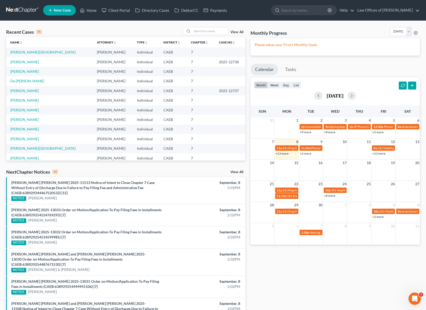
click at [282, 154] on link "+13 more" at bounding box center [281, 153] width 13 height 4
drag, startPoint x: 205, startPoint y: 32, endPoint x: 210, endPoint y: 29, distance: 5.5
click at [205, 32] on input "search" at bounding box center [210, 30] width 36 height 7
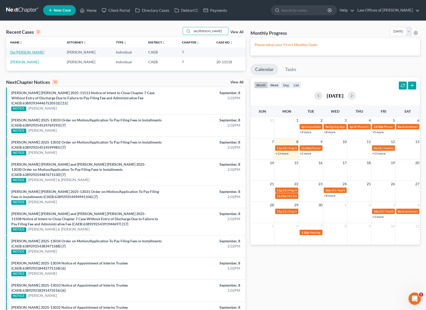
type input "de la mora"
click at [29, 51] on link "De La Mora, Tania" at bounding box center [27, 52] width 34 height 4
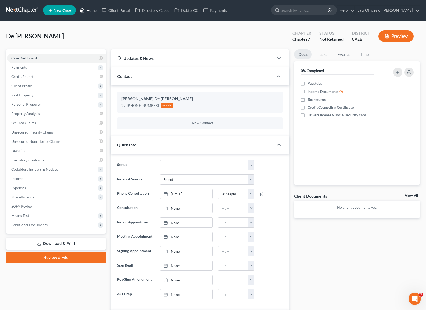
click at [89, 13] on link "Home" at bounding box center [88, 10] width 22 height 9
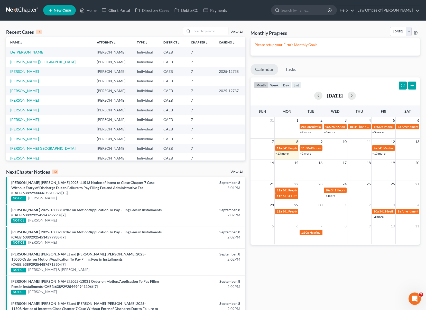
click at [24, 100] on link "Arviso, Angel" at bounding box center [24, 100] width 29 height 4
select select "11"
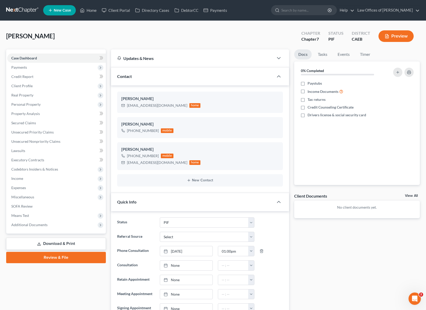
scroll to position [616, 0]
click at [31, 179] on span "Income" at bounding box center [56, 178] width 99 height 9
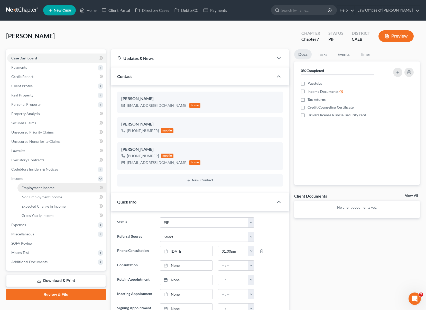
click at [53, 188] on span "Employment Income" at bounding box center [38, 187] width 33 height 4
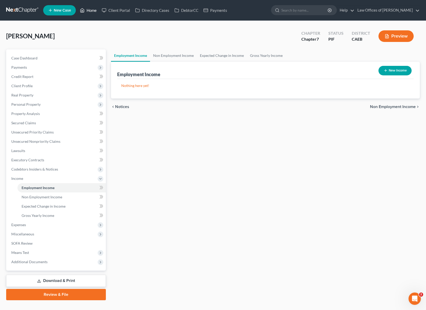
click at [92, 12] on link "Home" at bounding box center [88, 10] width 22 height 9
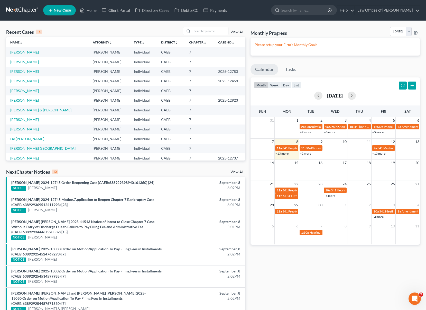
click at [307, 152] on link "+2 more" at bounding box center [305, 153] width 11 height 4
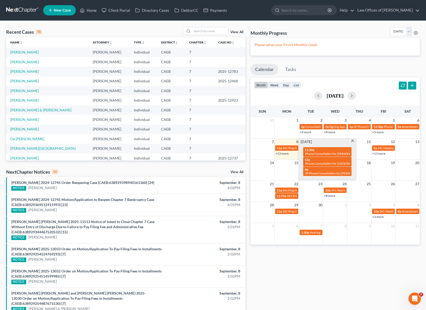
click at [352, 141] on span at bounding box center [353, 140] width 4 height 3
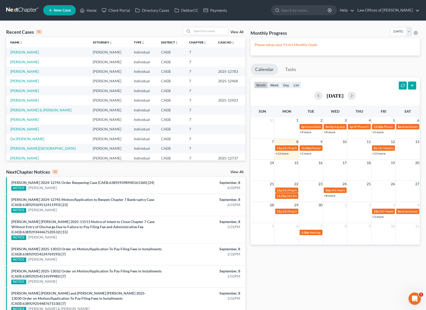
click at [304, 152] on link "+2 more" at bounding box center [305, 153] width 11 height 4
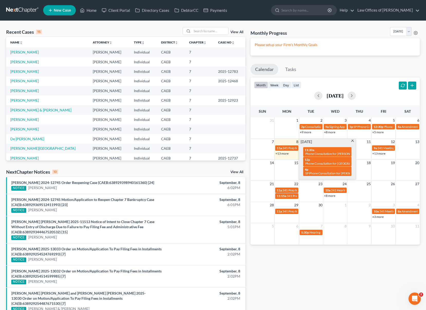
click at [353, 142] on span at bounding box center [353, 140] width 4 height 3
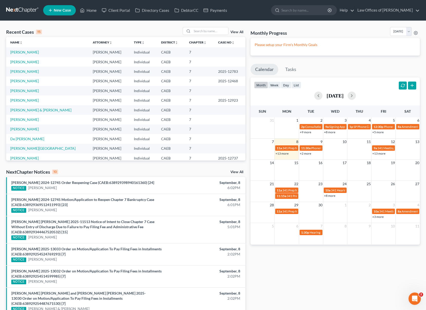
click at [301, 153] on link "+2 more" at bounding box center [305, 153] width 11 height 4
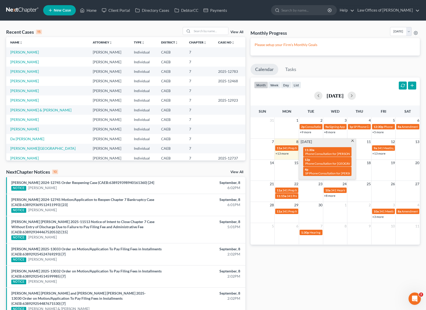
click at [352, 141] on span at bounding box center [353, 140] width 4 height 3
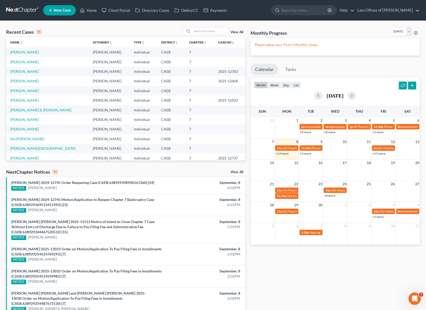
click at [305, 154] on link "+2 more" at bounding box center [305, 153] width 11 height 4
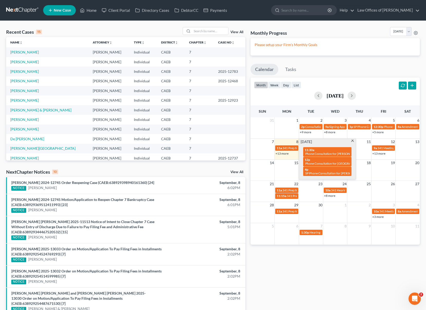
click at [353, 141] on span at bounding box center [353, 140] width 4 height 3
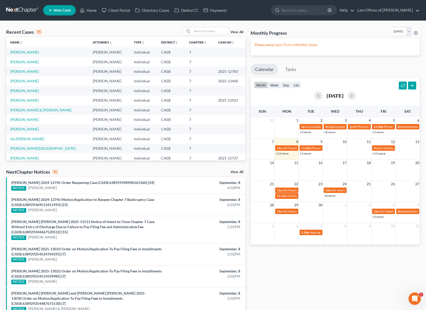
click at [59, 12] on span "New Case" at bounding box center [62, 10] width 17 height 4
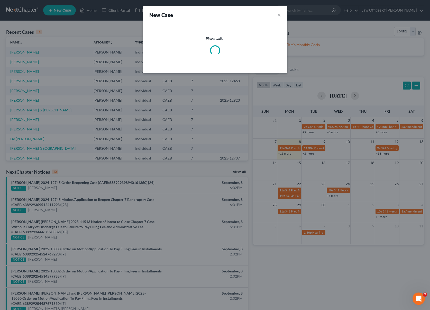
select select "8"
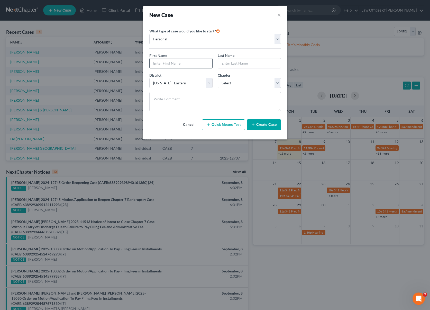
click at [175, 63] on input "text" at bounding box center [180, 63] width 63 height 10
type input "Anthony"
type input "Medrano"
click at [276, 82] on select "Select 7 11 12 13" at bounding box center [249, 83] width 63 height 10
select select "0"
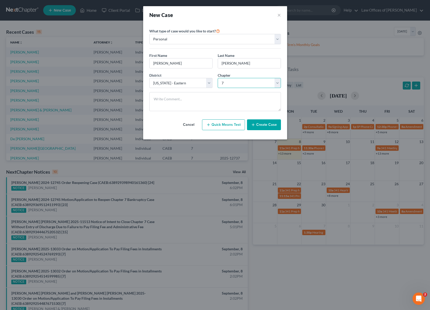
click at [218, 78] on select "Select 7 11 12 13" at bounding box center [249, 83] width 63 height 10
click at [267, 126] on button "Create Case" at bounding box center [264, 124] width 34 height 11
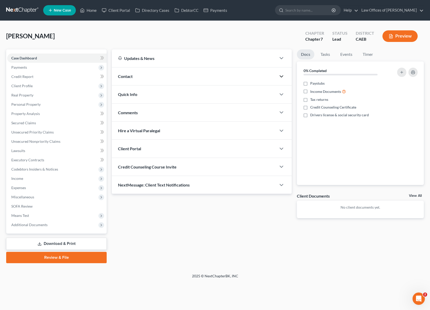
click at [280, 77] on icon "button" at bounding box center [281, 76] width 6 height 6
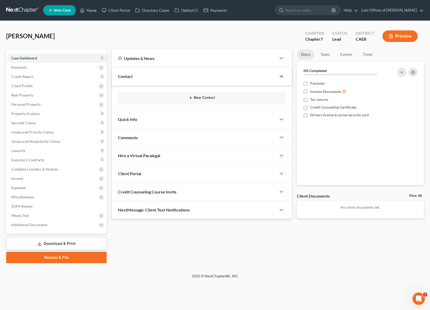
click at [211, 98] on button "New Contact" at bounding box center [201, 98] width 159 height 4
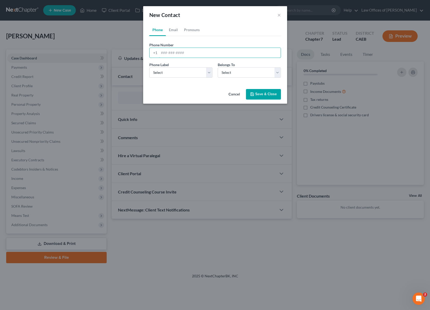
drag, startPoint x: 211, startPoint y: 54, endPoint x: 415, endPoint y: 142, distance: 221.5
click at [211, 54] on input "tel" at bounding box center [219, 53] width 121 height 10
type input "6613710165"
click at [208, 71] on select "Select Mobile Home Work Other" at bounding box center [180, 72] width 63 height 10
select select "0"
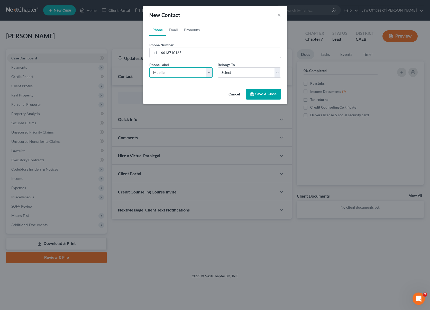
click at [149, 67] on select "Select Mobile Home Work Other" at bounding box center [180, 72] width 63 height 10
click at [276, 72] on select "Select Client Other" at bounding box center [249, 72] width 63 height 10
select select "0"
click at [218, 67] on select "Select Client Other" at bounding box center [249, 72] width 63 height 10
click at [269, 95] on button "Save & Close" at bounding box center [263, 94] width 35 height 11
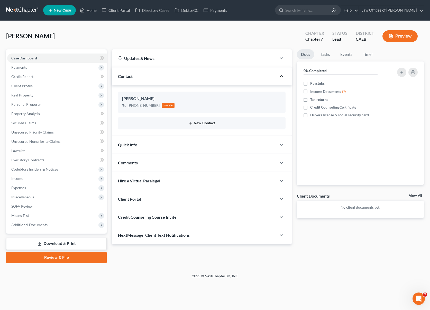
click at [207, 125] on button "New Contact" at bounding box center [201, 123] width 159 height 4
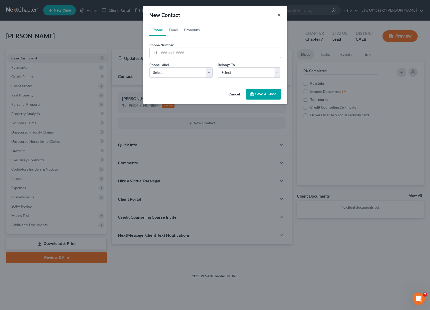
click at [278, 15] on button "×" at bounding box center [279, 15] width 4 height 6
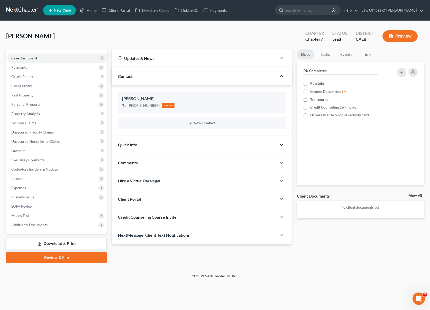
click at [280, 145] on icon "button" at bounding box center [281, 144] width 6 height 6
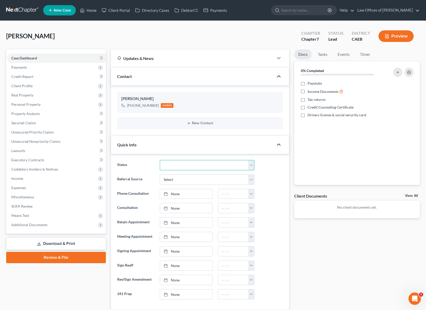
click at [250, 165] on select "Cancelled/Refund Closed Consultation Declined Discharged Filed Income Check In …" at bounding box center [207, 165] width 95 height 10
select select "2"
click at [160, 160] on select "Cancelled/Refund Closed Consultation Declined Discharged Filed Income Check In …" at bounding box center [207, 165] width 95 height 10
type input "9/8/2025"
click at [173, 191] on link "9/8/2025" at bounding box center [186, 194] width 52 height 10
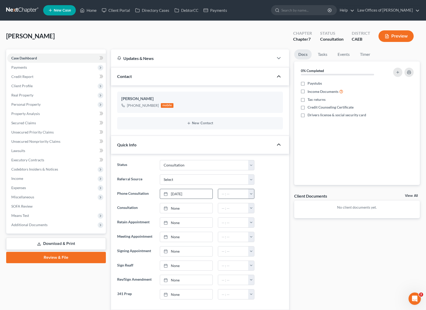
click at [250, 194] on button "button" at bounding box center [251, 194] width 6 height 10
click at [266, 239] on link "3:30pm" at bounding box center [262, 238] width 29 height 9
type input "3:30pm"
click at [180, 191] on link "9/10/2025" at bounding box center [186, 194] width 52 height 10
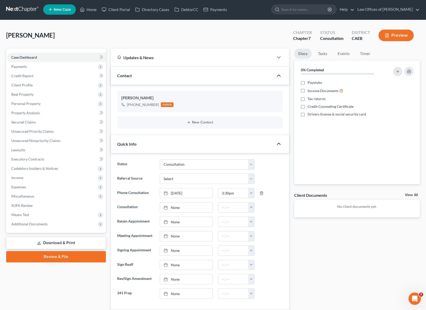
scroll to position [0, 0]
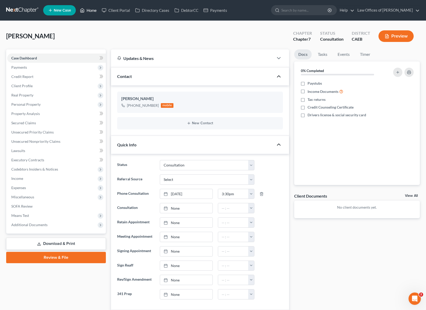
click at [94, 11] on link "Home" at bounding box center [88, 10] width 22 height 9
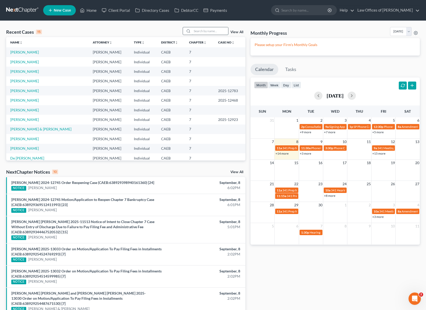
click at [202, 30] on input "search" at bounding box center [210, 30] width 36 height 7
click at [306, 154] on link "+3 more" at bounding box center [305, 153] width 11 height 4
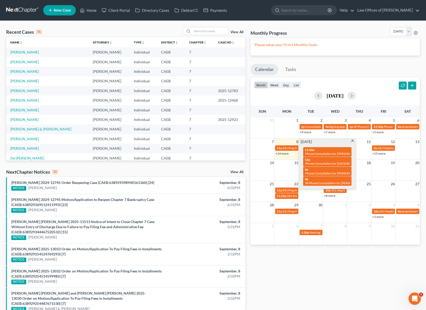
click at [293, 156] on div "7 8 9 10 11 12 13 11a 341 Prep for Hernandez, Jessica 11:30a Phone Consultation…" at bounding box center [334, 148] width 169 height 21
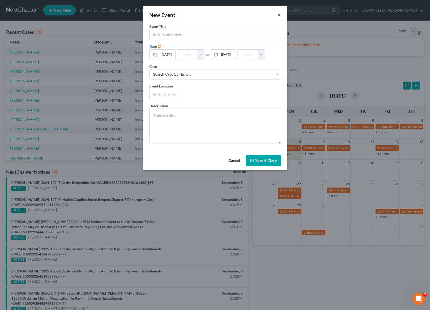
click at [277, 14] on button "×" at bounding box center [279, 15] width 4 height 6
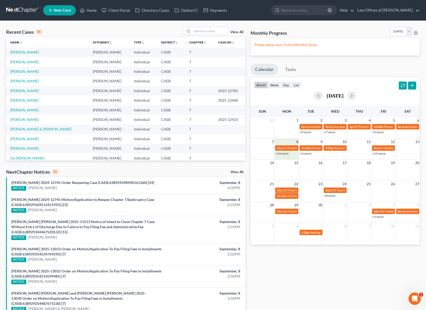
click at [287, 153] on link "+14 more" at bounding box center [281, 153] width 13 height 4
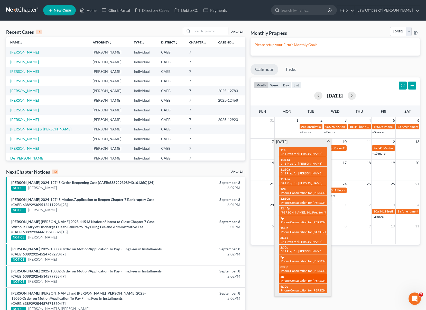
click at [284, 277] on div "4p Phone Consultation for Morales, James" at bounding box center [302, 278] width 45 height 8
select select "Days"
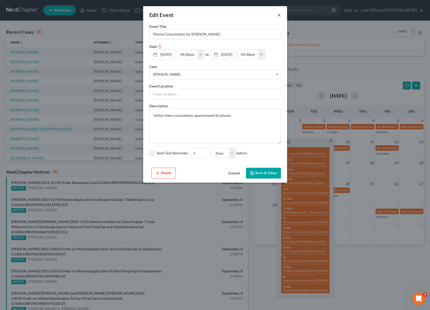
click at [279, 15] on button "×" at bounding box center [279, 15] width 4 height 6
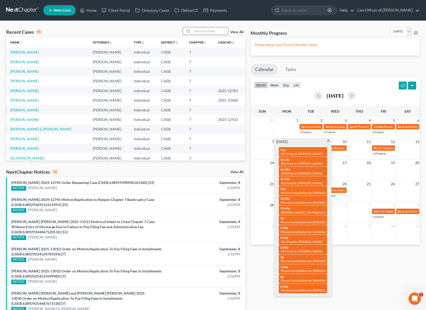
click at [201, 32] on input "search" at bounding box center [210, 30] width 36 height 7
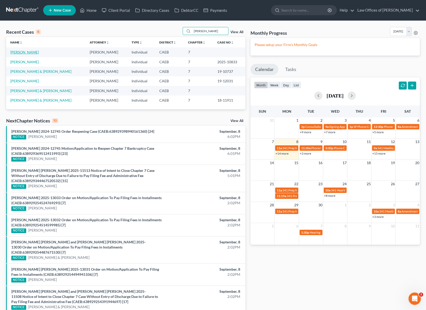
type input "Medrano"
click at [29, 53] on link "Medrano, Anthony" at bounding box center [24, 52] width 29 height 4
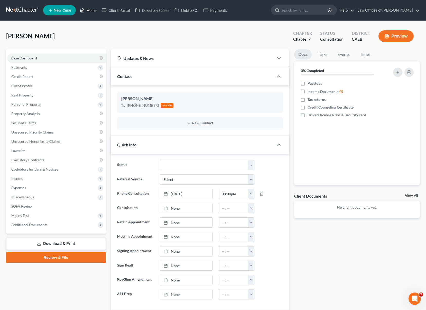
click at [93, 12] on link "Home" at bounding box center [88, 10] width 22 height 9
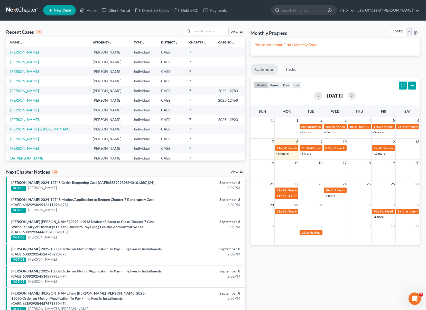
click at [207, 33] on input "search" at bounding box center [210, 30] width 36 height 7
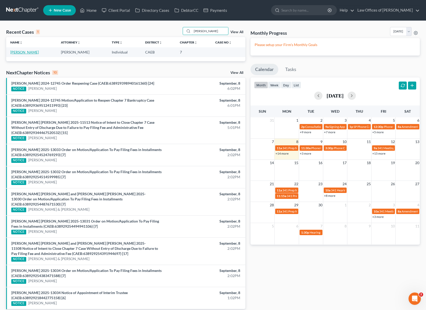
type input "Arviso"
click at [25, 51] on link "Arviso, Angel" at bounding box center [24, 52] width 29 height 4
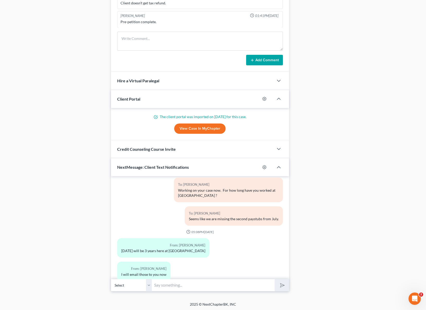
scroll to position [616, 0]
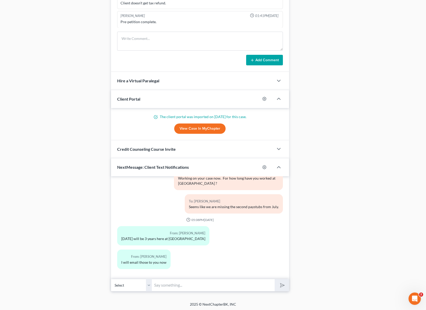
click at [174, 284] on input "text" at bounding box center [213, 284] width 123 height 13
click at [167, 283] on input "text" at bounding box center [213, 284] width 123 height 13
type input "Sounds good."
click at [283, 286] on icon "submit" at bounding box center [281, 284] width 7 height 7
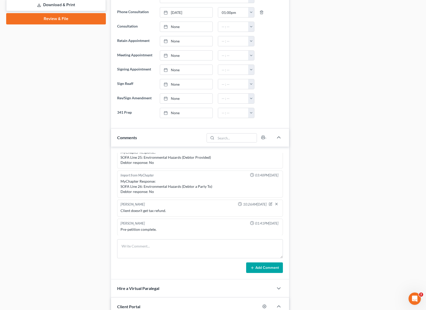
scroll to position [0, 0]
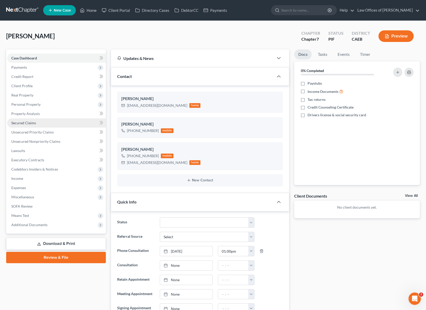
click at [29, 124] on span "Secured Claims" at bounding box center [23, 122] width 25 height 4
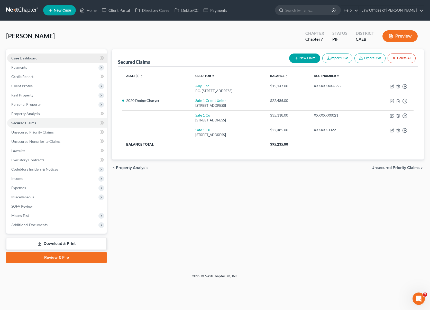
click at [35, 58] on span "Case Dashboard" at bounding box center [24, 58] width 26 height 4
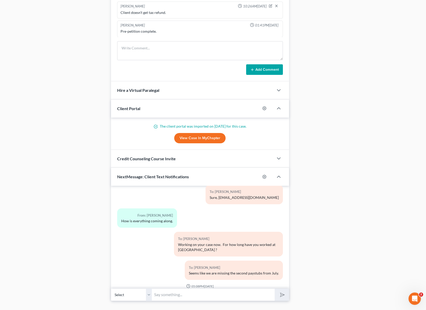
scroll to position [443, 0]
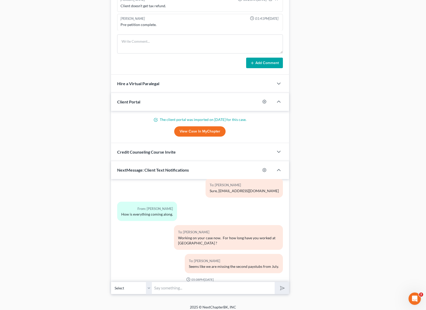
click at [189, 287] on input "text" at bounding box center [213, 287] width 123 height 13
type input "For your son's car. What is the make, year and model ? appears like you are the…"
click at [275, 282] on button "submit" at bounding box center [282, 288] width 14 height 12
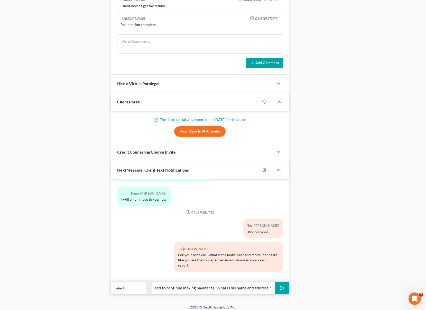
scroll to position [0, 33]
type input "Basically he just need to continue making payments. What is his name and addres…"
click at [275, 282] on button "submit" at bounding box center [282, 288] width 14 height 12
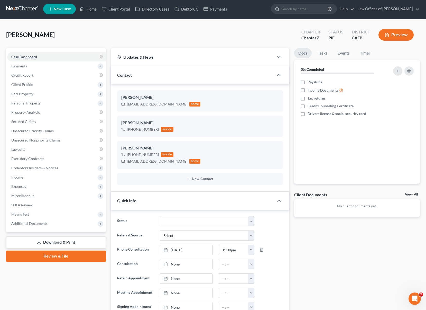
scroll to position [0, 0]
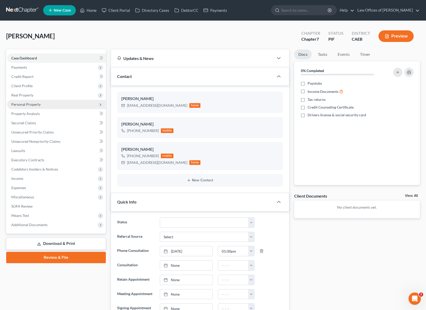
click at [45, 105] on span "Personal Property" at bounding box center [56, 104] width 99 height 9
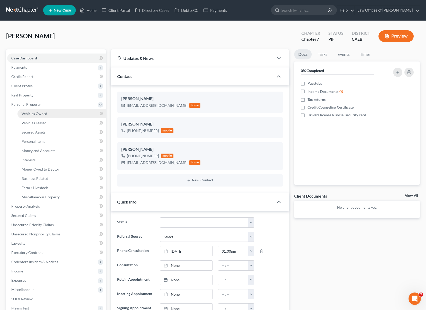
click at [50, 111] on link "Vehicles Owned" at bounding box center [61, 113] width 88 height 9
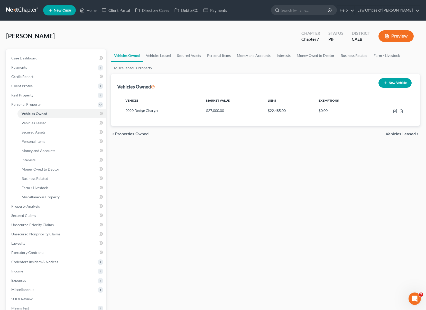
click at [396, 84] on button "New Vehicle" at bounding box center [394, 83] width 33 height 10
select select "0"
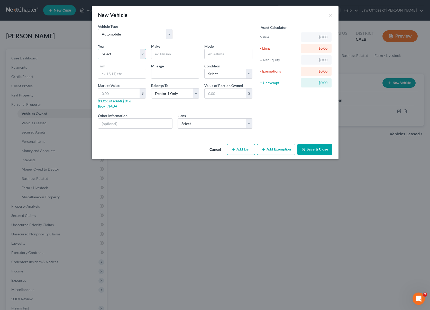
click at [144, 53] on select "Select 2026 2025 2024 2023 2022 2021 2020 2019 2018 2017 2016 2015 2014 2013 20…" at bounding box center [122, 54] width 48 height 10
select select "9"
click at [98, 49] on select "Select 2026 2025 2024 2023 2022 2021 2020 2019 2018 2017 2016 2015 2014 2013 20…" at bounding box center [122, 54] width 48 height 10
click at [173, 54] on input "text" at bounding box center [175, 54] width 48 height 10
type input "GMC"
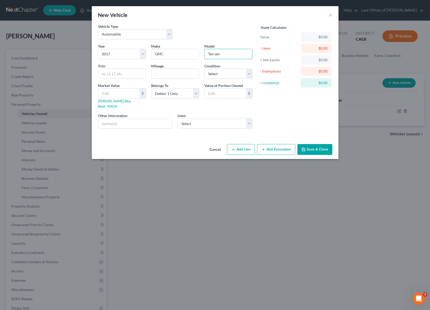
type input "Terrain"
drag, startPoint x: 95, startPoint y: 112, endPoint x: 160, endPoint y: 74, distance: 75.9
click at [160, 74] on input "text" at bounding box center [175, 74] width 48 height 10
type input "82,300"
click at [249, 72] on select "Select Excellent Very Good Good Fair Poor" at bounding box center [228, 74] width 48 height 10
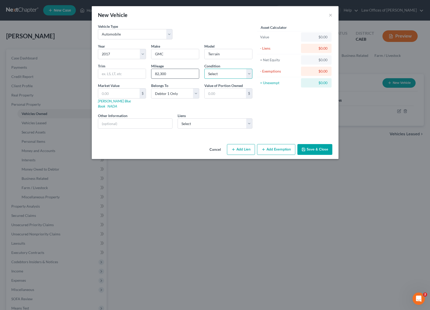
select select "2"
click at [204, 69] on select "Select Excellent Very Good Good Fair Poor" at bounding box center [228, 74] width 48 height 10
click at [247, 118] on select "Select Safe 1 Cu - $35,118.00 Safe 1 Cu - $22,485.00 Ally Fincl - $15,147.00" at bounding box center [214, 123] width 75 height 10
select select "2"
click at [177, 118] on select "Select Safe 1 Cu - $35,118.00 Safe 1 Cu - $22,485.00 Ally Fincl - $15,147.00" at bounding box center [214, 123] width 75 height 10
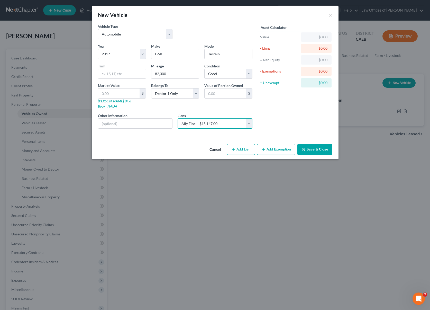
select select
select select "24"
select select "0"
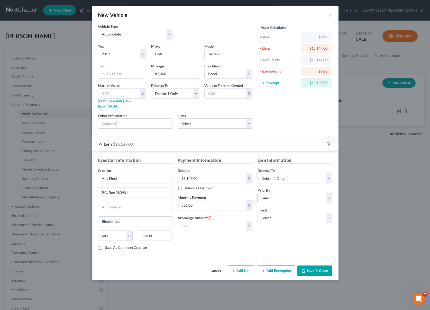
click at [327, 193] on select "Select 1st 2nd 3rd 4th 5th 6th 7th 8th 9th 10th 11th 12th 13th 14th 15th 16th 1…" at bounding box center [294, 198] width 75 height 10
select select "0"
click at [257, 193] on select "Select 1st 2nd 3rd 4th 5th 6th 7th 8th 9th 10th 11th 12th 13th 14th 15th 16th 1…" at bounding box center [294, 198] width 75 height 10
click at [329, 173] on select "Select Debtor 1 Only Debtor 2 Only Debtor 1 And Debtor 2 Only At Least One Of T…" at bounding box center [294, 178] width 75 height 10
select select "3"
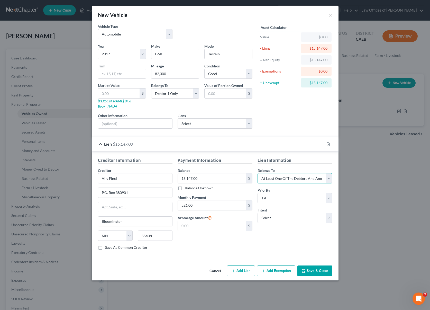
click at [257, 173] on select "Select Debtor 1 Only Debtor 2 Only Debtor 1 And Debtor 2 Only At Least One Of T…" at bounding box center [294, 178] width 75 height 10
click at [329, 212] on select "Select Surrender Redeem Reaffirm Avoid Other" at bounding box center [294, 217] width 75 height 10
select select "0"
click at [257, 212] on select "Select Surrender Redeem Reaffirm Avoid Other" at bounding box center [294, 217] width 75 height 10
click at [316, 266] on button "Save & Close" at bounding box center [314, 270] width 35 height 11
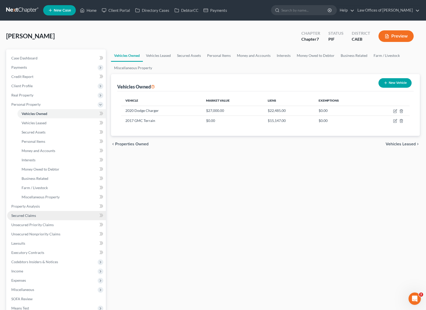
click at [33, 214] on span "Secured Claims" at bounding box center [23, 215] width 25 height 4
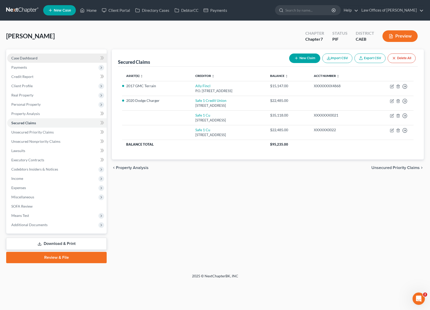
click at [50, 59] on link "Case Dashboard" at bounding box center [56, 57] width 99 height 9
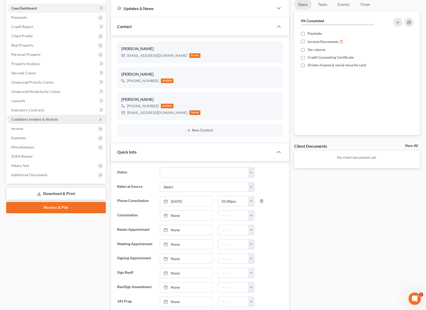
scroll to position [56, 0]
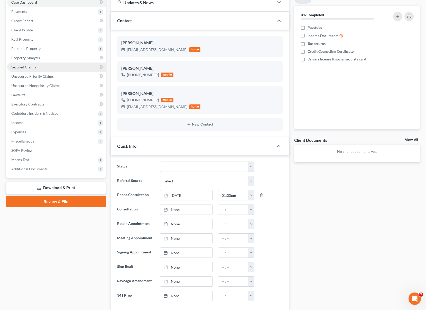
click at [46, 67] on link "Secured Claims" at bounding box center [56, 66] width 99 height 9
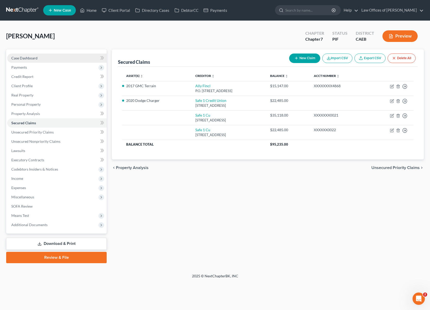
click at [50, 60] on link "Case Dashboard" at bounding box center [56, 57] width 99 height 9
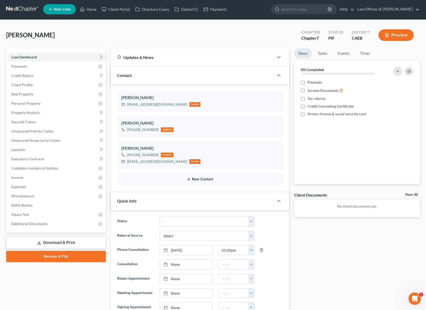
scroll to position [786, 0]
click at [37, 122] on link "Secured Claims" at bounding box center [56, 121] width 99 height 9
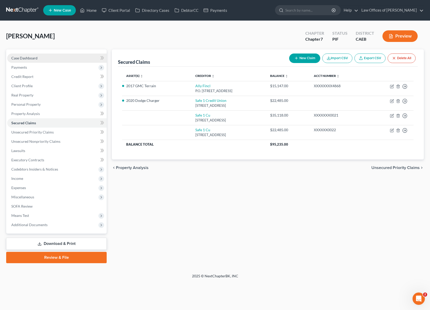
click at [41, 58] on link "Case Dashboard" at bounding box center [56, 57] width 99 height 9
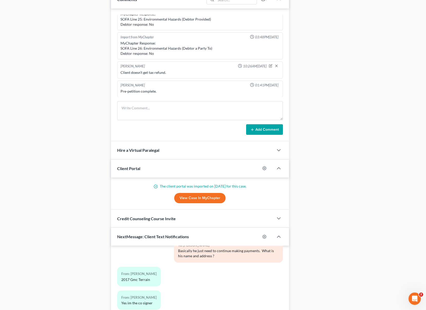
scroll to position [446, 0]
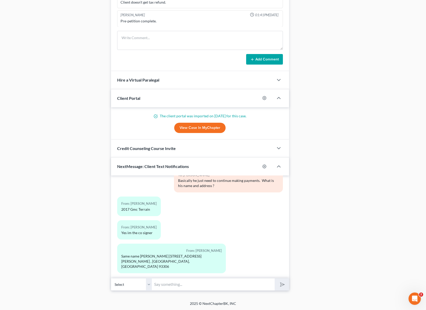
click at [179, 287] on input "text" at bounding box center [213, 284] width 123 height 13
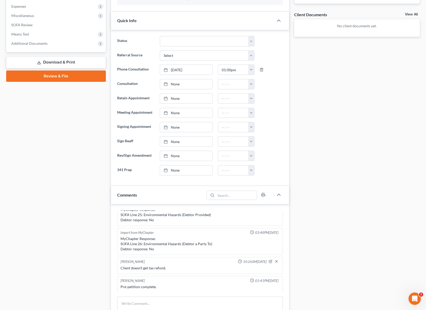
scroll to position [57, 0]
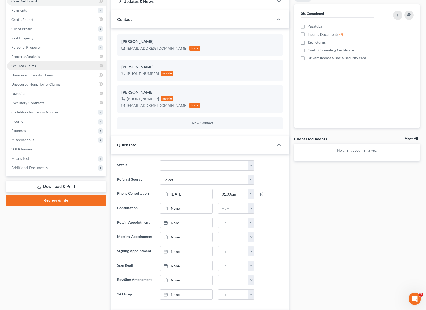
type input "Do you have any other debt fo"
click at [40, 66] on link "Secured Claims" at bounding box center [56, 65] width 99 height 9
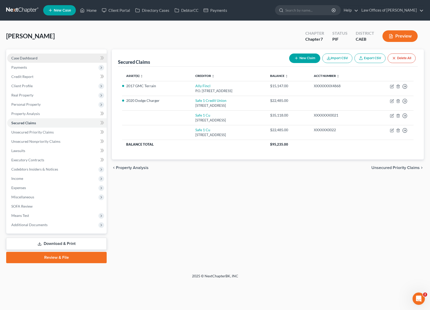
click at [43, 59] on link "Case Dashboard" at bounding box center [56, 57] width 99 height 9
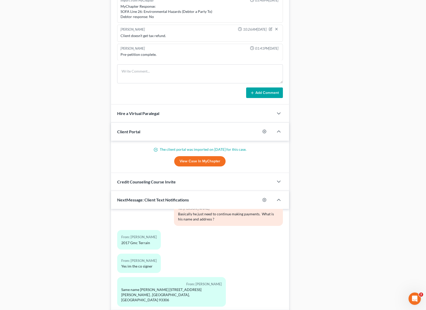
scroll to position [446, 0]
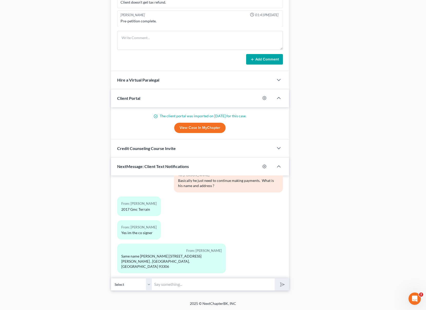
click at [160, 290] on input "text" at bounding box center [213, 284] width 123 height 13
type input "The second on the house is that loan with $ 35K ?"
click at [275, 278] on button "submit" at bounding box center [282, 284] width 14 height 12
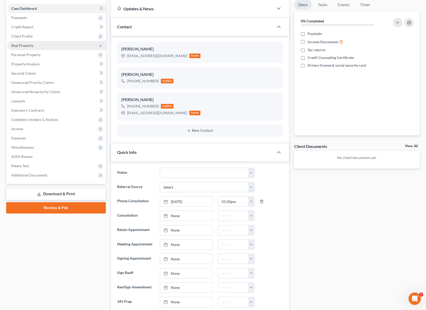
scroll to position [15, 0]
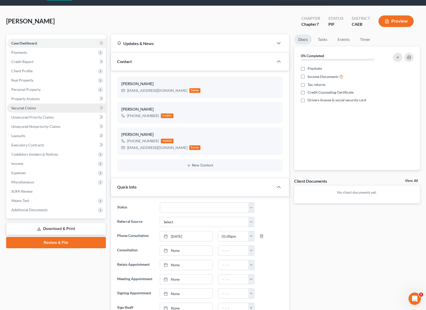
click at [42, 108] on link "Secured Claims" at bounding box center [56, 107] width 99 height 9
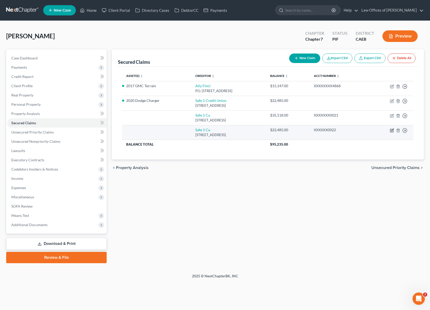
click at [390, 130] on icon "button" at bounding box center [392, 130] width 4 height 4
select select "4"
select select "0"
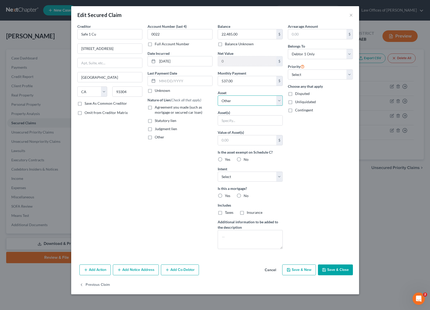
click at [281, 100] on select "Select Other Multiple Assets 639 Voorhies Lane - $0.0 Safe 1 Credit Union (Chec…" at bounding box center [250, 100] width 65 height 10
select select "4"
click at [218, 95] on select "Select Other Multiple Assets 639 Voorhies Lane - $0.0 Safe 1 Credit Union (Chec…" at bounding box center [250, 100] width 65 height 10
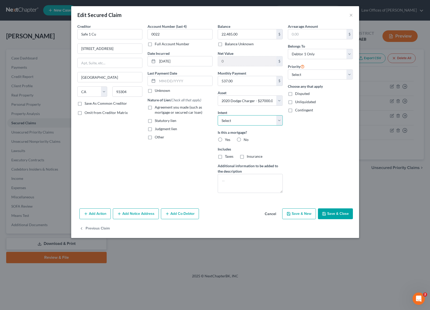
click at [277, 120] on select "Select Surrender Redeem Reaffirm Avoid Other" at bounding box center [250, 120] width 65 height 10
select select "4"
click at [218, 115] on select "Select Surrender Redeem Reaffirm Avoid Other" at bounding box center [250, 120] width 65 height 10
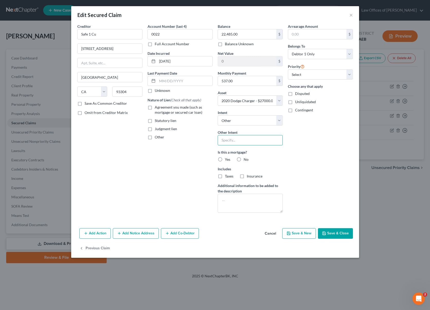
click at [233, 140] on input "text" at bounding box center [250, 140] width 65 height 10
type input "Retain & Pay"
drag, startPoint x: 152, startPoint y: 107, endPoint x: 151, endPoint y: 111, distance: 4.1
click at [155, 107] on label "Agreement you made (such as mortgage or secured car loan)" at bounding box center [184, 110] width 58 height 10
click at [157, 107] on input "Agreement you made (such as mortgage or secured car loan)" at bounding box center [158, 106] width 3 height 3
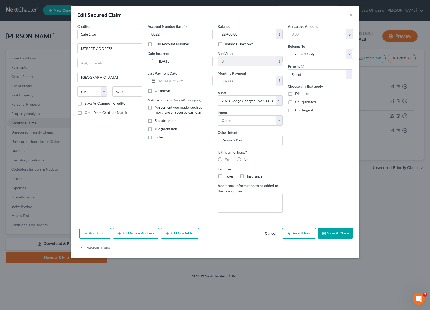
checkbox input "true"
click at [196, 82] on input "text" at bounding box center [184, 81] width 55 height 10
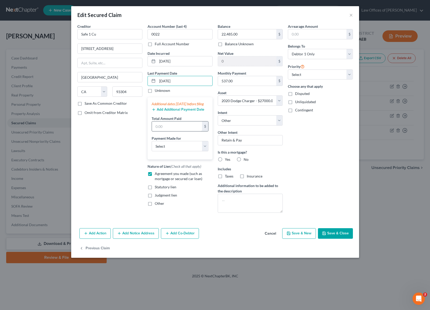
type input "09/01/2025"
click at [181, 130] on input "text" at bounding box center [177, 126] width 50 height 10
type input "1,611."
click at [205, 151] on select "Select Car Credit Card Loan Repayment Mortgage Other Suppliers Or Vendors" at bounding box center [180, 146] width 57 height 10
select select "0"
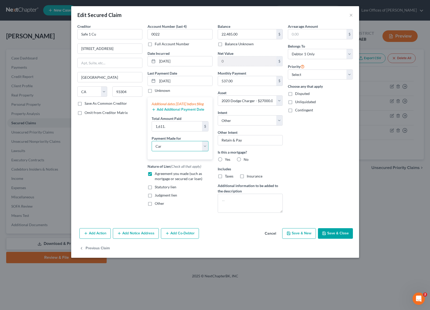
click at [152, 146] on select "Select Car Credit Card Loan Repayment Mortgage Other Suppliers Or Vendors" at bounding box center [180, 146] width 57 height 10
click at [337, 233] on button "Save & Close" at bounding box center [335, 233] width 35 height 11
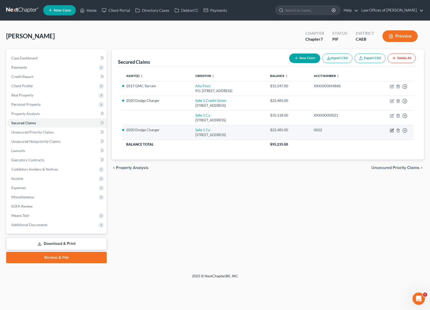
click at [392, 130] on icon "button" at bounding box center [392, 129] width 2 height 2
select select "4"
select select "0"
select select "4"
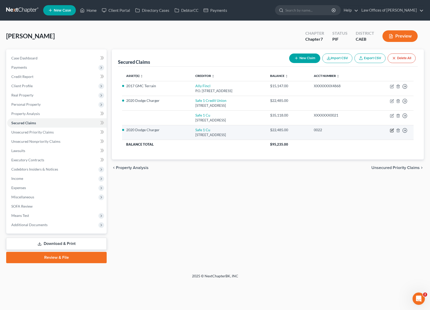
select select "0"
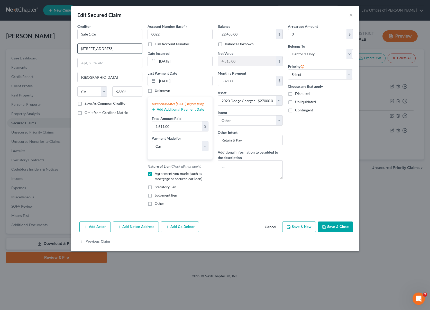
click at [113, 47] on input "400 Oak St" at bounding box center [110, 49] width 64 height 10
drag, startPoint x: 108, startPoint y: 50, endPoint x: 63, endPoint y: 46, distance: 45.9
click at [63, 46] on div "Edit Secured Claim × Creditor * Safe 1 Cu 400 Oak St Bakersfield State AL AK AR…" at bounding box center [215, 155] width 430 height 310
type input "1400 Mill Rock Way"
click at [127, 93] on input "93304" at bounding box center [127, 91] width 30 height 10
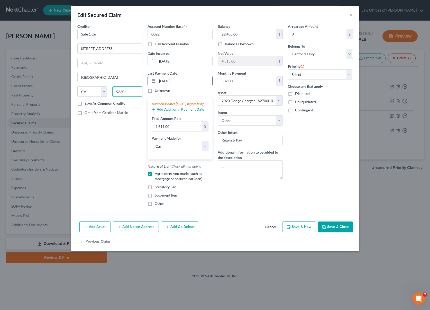
drag, startPoint x: 127, startPoint y: 92, endPoint x: 150, endPoint y: 85, distance: 24.4
click at [85, 86] on div "Creditor * Safe 1 Cu 1400 Mill Rock Way Bakersfield State AL AK AR AZ CA CO CT …" at bounding box center [109, 62] width 65 height 77
type input "93311"
click at [342, 231] on button "Save & Close" at bounding box center [335, 226] width 35 height 11
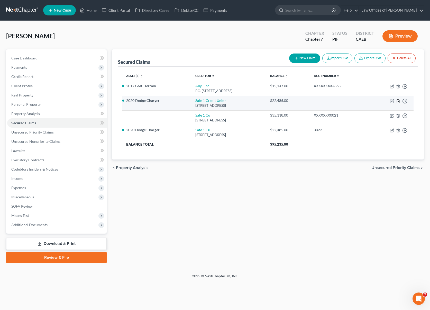
click at [397, 100] on icon "button" at bounding box center [398, 101] width 4 height 4
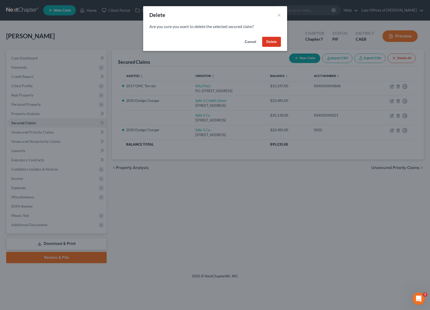
click at [270, 40] on button "Delete" at bounding box center [271, 42] width 19 height 10
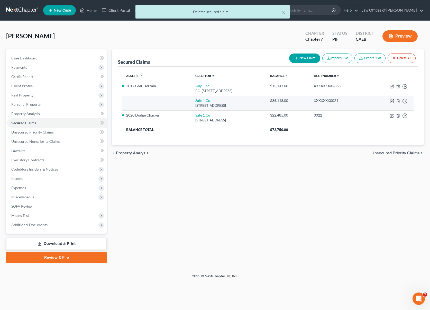
click at [391, 101] on icon "button" at bounding box center [392, 101] width 4 height 4
select select "4"
select select "0"
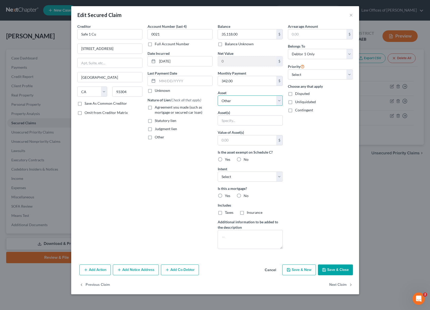
click at [280, 99] on select "Select Other Multiple Assets 639 Voorhies Lane - $0.0 Safe 1 Credit Union (Chec…" at bounding box center [250, 100] width 65 height 10
select select "2"
click at [218, 95] on select "Select Other Multiple Assets 639 Voorhies Lane - $0.0 Safe 1 Credit Union (Chec…" at bounding box center [250, 100] width 65 height 10
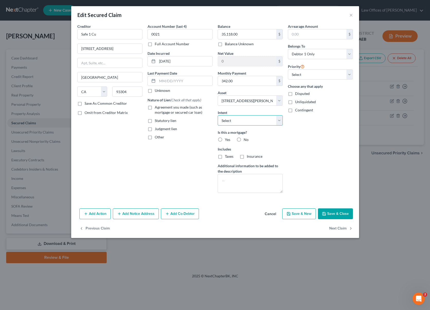
click at [278, 119] on select "Select Surrender Redeem Reaffirm Avoid Other" at bounding box center [250, 120] width 65 height 10
select select "4"
click at [218, 115] on select "Select Surrender Redeem Reaffirm Avoid Other" at bounding box center [250, 120] width 65 height 10
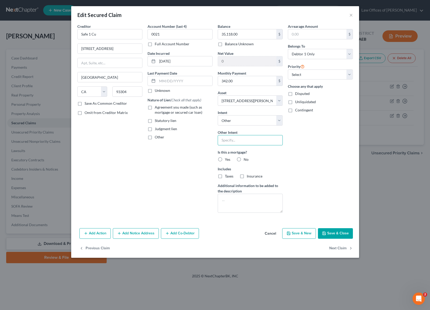
drag, startPoint x: 234, startPoint y: 140, endPoint x: 241, endPoint y: 149, distance: 11.9
click at [234, 140] on input "text" at bounding box center [250, 140] width 65 height 10
type input "Retain & Pay"
click at [225, 160] on label "Yes" at bounding box center [227, 159] width 5 height 5
click at [227, 160] on input "Yes" at bounding box center [228, 158] width 3 height 3
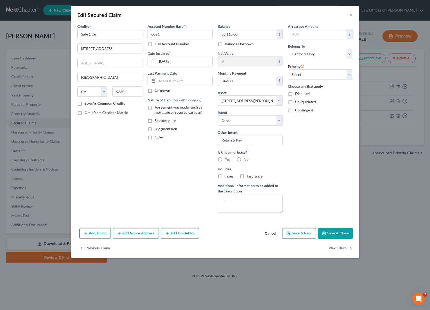
radio input "true"
drag, startPoint x: 189, startPoint y: 81, endPoint x: 200, endPoint y: 79, distance: 11.1
click at [190, 81] on input "text" at bounding box center [184, 81] width 55 height 10
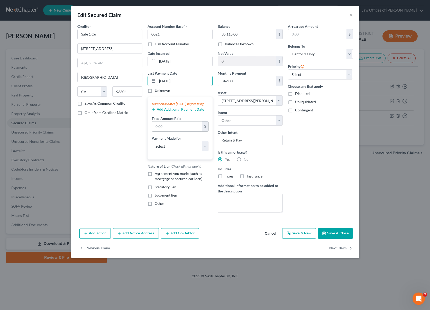
type input "09/01/2025"
click at [177, 131] on input "text" at bounding box center [177, 126] width 50 height 10
type input "1,026."
click at [204, 151] on select "Select Car Credit Card Loan Repayment Mortgage Other Suppliers Or Vendors" at bounding box center [180, 146] width 57 height 10
select select "3"
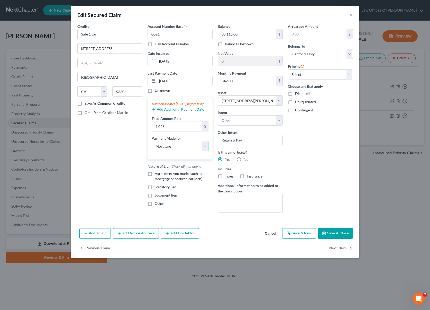
click at [152, 146] on select "Select Car Credit Card Loan Repayment Mortgage Other Suppliers Or Vendors" at bounding box center [180, 146] width 57 height 10
drag, startPoint x: 149, startPoint y: 179, endPoint x: 172, endPoint y: 186, distance: 23.9
click at [155, 179] on label "Agreement you made (such as mortgage or secured car loan)" at bounding box center [184, 176] width 58 height 10
click at [157, 174] on input "Agreement you made (such as mortgage or secured car loan)" at bounding box center [158, 172] width 3 height 3
checkbox input "true"
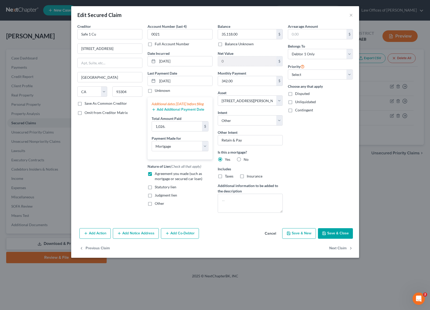
click at [335, 232] on button "Save & Close" at bounding box center [335, 233] width 35 height 11
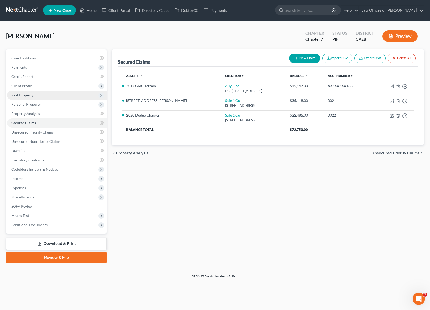
click at [43, 95] on span "Real Property" at bounding box center [56, 94] width 99 height 9
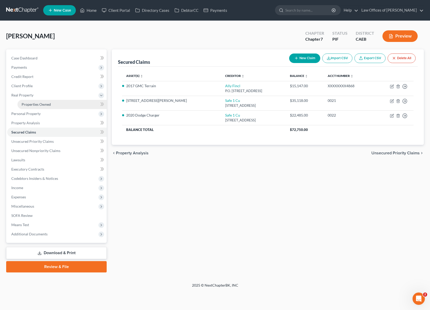
click at [46, 104] on span "Properties Owned" at bounding box center [36, 104] width 29 height 4
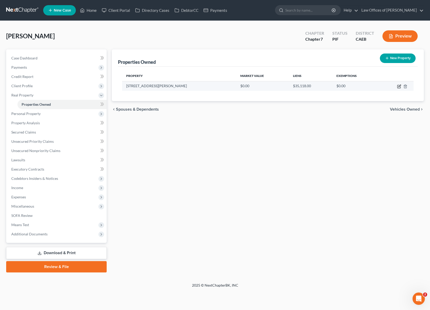
click at [397, 87] on icon "button" at bounding box center [399, 86] width 4 height 4
select select "4"
select select "14"
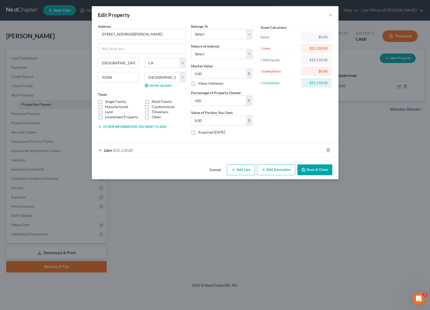
click at [105, 102] on label "Single Family" at bounding box center [115, 101] width 21 height 5
click at [107, 102] on input "Single Family" at bounding box center [108, 100] width 3 height 3
checkbox input "true"
click at [204, 72] on input "0.00" at bounding box center [218, 74] width 55 height 10
type input "3"
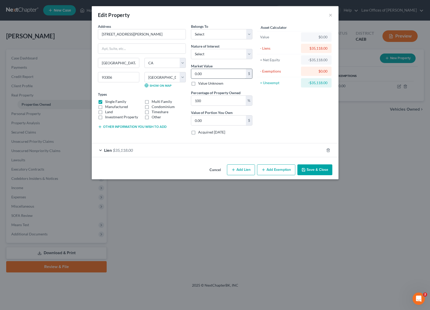
type input "3.00"
type input "35"
type input "35.00"
type input "353"
type input "353.00"
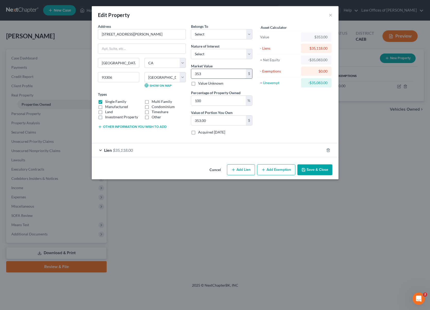
type input "3533"
type input "3,533.00"
type input "3,5330"
type input "35,330.00"
type input "35,3300"
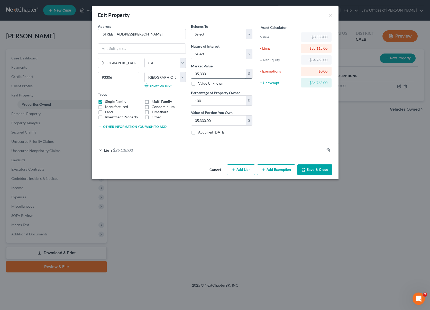
type input "353,300.00"
type input "353,300"
click at [248, 54] on select "Select Fee Simple Joint Tenant Life Estate Equitable Interest Future Interest T…" at bounding box center [221, 54] width 61 height 10
click at [249, 53] on select "Select Fee Simple Joint Tenant Life Estate Equitable Interest Future Interest T…" at bounding box center [221, 54] width 61 height 10
click at [248, 54] on select "Select Fee Simple Joint Tenant Life Estate Equitable Interest Future Interest T…" at bounding box center [221, 54] width 61 height 10
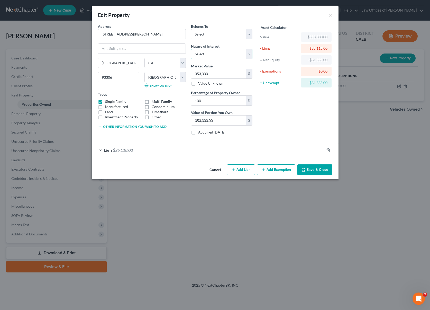
click at [248, 53] on select "Select Fee Simple Joint Tenant Life Estate Equitable Interest Future Interest T…" at bounding box center [221, 54] width 61 height 10
select select "7"
click at [191, 49] on select "Select Fee Simple Joint Tenant Life Estate Equitable Interest Future Interest T…" at bounding box center [221, 54] width 61 height 10
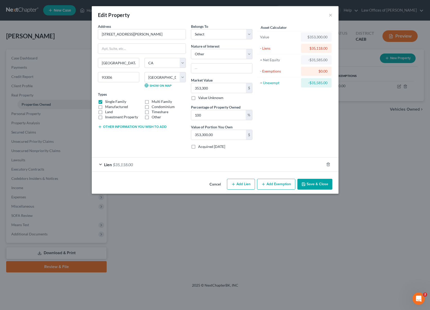
click at [252, 53] on div "Belongs To * Select Debtor 1 Only Debtor 2 Only Debtor 1 And Debtor 2 Only At L…" at bounding box center [221, 88] width 67 height 129
click at [249, 54] on select "Select Fee Simple Joint Tenant Life Estate Equitable Interest Future Interest T…" at bounding box center [221, 54] width 61 height 10
click at [207, 69] on input "text" at bounding box center [221, 68] width 61 height 10
type input "No interest"
drag, startPoint x: 331, startPoint y: 15, endPoint x: 332, endPoint y: 19, distance: 4.1
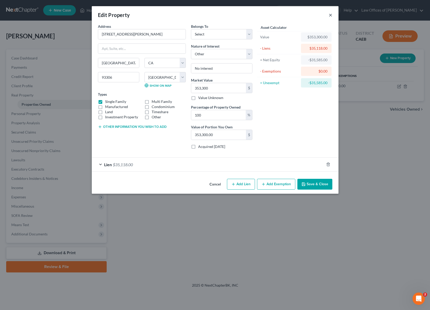
click at [331, 15] on button "×" at bounding box center [331, 15] width 4 height 6
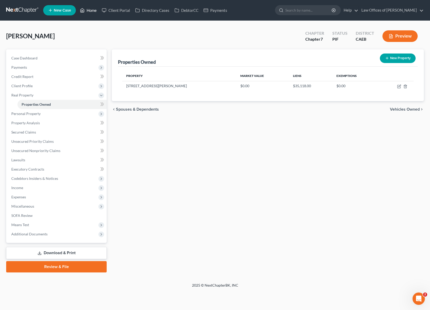
click at [96, 12] on link "Home" at bounding box center [88, 10] width 22 height 9
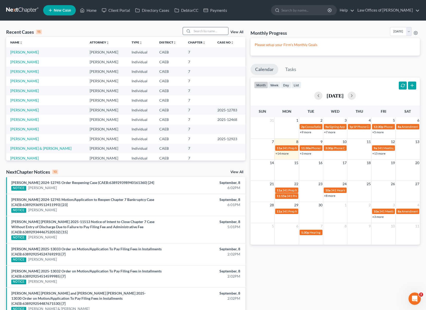
click at [201, 30] on input "search" at bounding box center [210, 30] width 36 height 7
type input "Ayala"
click at [30, 52] on link "Ayala-Garcia, Raquel" at bounding box center [24, 52] width 29 height 4
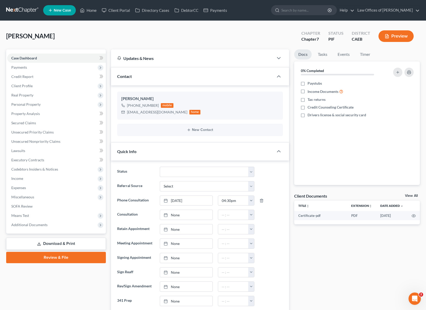
scroll to position [240, 0]
drag, startPoint x: 51, startPoint y: 242, endPoint x: 95, endPoint y: 217, distance: 50.8
click at [51, 242] on link "Download & Print" at bounding box center [56, 243] width 100 height 12
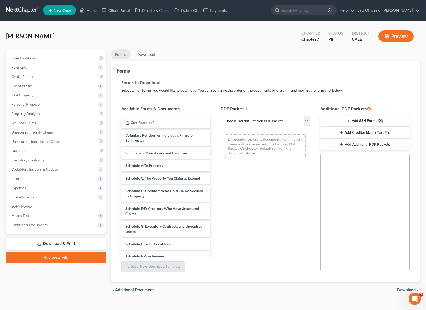
click at [307, 120] on select "Choose Default Petition PDF Packet Complete Bankruptcy Petition (all forms and …" at bounding box center [265, 121] width 89 height 10
select select "3"
click at [221, 116] on select "Choose Default Petition PDF Packet Complete Bankruptcy Petition (all forms and …" at bounding box center [265, 121] width 89 height 10
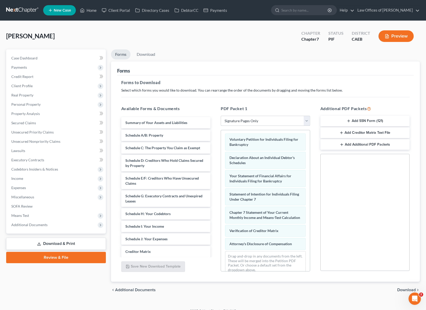
scroll to position [1, 0]
click at [401, 289] on span "Download" at bounding box center [406, 289] width 18 height 4
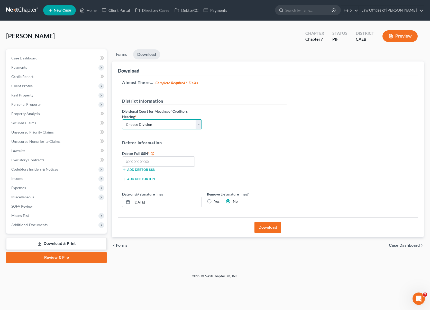
click at [199, 123] on select "Choose Division Fresno Modesto Sacramento" at bounding box center [162, 124] width 80 height 10
select select "0"
click at [122, 119] on select "Choose Division Fresno Modesto Sacramento" at bounding box center [162, 124] width 80 height 10
click at [174, 161] on input "text" at bounding box center [158, 161] width 73 height 10
type input "111-11-1111"
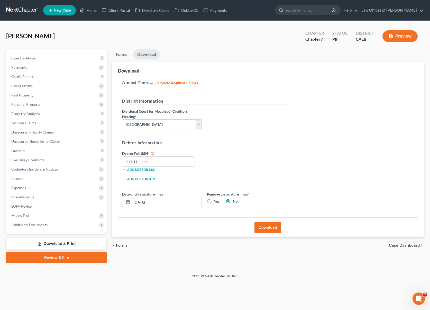
click at [260, 227] on button "Download" at bounding box center [267, 226] width 27 height 11
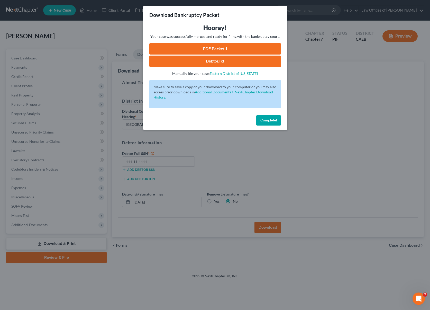
click at [193, 45] on link "PDF Packet 1" at bounding box center [215, 48] width 132 height 11
click at [265, 116] on button "Complete!" at bounding box center [268, 120] width 25 height 10
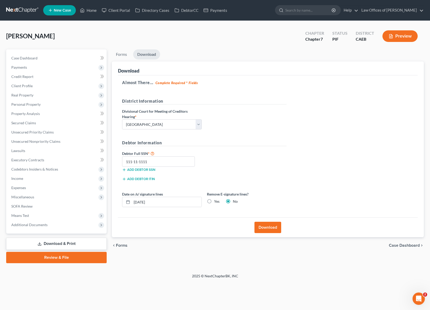
click at [77, 240] on link "Download & Print" at bounding box center [56, 243] width 100 height 12
click at [51, 218] on span "Means Test" at bounding box center [56, 215] width 99 height 9
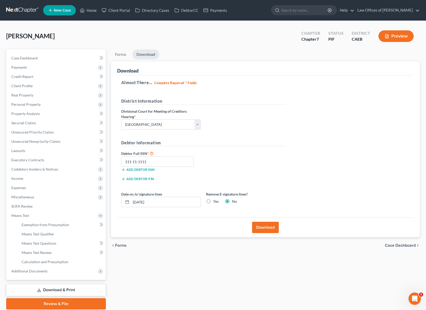
click at [76, 291] on link "Download & Print" at bounding box center [56, 290] width 100 height 12
click at [45, 87] on span "Client Profile" at bounding box center [56, 85] width 99 height 9
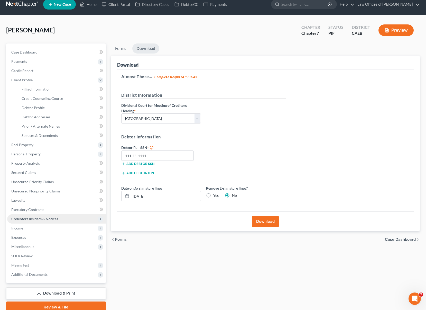
scroll to position [3, 0]
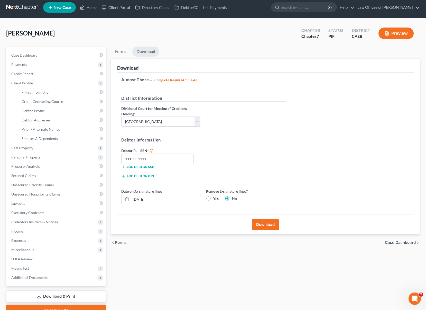
click at [83, 292] on link "Download & Print" at bounding box center [56, 296] width 100 height 12
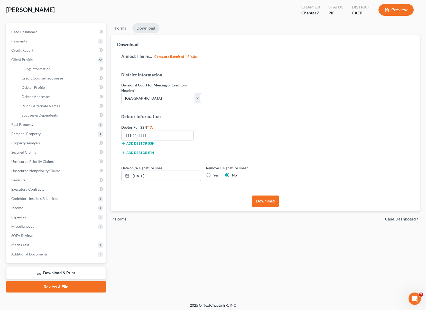
scroll to position [28, 0]
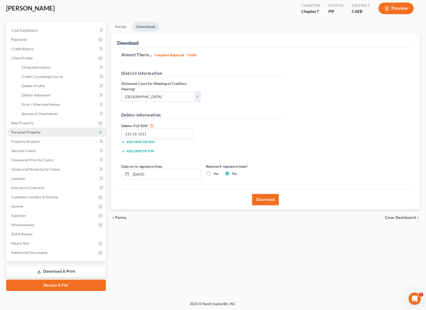
click at [57, 131] on span "Personal Property" at bounding box center [56, 131] width 99 height 9
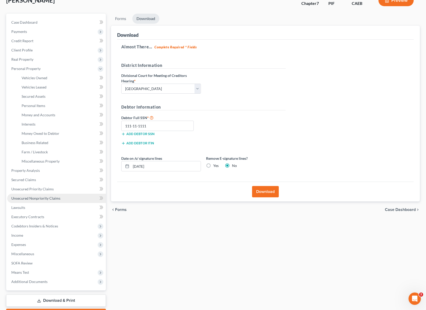
scroll to position [65, 0]
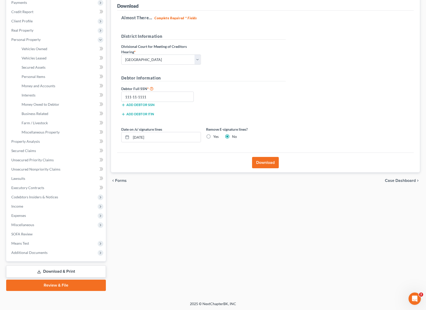
click at [76, 270] on link "Download & Print" at bounding box center [56, 271] width 100 height 12
click at [63, 50] on link "Vehicles Owned" at bounding box center [61, 48] width 88 height 9
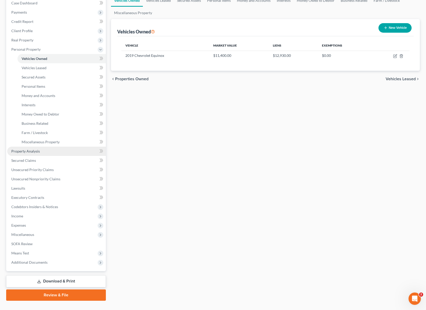
scroll to position [61, 0]
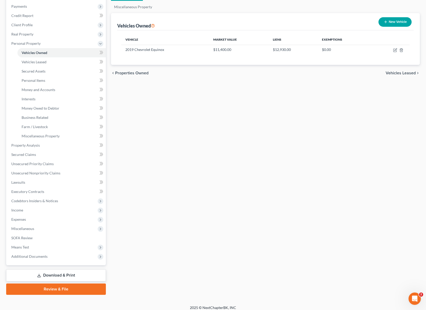
click at [74, 276] on link "Download & Print" at bounding box center [56, 275] width 100 height 12
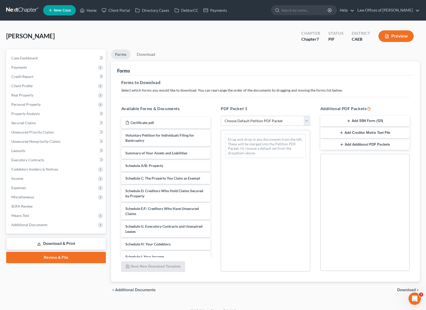
click at [350, 122] on icon "button" at bounding box center [349, 121] width 4 height 4
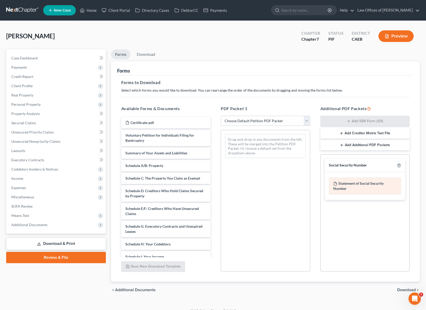
scroll to position [7, 0]
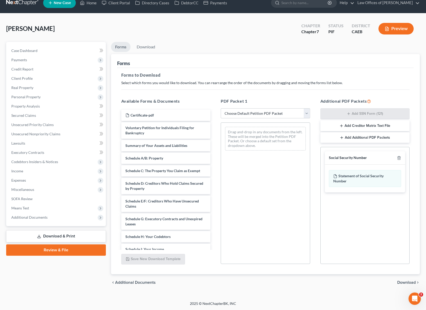
click at [404, 283] on span "Download" at bounding box center [406, 282] width 18 height 4
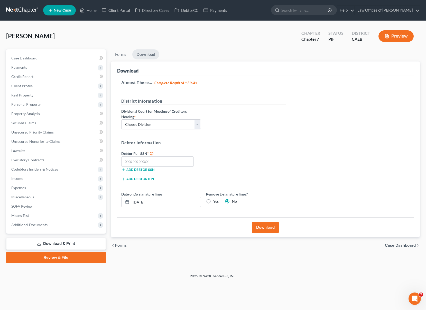
scroll to position [0, 0]
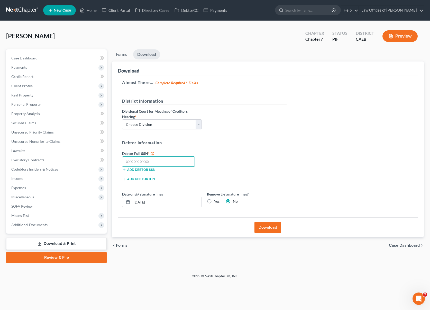
drag, startPoint x: 157, startPoint y: 158, endPoint x: 174, endPoint y: 158, distance: 16.7
click at [157, 158] on input "text" at bounding box center [158, 161] width 73 height 10
type input "560-83-4897"
click at [268, 226] on button "Download" at bounding box center [267, 226] width 27 height 11
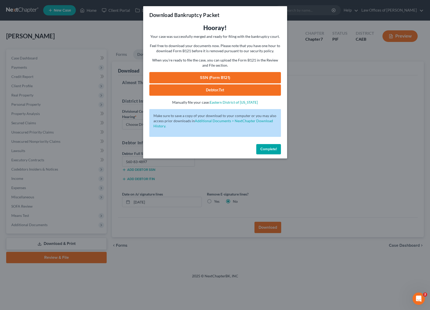
click at [237, 77] on link "SSN (Form B121)" at bounding box center [215, 77] width 132 height 11
drag, startPoint x: 275, startPoint y: 151, endPoint x: 245, endPoint y: 109, distance: 51.0
click at [275, 151] on span "Complete!" at bounding box center [268, 149] width 16 height 4
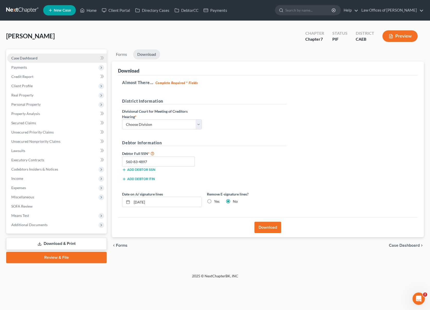
drag, startPoint x: 52, startPoint y: 58, endPoint x: 57, endPoint y: 59, distance: 5.0
click at [52, 58] on link "Case Dashboard" at bounding box center [56, 57] width 99 height 9
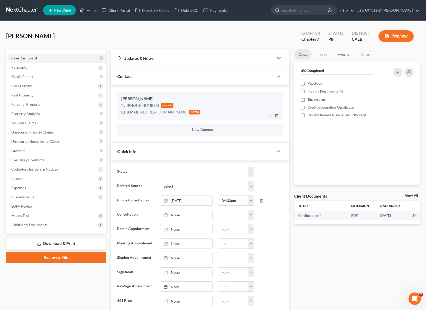
scroll to position [240, 0]
drag, startPoint x: 127, startPoint y: 111, endPoint x: 170, endPoint y: 113, distance: 43.4
click at [170, 113] on div "iloveyousolecito@gmail.com" at bounding box center [157, 111] width 60 height 5
copy div "iloveyousolecito@gmail.com"
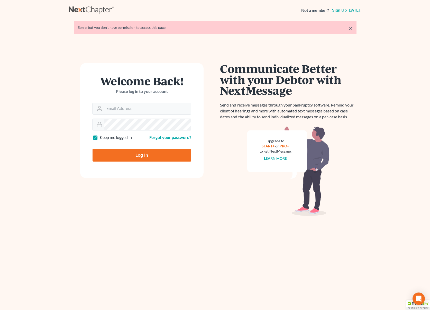
type input "[EMAIL_ADDRESS][DOMAIN_NAME]"
click at [165, 153] on input "Log In" at bounding box center [141, 154] width 99 height 13
type input "Thinking..."
